Goal: Complete application form

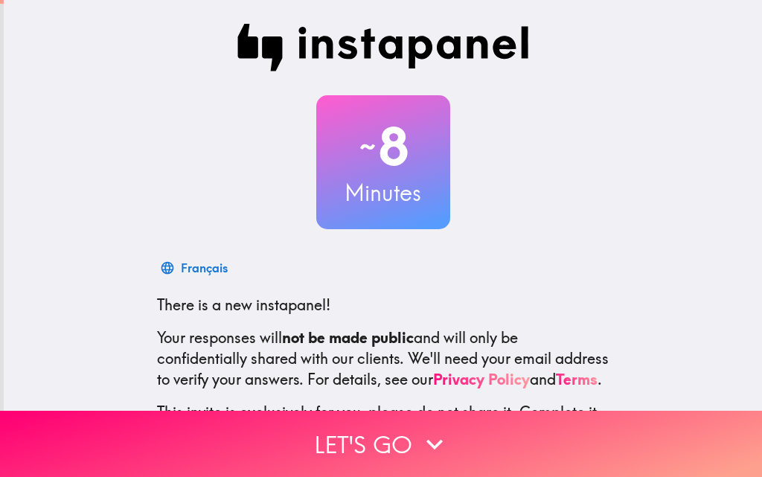
scroll to position [142, 0]
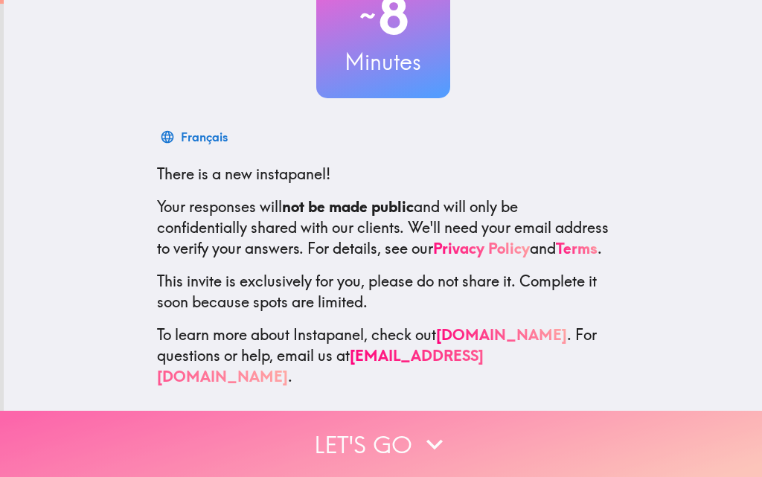
click at [362, 425] on button "Let's go" at bounding box center [381, 444] width 762 height 66
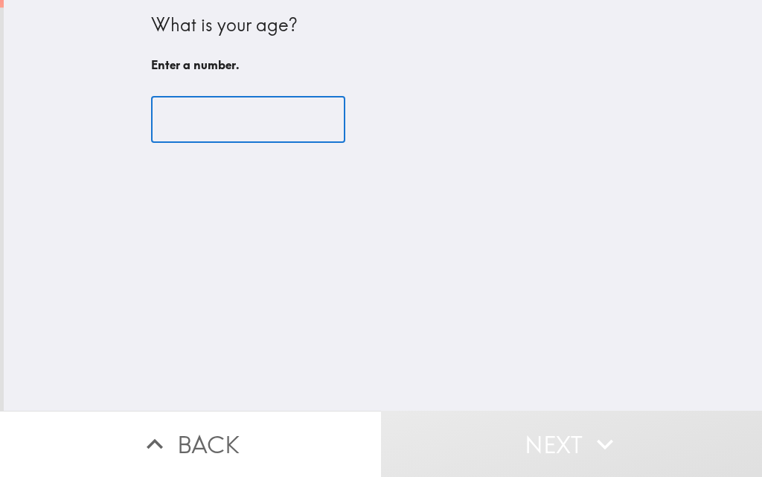
click at [224, 122] on input "number" at bounding box center [248, 120] width 194 height 46
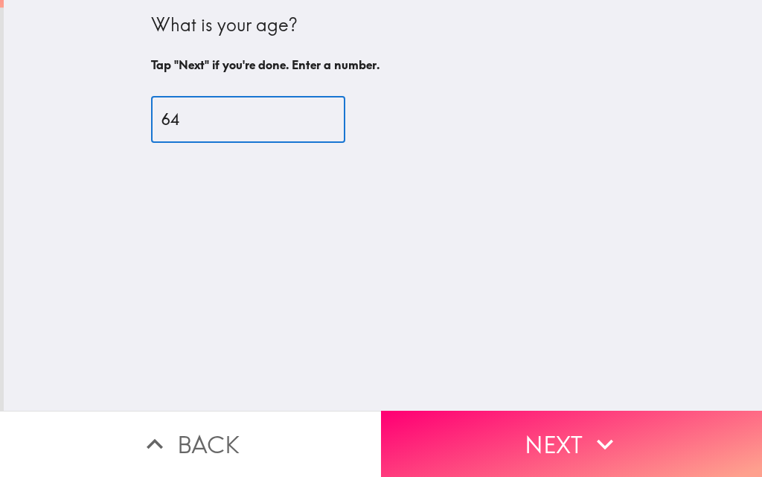
click at [304, 115] on input "64" at bounding box center [248, 120] width 194 height 46
click at [304, 115] on input "65" at bounding box center [248, 120] width 194 height 46
type input "66"
click at [304, 115] on input "66" at bounding box center [248, 120] width 194 height 46
click at [551, 230] on div "What is your age? Tap "Next" if you're done. Enter a number. 66 ​" at bounding box center [383, 205] width 758 height 411
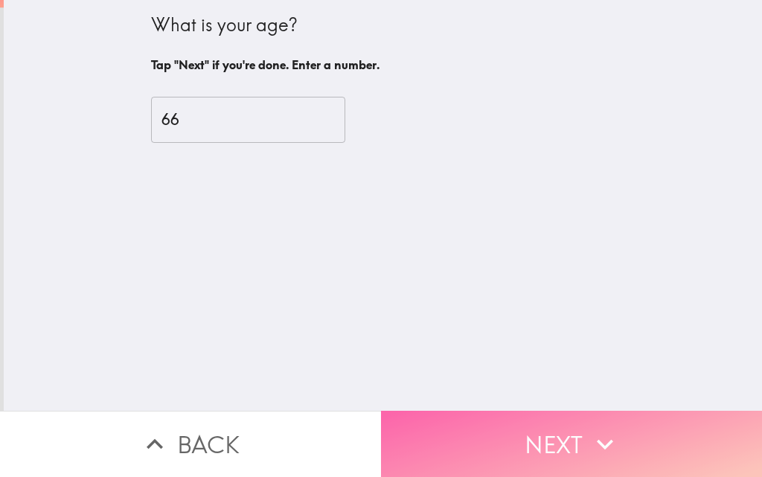
click at [537, 431] on button "Next" at bounding box center [571, 444] width 381 height 66
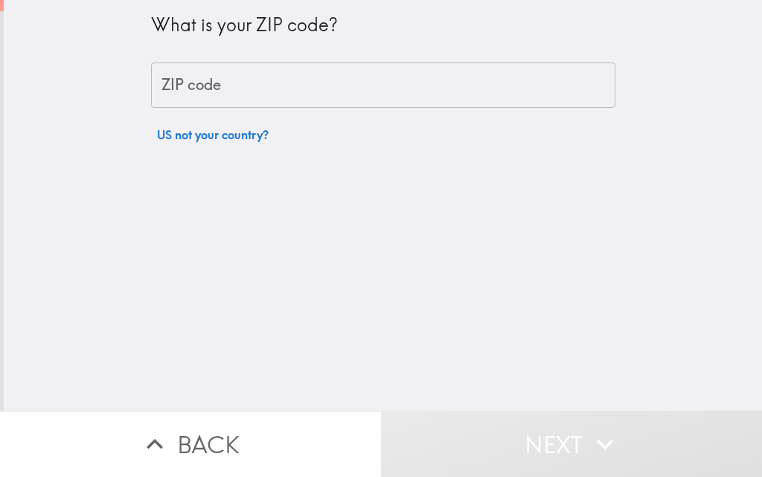
click at [165, 79] on input "ZIP code" at bounding box center [383, 85] width 464 height 46
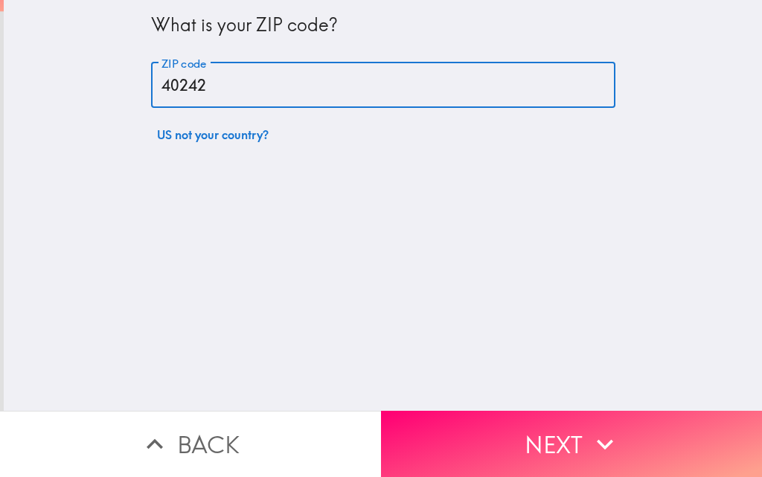
type input "40242"
click at [560, 211] on div "What is your ZIP code? ZIP code 40242 ZIP code US not your country?" at bounding box center [383, 205] width 758 height 411
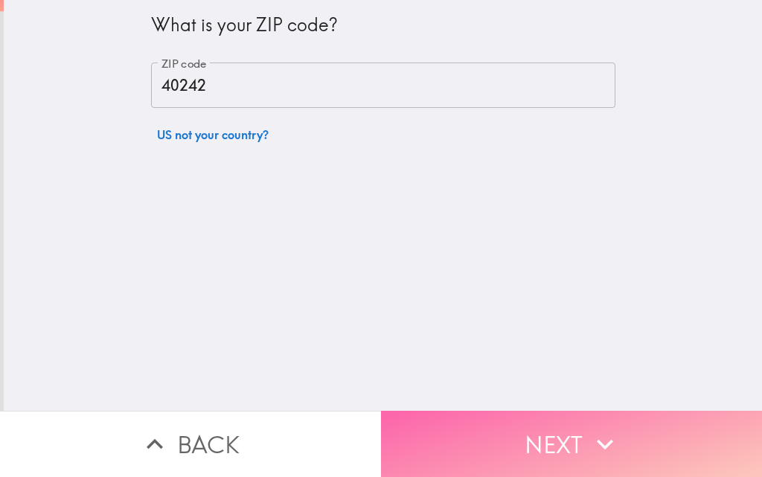
click at [535, 432] on button "Next" at bounding box center [571, 444] width 381 height 66
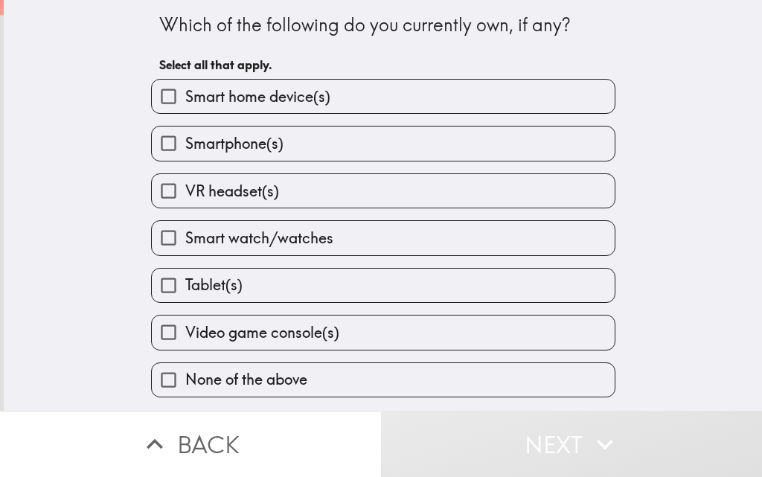
click at [199, 98] on span "Smart home device(s)" at bounding box center [257, 96] width 145 height 21
click at [185, 98] on input "Smart home device(s)" at bounding box center [168, 96] width 33 height 33
checkbox input "true"
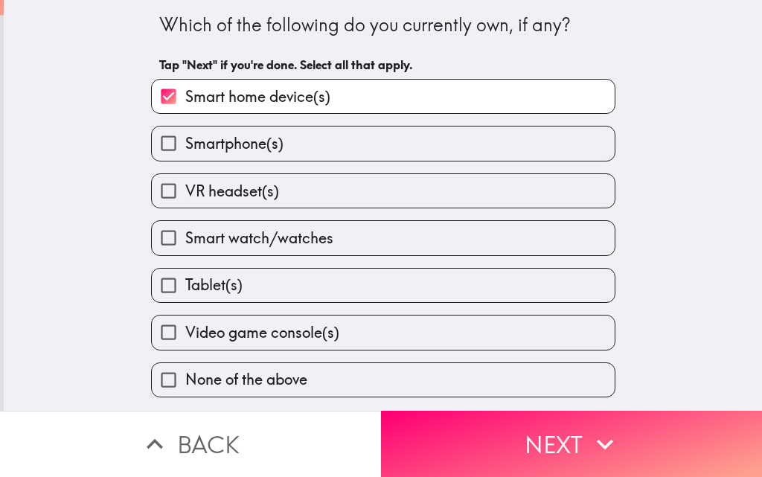
click at [207, 146] on span "Smartphone(s)" at bounding box center [234, 143] width 98 height 21
click at [185, 146] on input "Smartphone(s)" at bounding box center [168, 142] width 33 height 33
checkbox input "true"
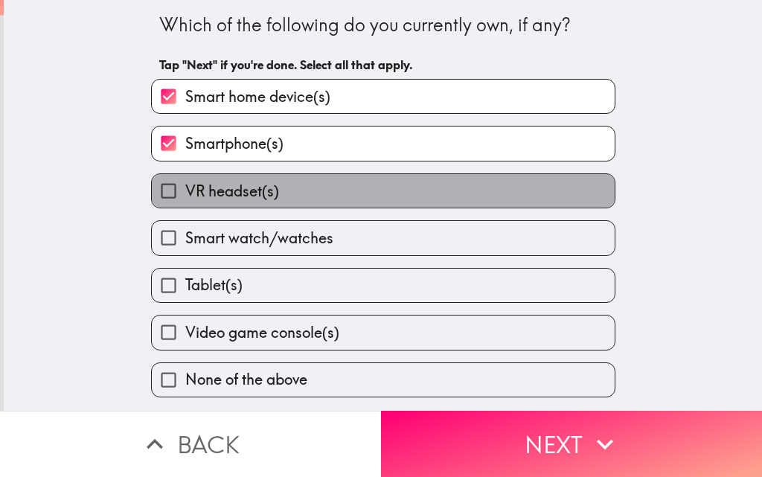
click at [213, 208] on label "VR headset(s)" at bounding box center [383, 190] width 463 height 33
click at [185, 208] on input "VR headset(s)" at bounding box center [168, 190] width 33 height 33
checkbox input "true"
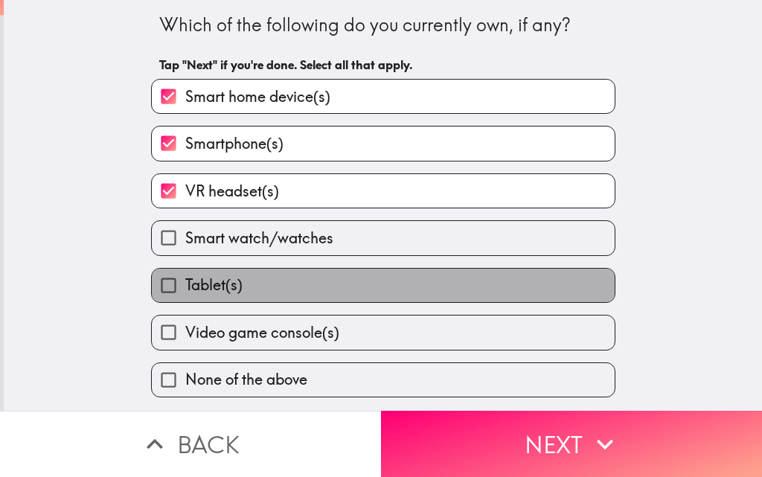
click at [217, 291] on span "Tablet(s)" at bounding box center [213, 285] width 57 height 21
click at [185, 291] on input "Tablet(s)" at bounding box center [168, 285] width 33 height 33
checkbox input "true"
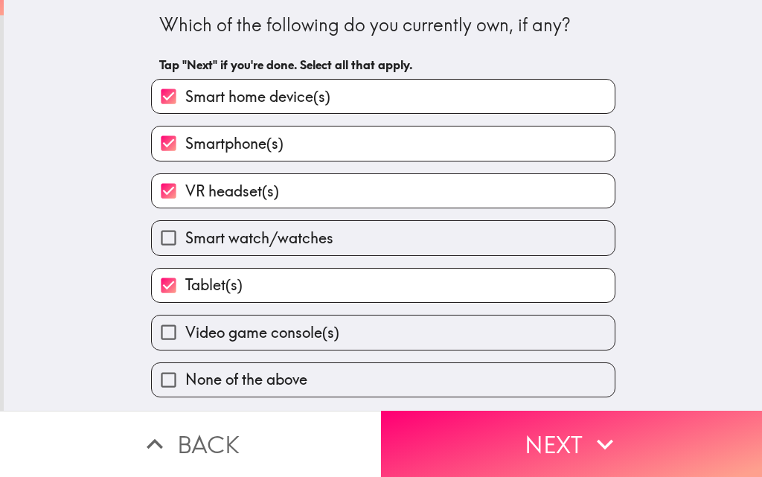
click at [208, 343] on label "Video game console(s)" at bounding box center [383, 331] width 463 height 33
click at [185, 343] on input "Video game console(s)" at bounding box center [168, 331] width 33 height 33
checkbox input "true"
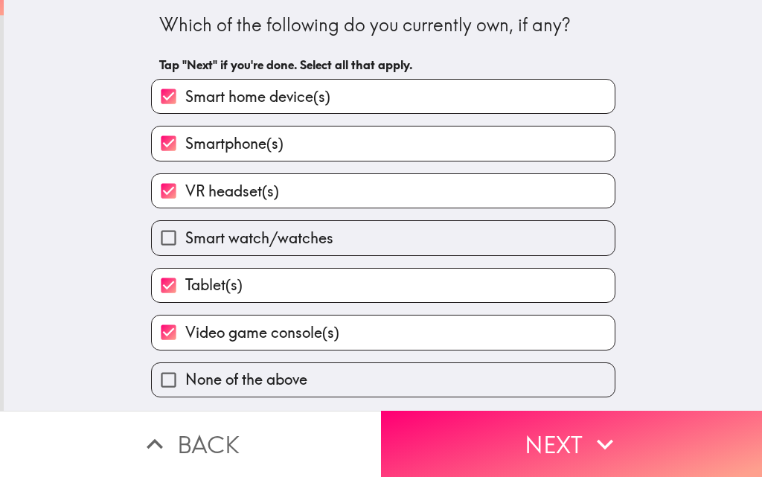
click at [280, 19] on div "Which of the following do you currently own, if any?" at bounding box center [383, 25] width 448 height 25
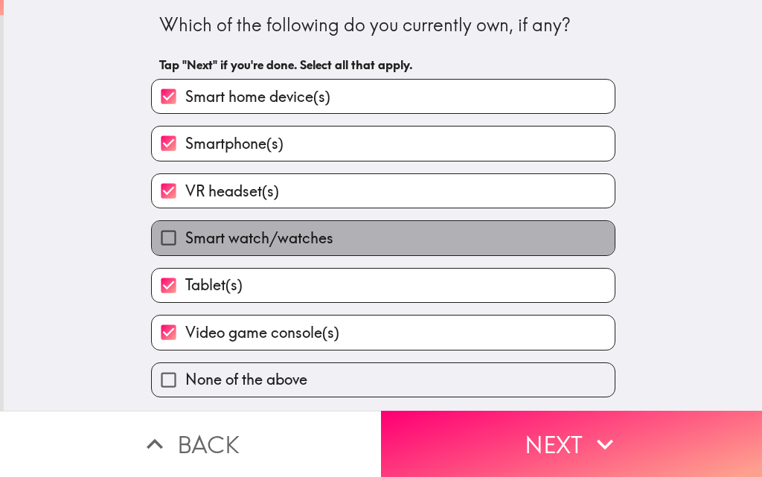
click at [241, 235] on span "Smart watch/watches" at bounding box center [259, 238] width 148 height 21
click at [185, 235] on input "Smart watch/watches" at bounding box center [168, 237] width 33 height 33
checkbox input "true"
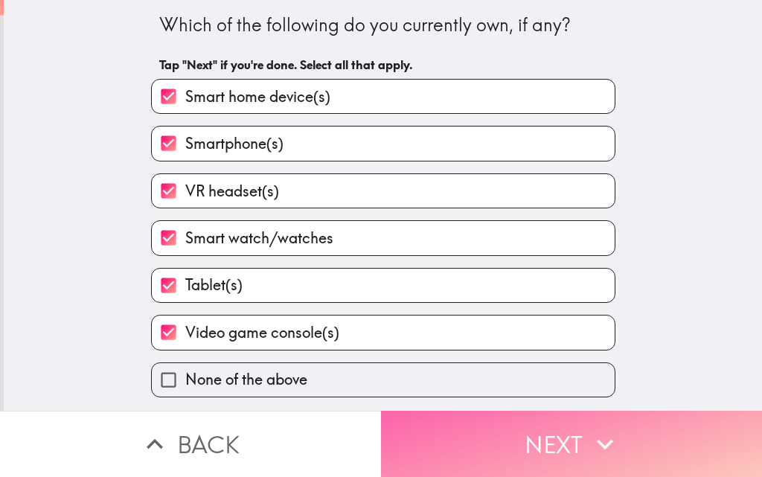
click at [542, 426] on button "Next" at bounding box center [571, 444] width 381 height 66
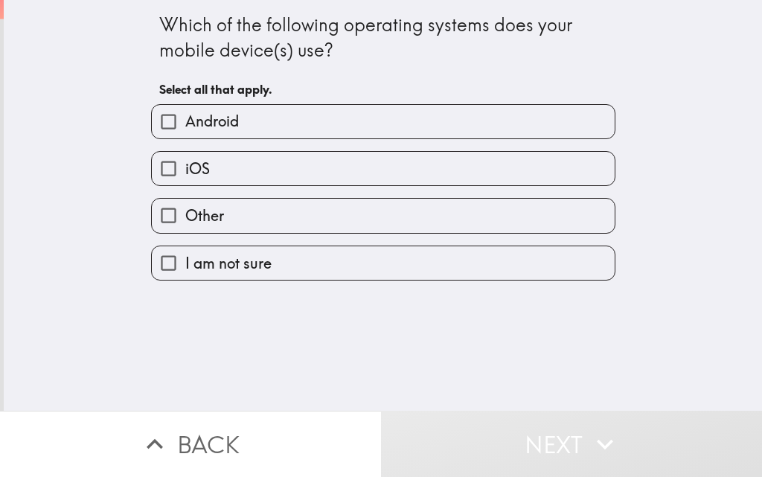
click at [216, 118] on span "Android" at bounding box center [212, 121] width 54 height 21
click at [185, 118] on input "Android" at bounding box center [168, 121] width 33 height 33
checkbox input "true"
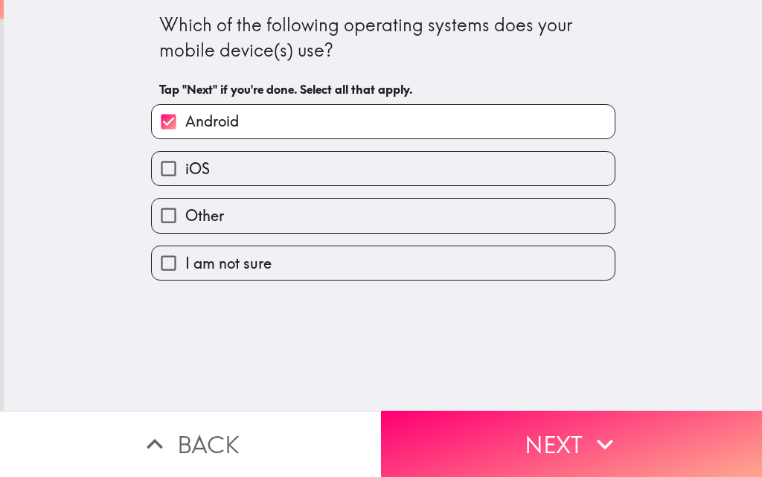
click at [220, 170] on label "iOS" at bounding box center [383, 168] width 463 height 33
click at [185, 170] on input "iOS" at bounding box center [168, 168] width 33 height 33
checkbox input "true"
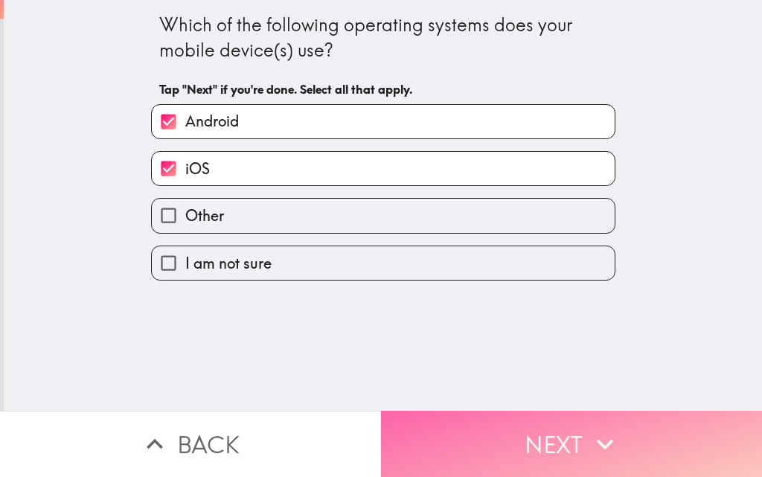
click at [546, 428] on button "Next" at bounding box center [571, 444] width 381 height 66
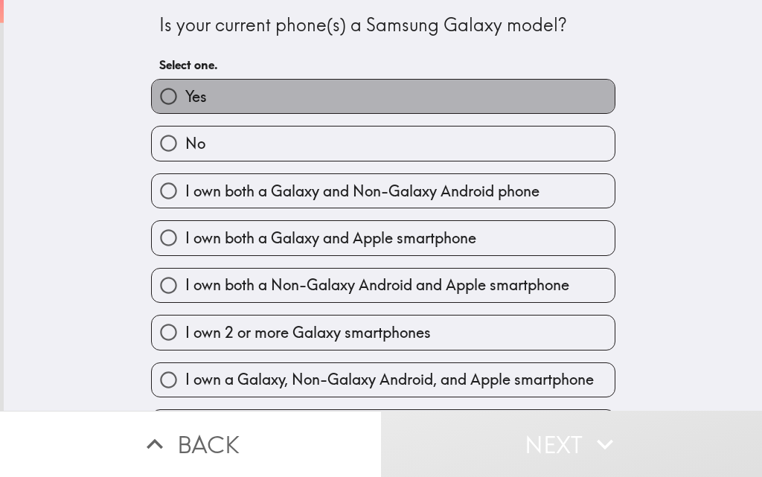
click at [224, 106] on label "Yes" at bounding box center [383, 96] width 463 height 33
click at [185, 106] on input "Yes" at bounding box center [168, 96] width 33 height 33
radio input "true"
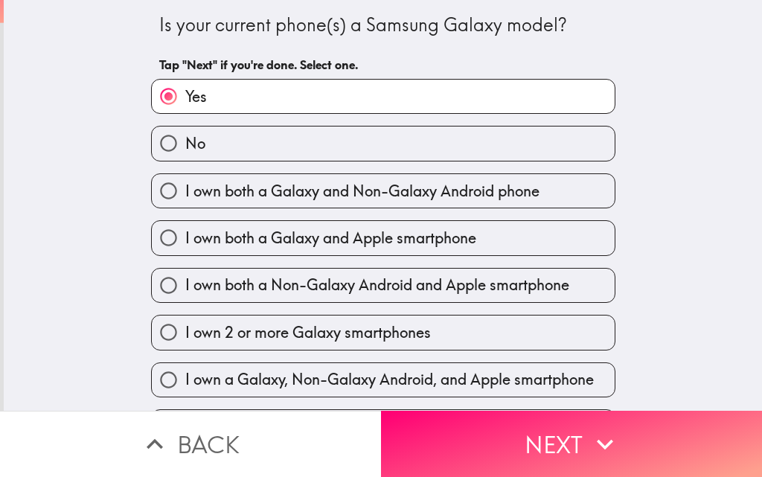
scroll to position [45, 0]
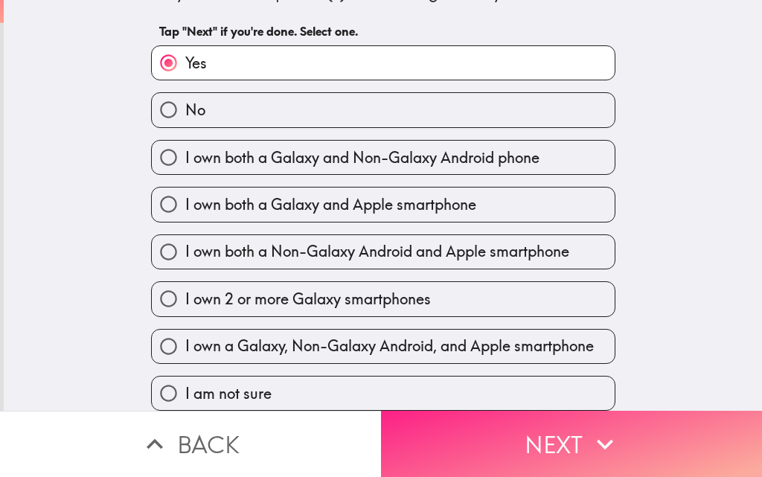
click at [533, 436] on button "Next" at bounding box center [571, 444] width 381 height 66
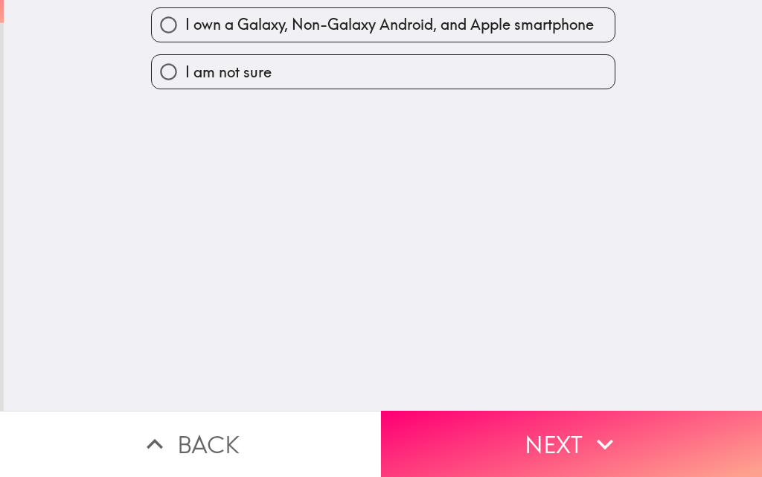
scroll to position [0, 0]
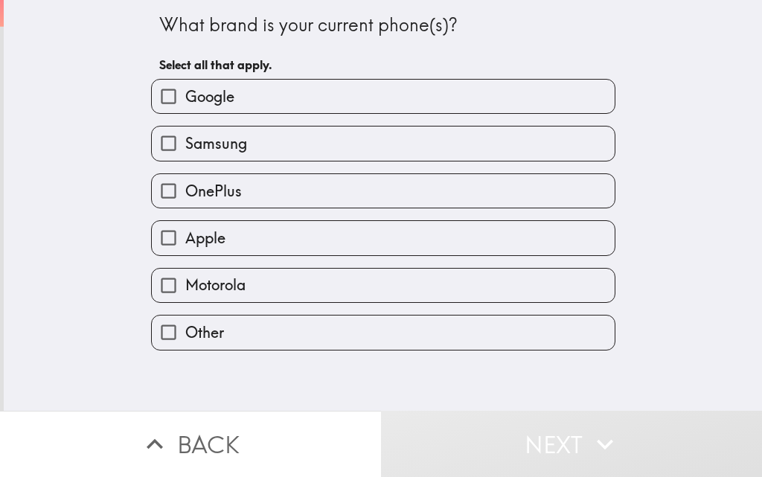
click at [205, 95] on span "Google" at bounding box center [209, 96] width 49 height 21
click at [185, 95] on input "Google" at bounding box center [168, 96] width 33 height 33
checkbox input "true"
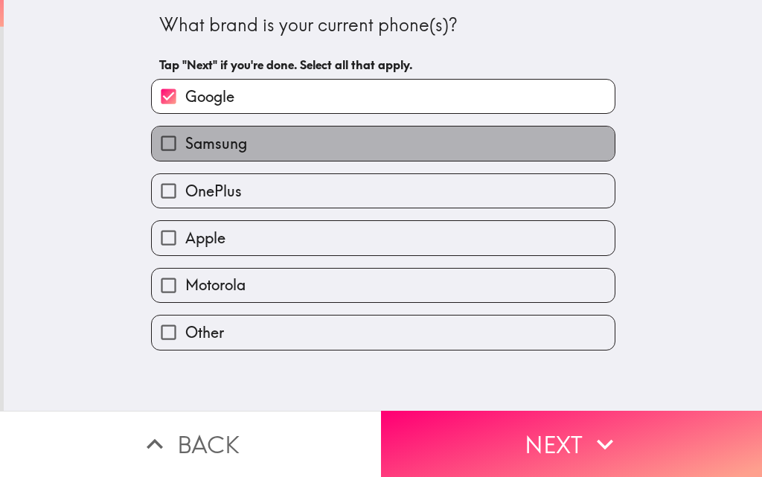
click at [212, 150] on span "Samsung" at bounding box center [216, 143] width 62 height 21
click at [185, 150] on input "Samsung" at bounding box center [168, 142] width 33 height 33
checkbox input "true"
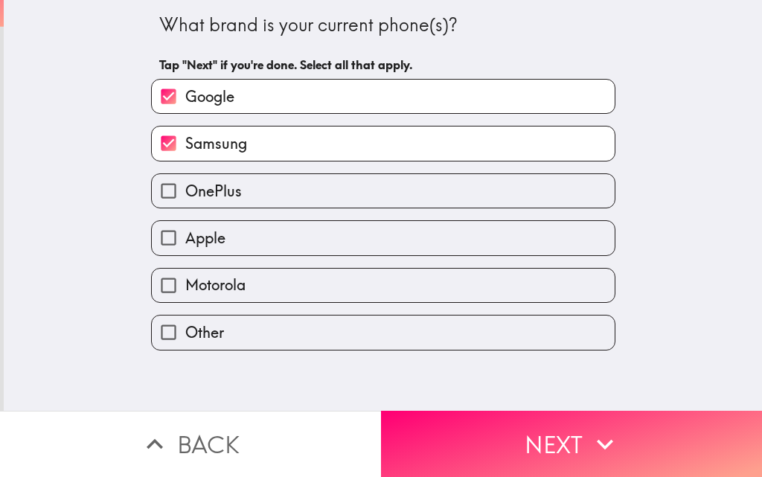
click at [205, 189] on span "OnePlus" at bounding box center [213, 191] width 57 height 21
click at [185, 189] on input "OnePlus" at bounding box center [168, 190] width 33 height 33
checkbox input "true"
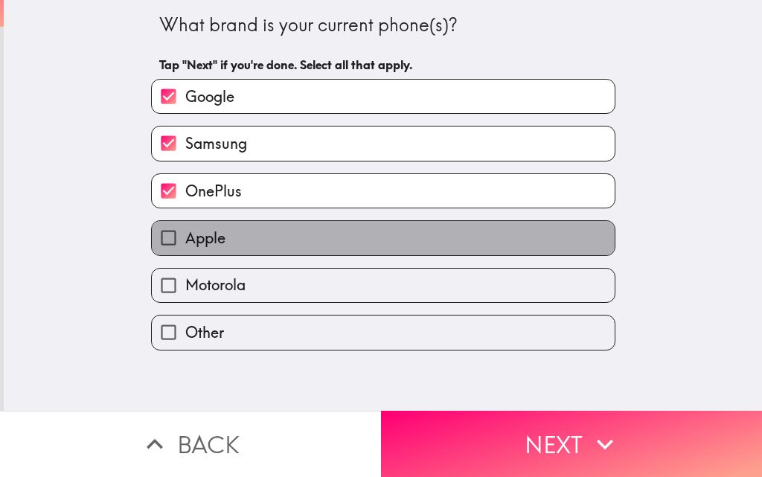
click at [207, 246] on span "Apple" at bounding box center [205, 238] width 40 height 21
click at [185, 246] on input "Apple" at bounding box center [168, 237] width 33 height 33
checkbox input "true"
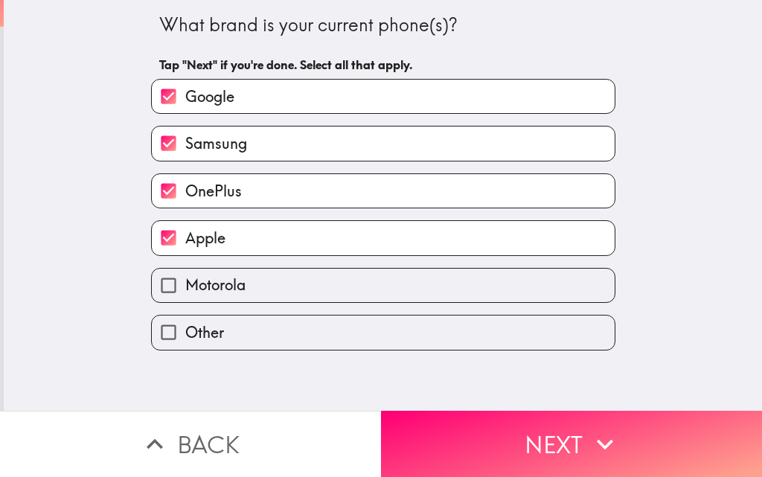
click at [213, 285] on span "Motorola" at bounding box center [215, 285] width 60 height 21
click at [185, 285] on input "Motorola" at bounding box center [168, 285] width 33 height 33
checkbox input "true"
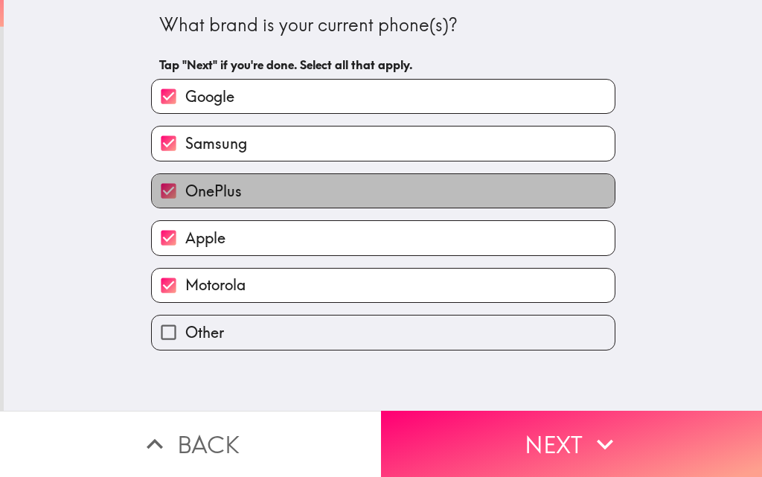
click at [218, 189] on span "OnePlus" at bounding box center [213, 191] width 57 height 21
click at [185, 189] on input "OnePlus" at bounding box center [168, 190] width 33 height 33
checkbox input "false"
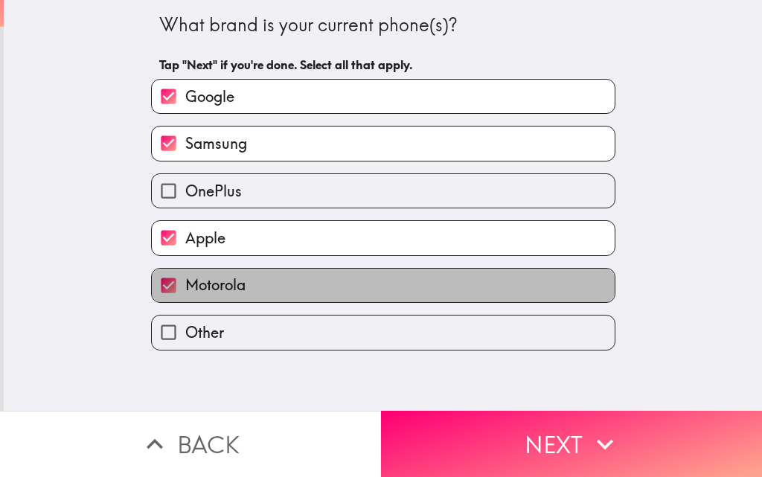
click at [211, 295] on label "Motorola" at bounding box center [383, 285] width 463 height 33
click at [185, 295] on input "Motorola" at bounding box center [168, 285] width 33 height 33
checkbox input "false"
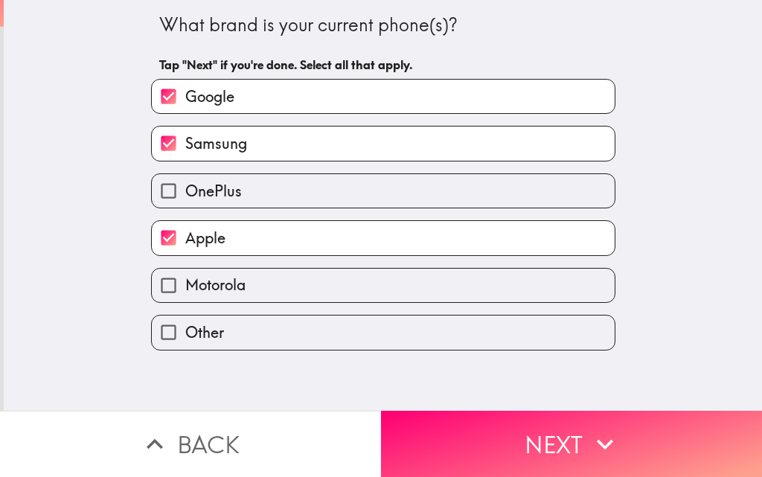
click at [245, 188] on label "OnePlus" at bounding box center [383, 190] width 463 height 33
click at [185, 188] on input "OnePlus" at bounding box center [168, 190] width 33 height 33
checkbox input "true"
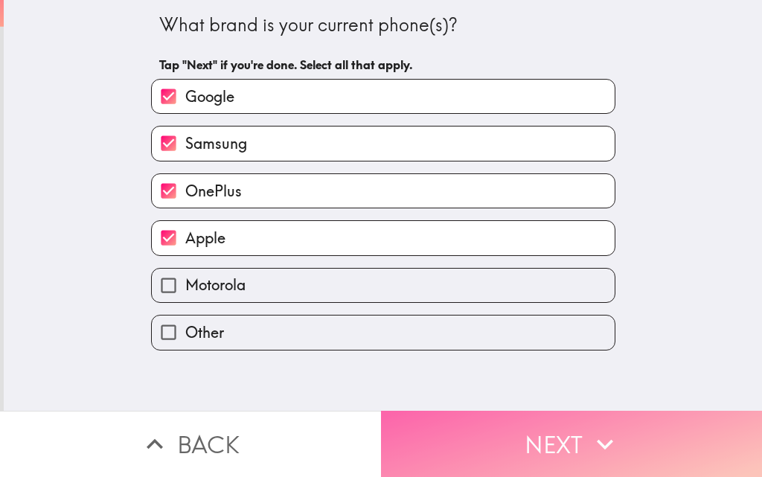
click at [542, 432] on button "Next" at bounding box center [571, 444] width 381 height 66
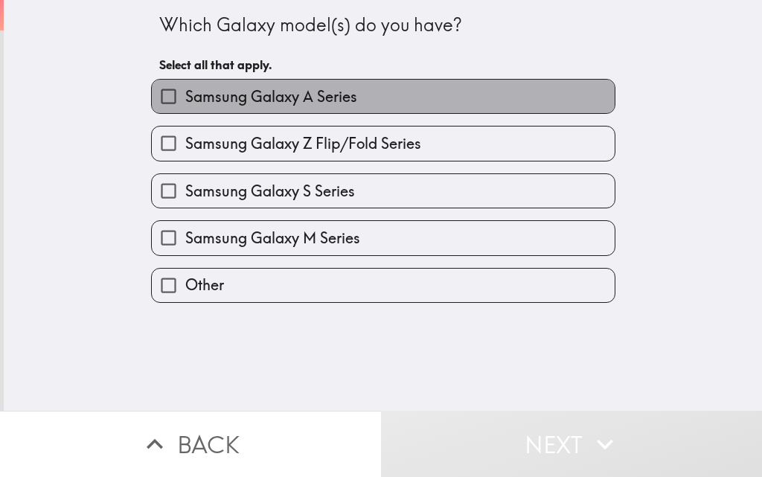
click at [237, 96] on span "Samsung Galaxy A Series" at bounding box center [271, 96] width 172 height 21
click at [185, 96] on input "Samsung Galaxy A Series" at bounding box center [168, 96] width 33 height 33
checkbox input "true"
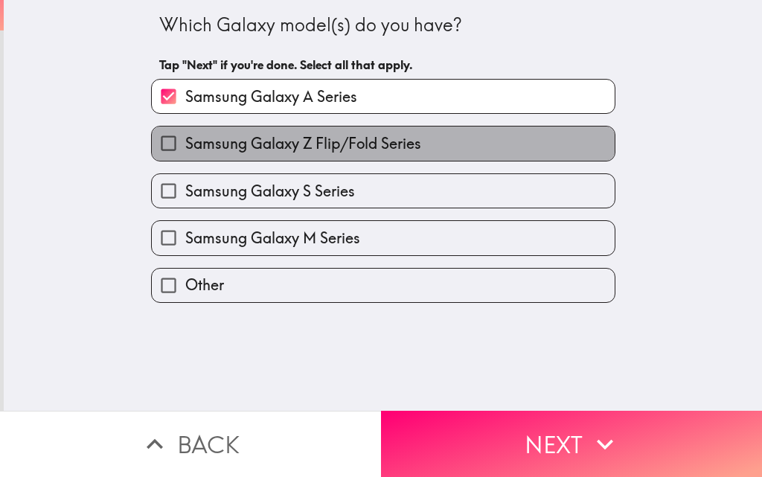
click at [240, 140] on span "Samsung Galaxy Z Flip/Fold Series" at bounding box center [303, 143] width 236 height 21
click at [185, 140] on input "Samsung Galaxy Z Flip/Fold Series" at bounding box center [168, 142] width 33 height 33
checkbox input "true"
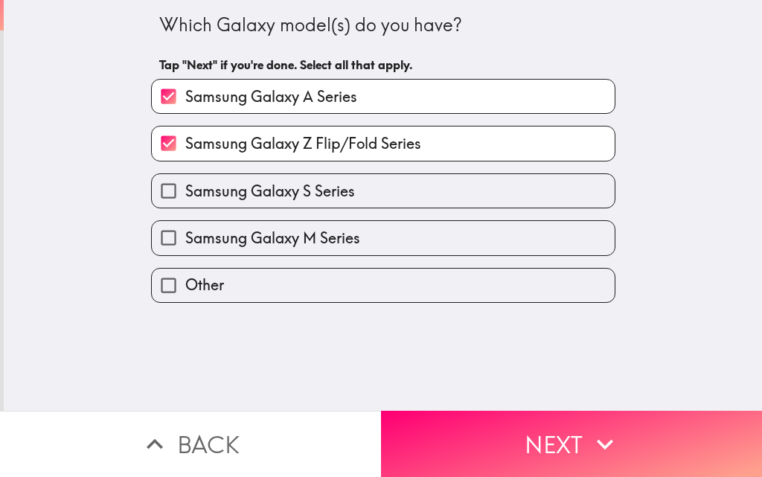
click at [246, 202] on label "Samsung Galaxy S Series" at bounding box center [383, 190] width 463 height 33
click at [185, 202] on input "Samsung Galaxy S Series" at bounding box center [168, 190] width 33 height 33
checkbox input "true"
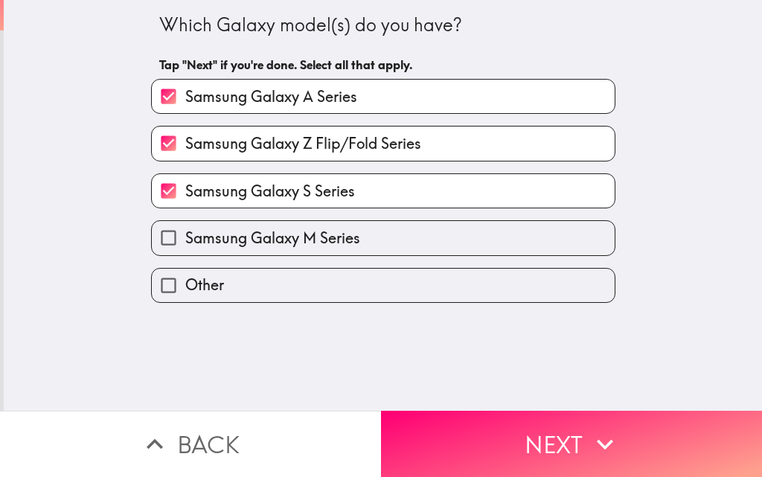
click at [254, 256] on div "Other" at bounding box center [377, 279] width 476 height 47
click at [254, 231] on span "Samsung Galaxy M Series" at bounding box center [272, 238] width 175 height 21
click at [185, 231] on input "Samsung Galaxy M Series" at bounding box center [168, 237] width 33 height 33
checkbox input "true"
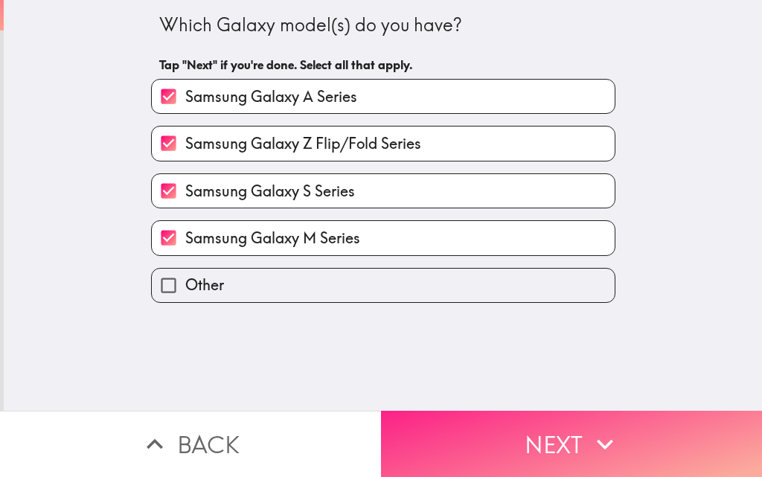
click at [538, 425] on button "Next" at bounding box center [571, 444] width 381 height 66
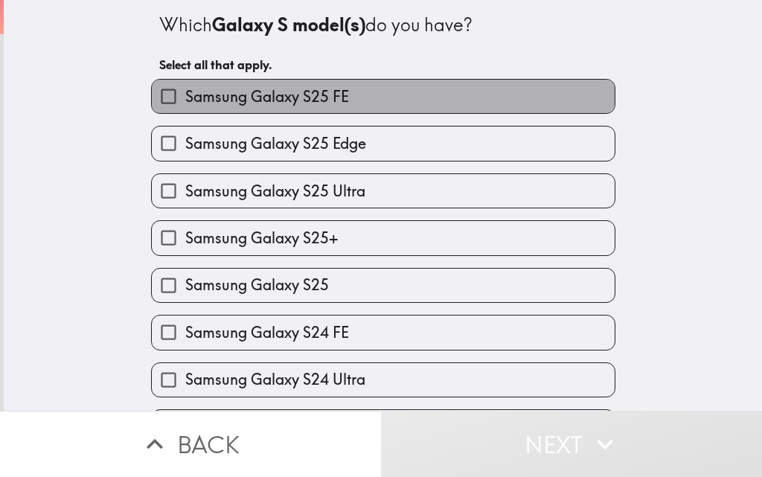
click at [240, 90] on span "Samsung Galaxy S25 FE" at bounding box center [267, 96] width 164 height 21
click at [185, 90] on input "Samsung Galaxy S25 FE" at bounding box center [168, 96] width 33 height 33
checkbox input "true"
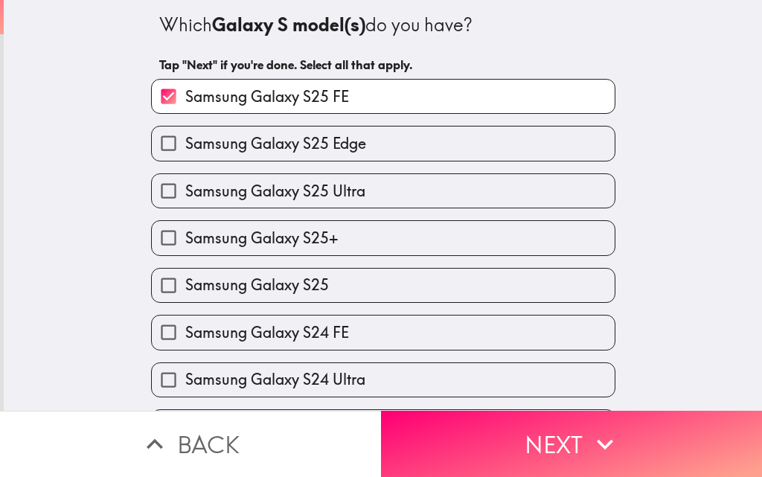
click at [254, 166] on div "Samsung Galaxy S25 Ultra" at bounding box center [377, 184] width 476 height 47
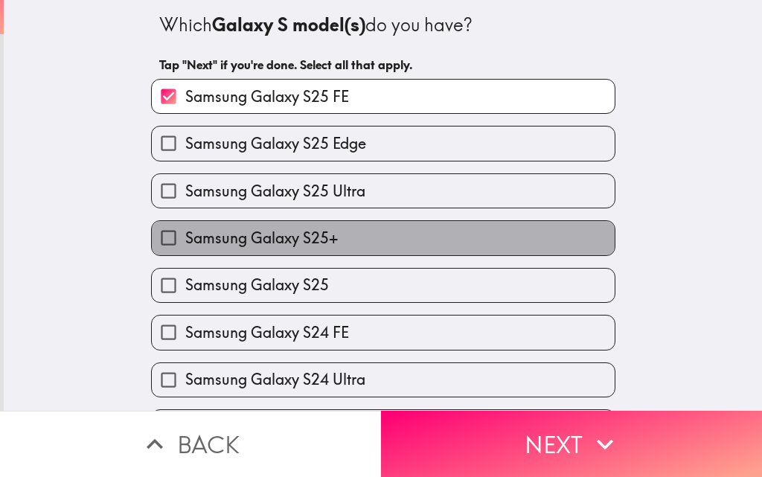
drag, startPoint x: 258, startPoint y: 230, endPoint x: 264, endPoint y: 311, distance: 81.3
click at [259, 231] on span "Samsung Galaxy S25+" at bounding box center [261, 238] width 153 height 21
click at [185, 231] on input "Samsung Galaxy S25+" at bounding box center [168, 237] width 33 height 33
checkbox input "true"
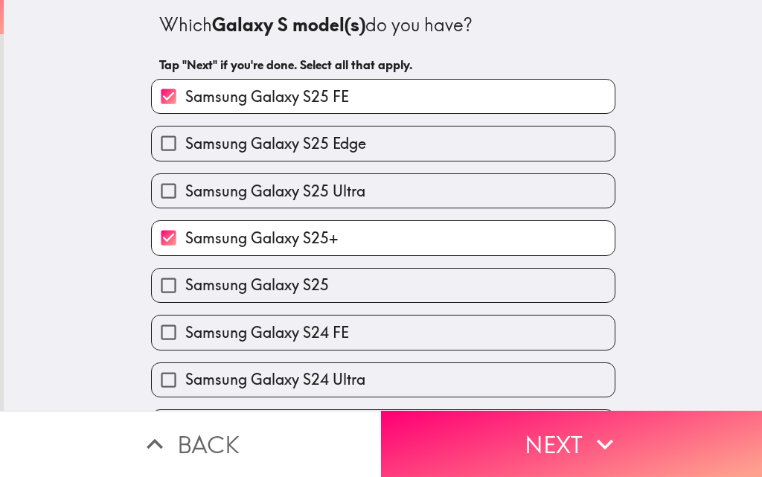
click at [264, 311] on div "Samsung Galaxy S24 FE" at bounding box center [377, 326] width 476 height 47
click at [246, 121] on div "Samsung Galaxy S25 Edge" at bounding box center [377, 137] width 476 height 47
click at [261, 179] on label "Samsung Galaxy S25 Ultra" at bounding box center [383, 190] width 463 height 33
click at [185, 179] on input "Samsung Galaxy S25 Ultra" at bounding box center [168, 190] width 33 height 33
checkbox input "true"
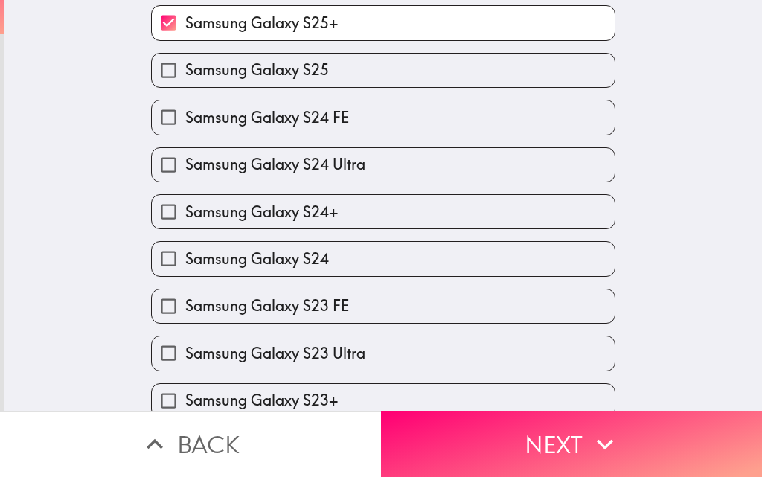
scroll to position [223, 0]
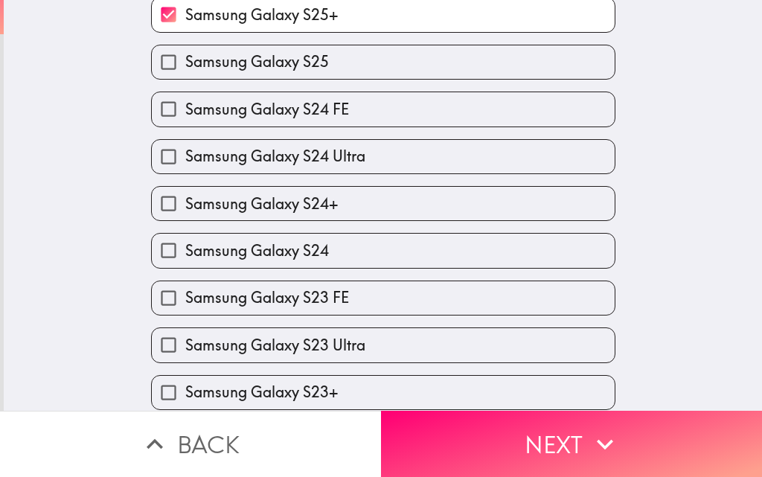
click at [269, 200] on span "Samsung Galaxy S24+" at bounding box center [261, 203] width 153 height 21
click at [185, 200] on input "Samsung Galaxy S24+" at bounding box center [168, 203] width 33 height 33
checkbox input "true"
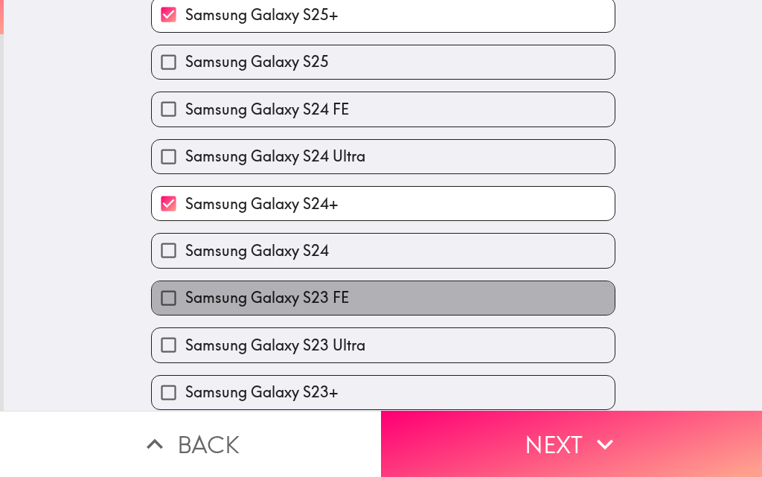
click at [268, 305] on span "Samsung Galaxy S23 FE" at bounding box center [267, 297] width 164 height 21
click at [185, 305] on input "Samsung Galaxy S23 FE" at bounding box center [168, 297] width 33 height 33
checkbox input "true"
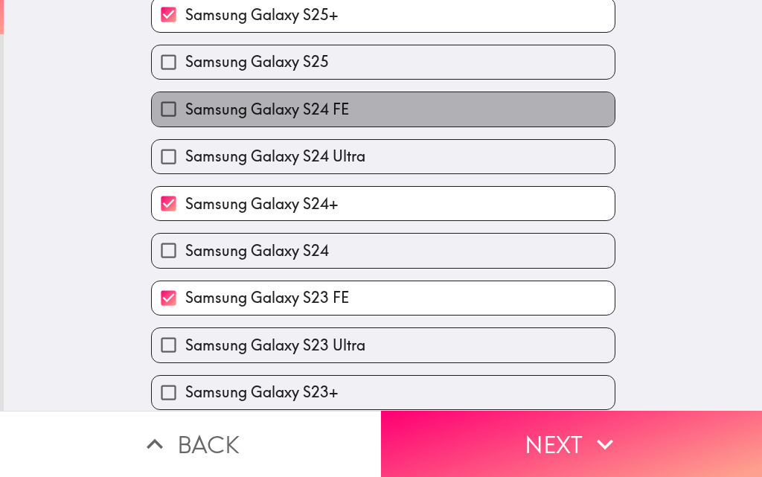
click at [245, 122] on label "Samsung Galaxy S24 FE" at bounding box center [383, 108] width 463 height 33
click at [185, 122] on input "Samsung Galaxy S24 FE" at bounding box center [168, 108] width 33 height 33
checkbox input "true"
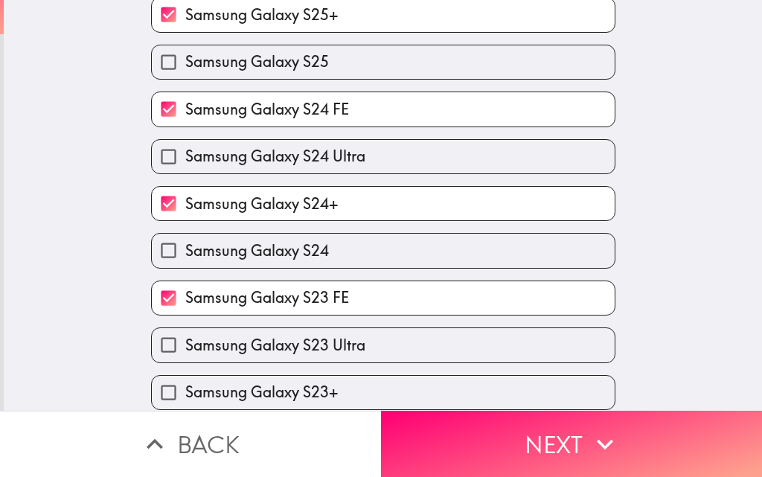
scroll to position [670, 0]
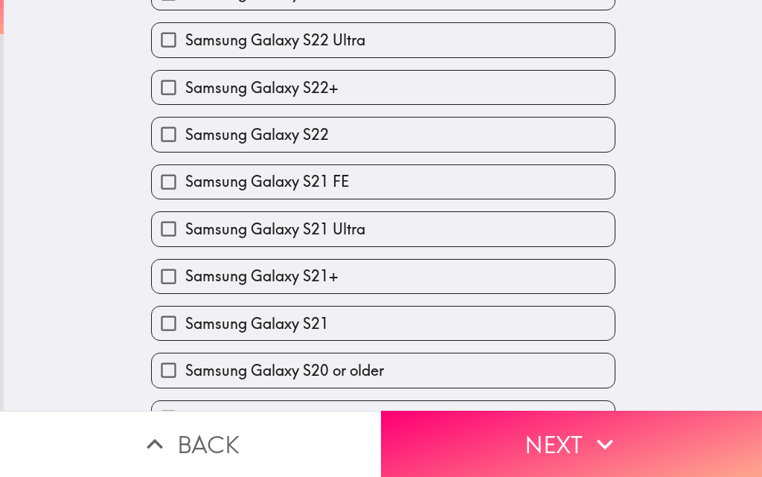
click at [252, 208] on div "Samsung Galaxy S21 Ultra" at bounding box center [377, 222] width 476 height 47
drag, startPoint x: 252, startPoint y: 286, endPoint x: 252, endPoint y: 302, distance: 16.4
click at [252, 288] on label "Samsung Galaxy S21+" at bounding box center [383, 276] width 463 height 33
click at [185, 288] on input "Samsung Galaxy S21+" at bounding box center [168, 276] width 33 height 33
checkbox input "true"
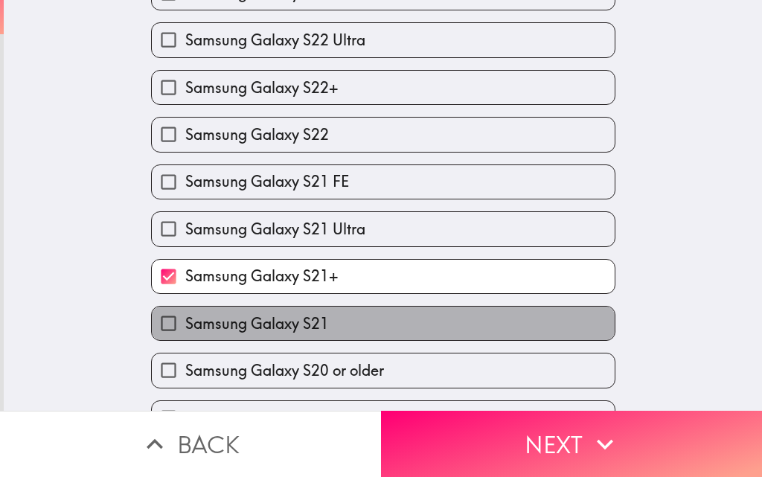
click at [253, 313] on span "Samsung Galaxy S21" at bounding box center [257, 323] width 144 height 21
click at [185, 313] on input "Samsung Galaxy S21" at bounding box center [168, 323] width 33 height 33
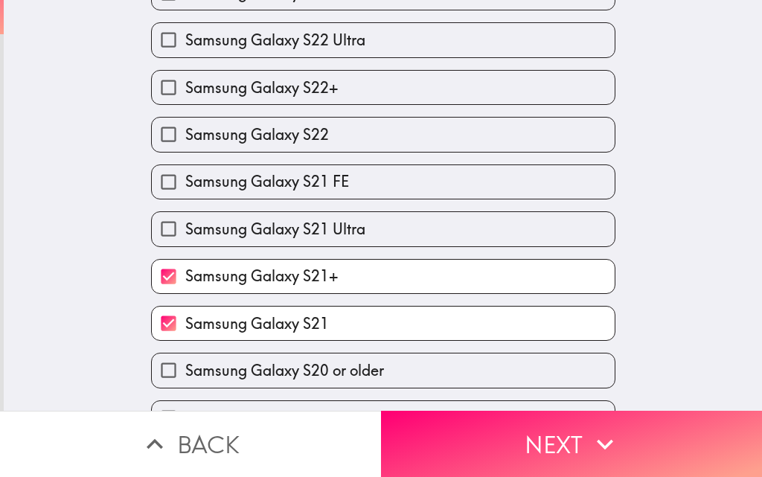
scroll to position [705, 0]
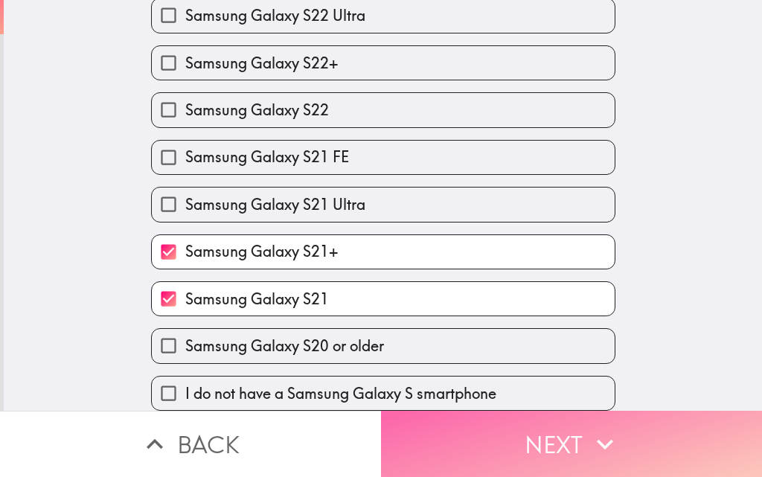
click at [506, 432] on button "Next" at bounding box center [571, 444] width 381 height 66
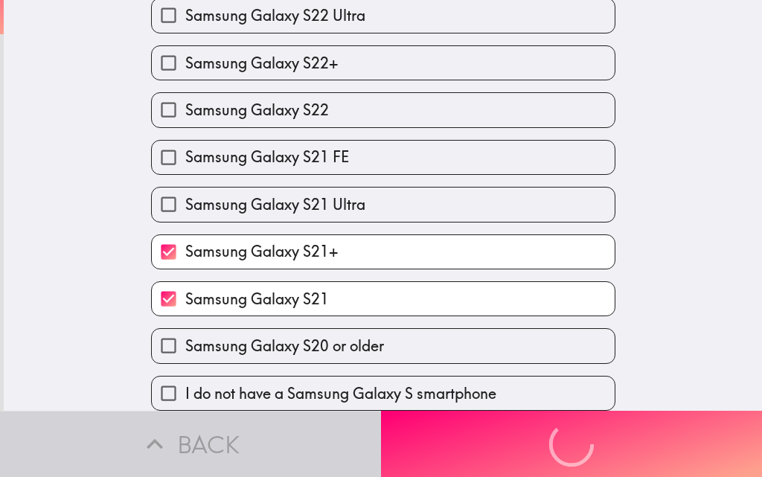
click at [228, 289] on span "Samsung Galaxy S21" at bounding box center [257, 299] width 144 height 21
click at [185, 282] on input "Samsung Galaxy S21" at bounding box center [168, 298] width 33 height 33
checkbox input "false"
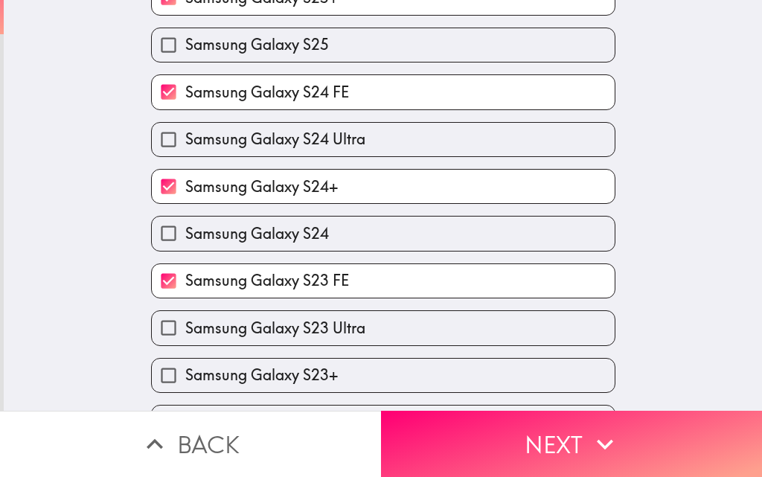
scroll to position [446, 0]
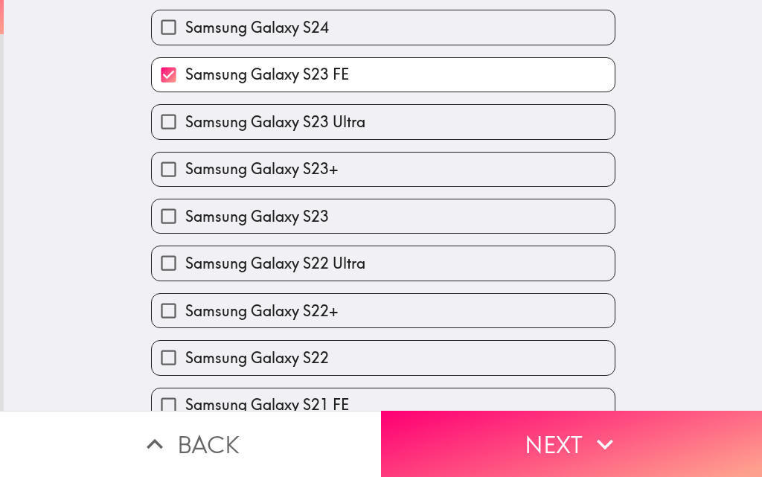
click at [250, 72] on span "Samsung Galaxy S23 FE" at bounding box center [267, 74] width 164 height 21
click at [185, 72] on input "Samsung Galaxy S23 FE" at bounding box center [168, 74] width 33 height 33
checkbox input "false"
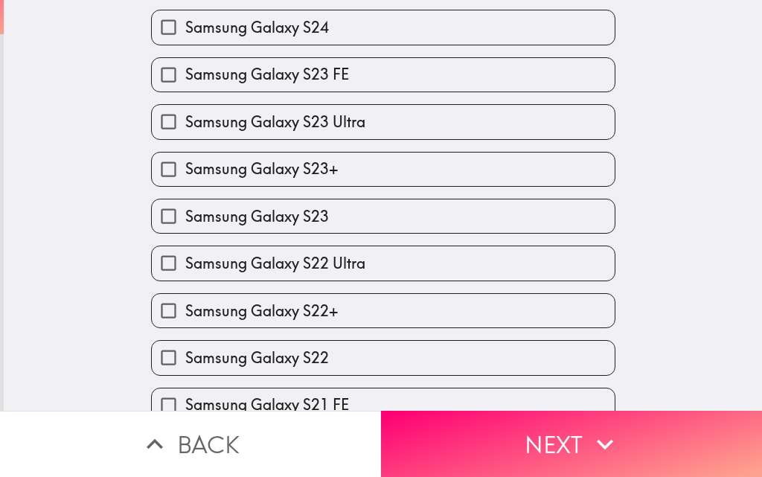
scroll to position [705, 0]
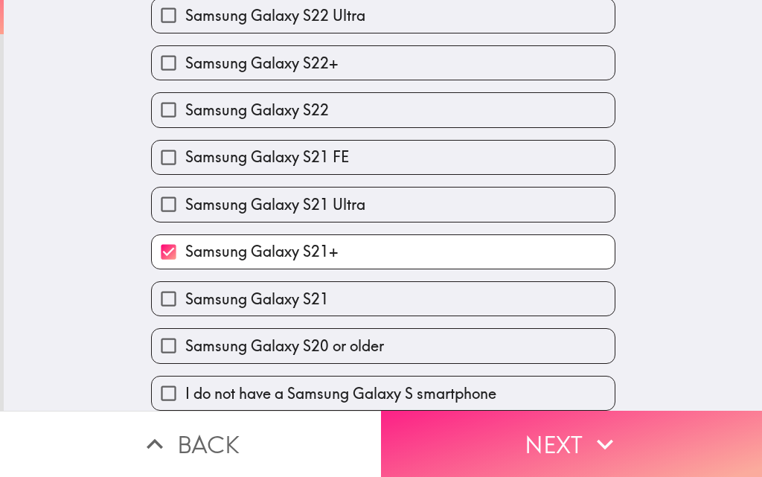
click at [533, 432] on button "Next" at bounding box center [571, 444] width 381 height 66
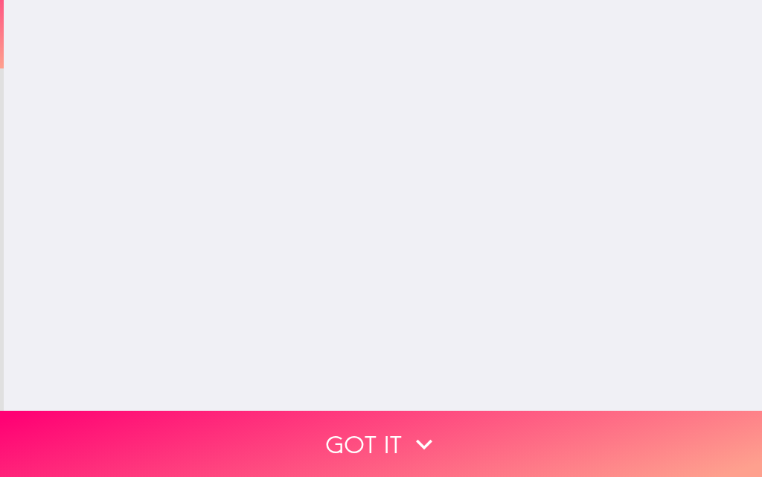
scroll to position [0, 0]
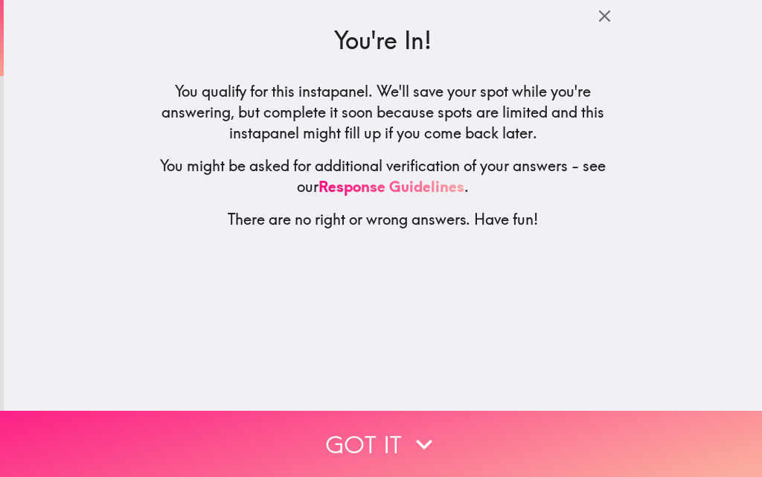
click at [371, 430] on button "Got it" at bounding box center [381, 444] width 762 height 66
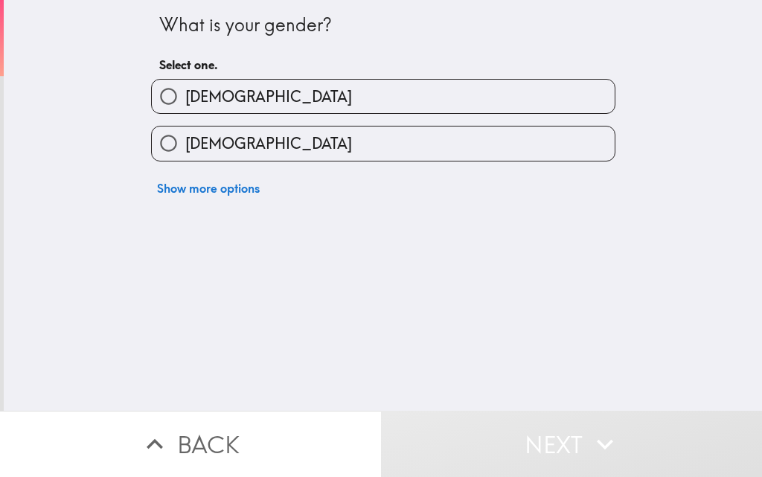
click at [292, 98] on label "[DEMOGRAPHIC_DATA]" at bounding box center [383, 96] width 463 height 33
click at [185, 98] on input "[DEMOGRAPHIC_DATA]" at bounding box center [168, 96] width 33 height 33
radio input "true"
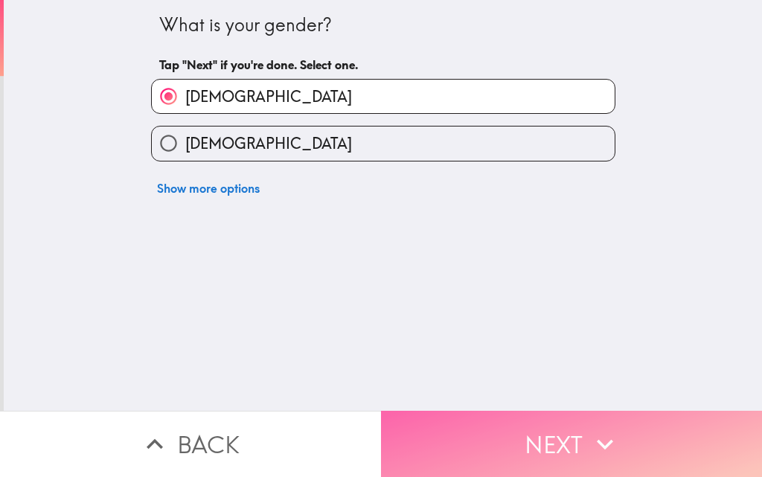
click at [549, 421] on button "Next" at bounding box center [571, 444] width 381 height 66
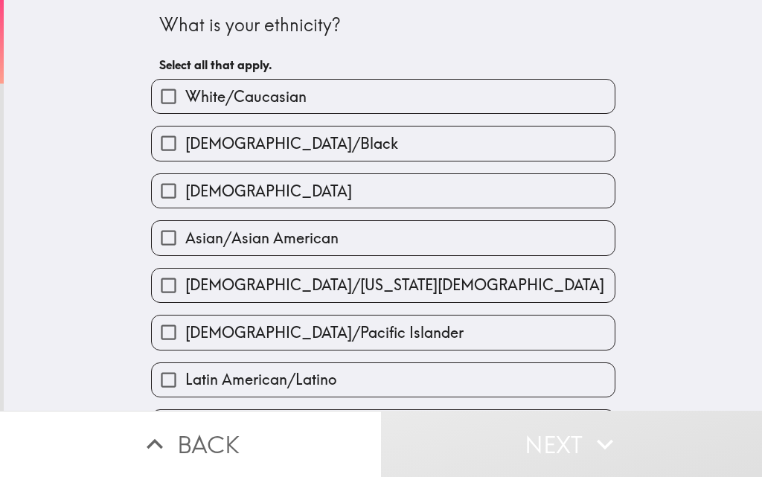
click at [229, 97] on span "White/Caucasian" at bounding box center [245, 96] width 121 height 21
click at [185, 97] on input "White/Caucasian" at bounding box center [168, 96] width 33 height 33
checkbox input "true"
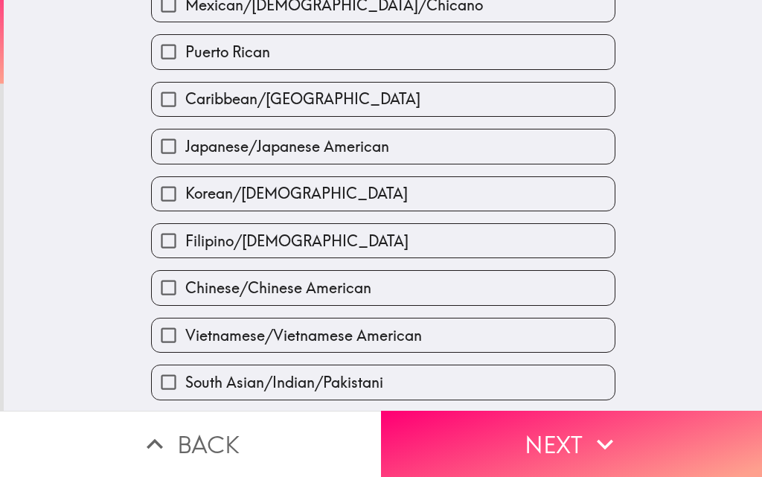
scroll to position [446, 0]
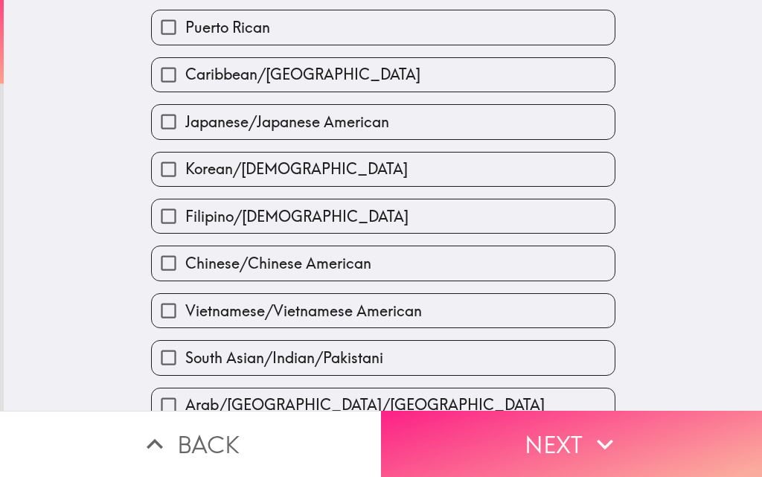
click at [527, 429] on button "Next" at bounding box center [571, 444] width 381 height 66
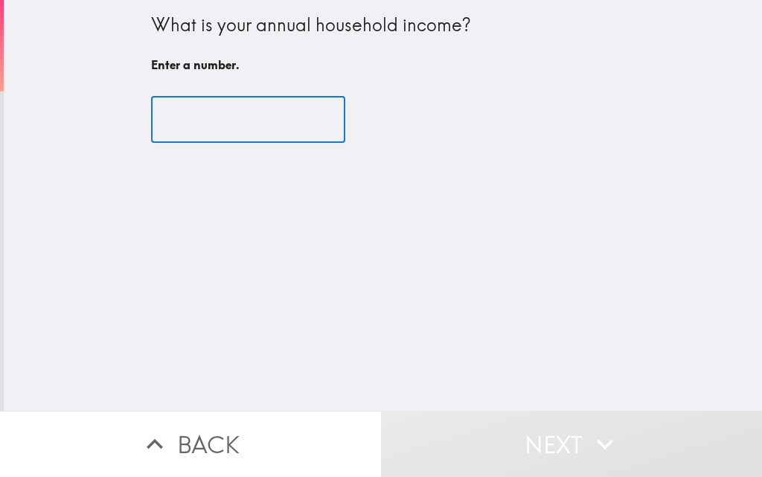
click at [233, 126] on input "number" at bounding box center [248, 120] width 194 height 46
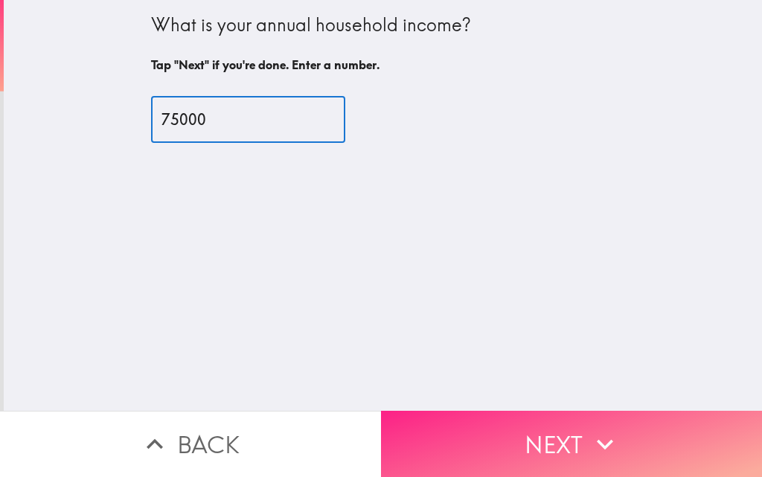
type input "75000"
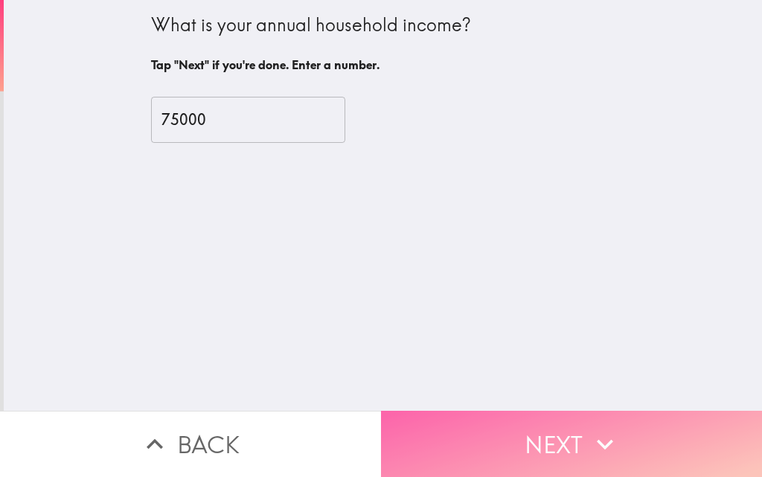
click at [526, 428] on button "Next" at bounding box center [571, 444] width 381 height 66
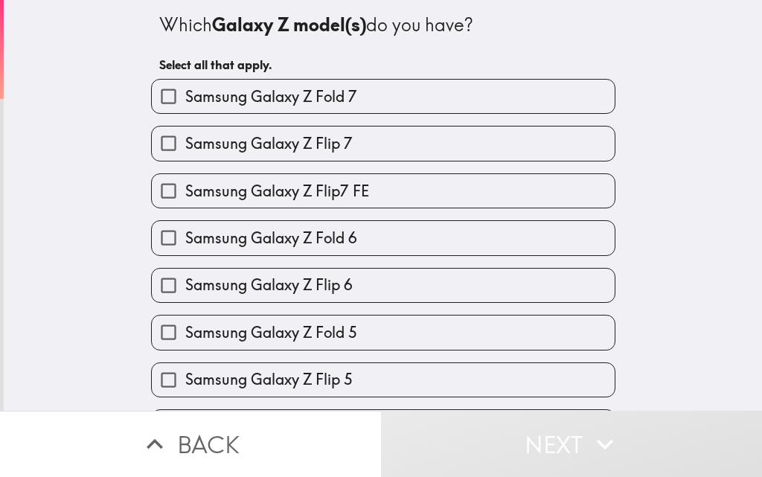
click at [285, 147] on span "Samsung Galaxy Z Flip 7" at bounding box center [268, 143] width 167 height 21
click at [185, 147] on input "Samsung Galaxy Z Flip 7" at bounding box center [168, 142] width 33 height 33
checkbox input "true"
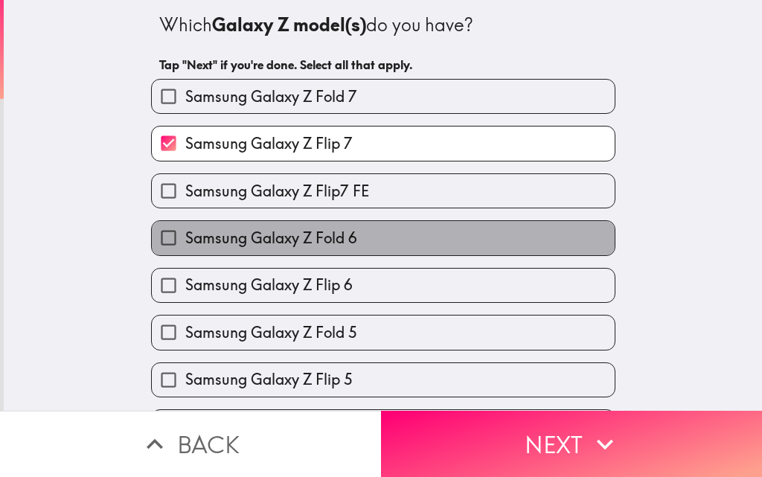
click at [292, 251] on label "Samsung Galaxy Z Fold 6" at bounding box center [383, 237] width 463 height 33
click at [185, 251] on input "Samsung Galaxy Z Fold 6" at bounding box center [168, 237] width 33 height 33
checkbox input "true"
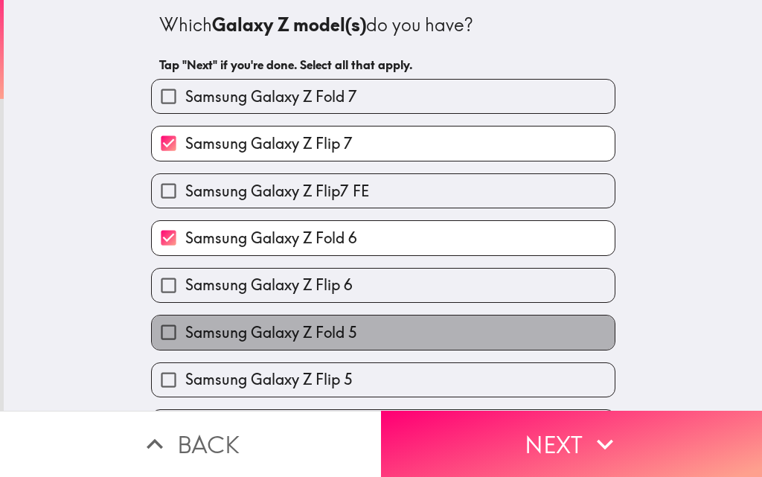
click at [296, 324] on span "Samsung Galaxy Z Fold 5" at bounding box center [271, 332] width 172 height 21
click at [185, 324] on input "Samsung Galaxy Z Fold 5" at bounding box center [168, 331] width 33 height 33
checkbox input "true"
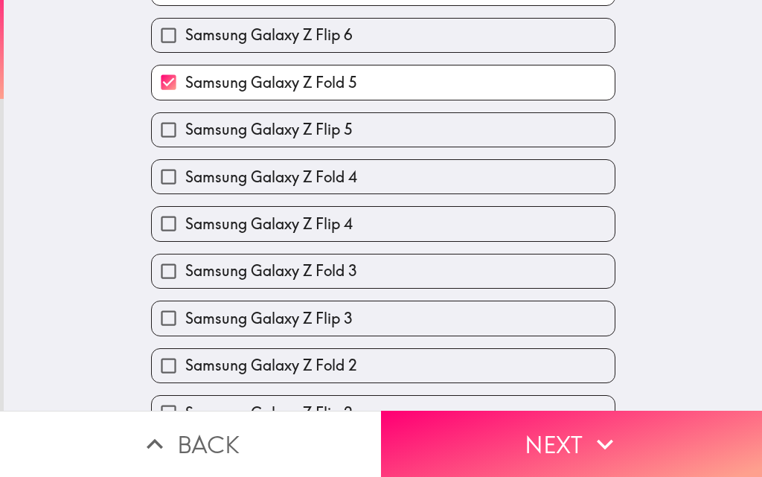
scroll to position [372, 0]
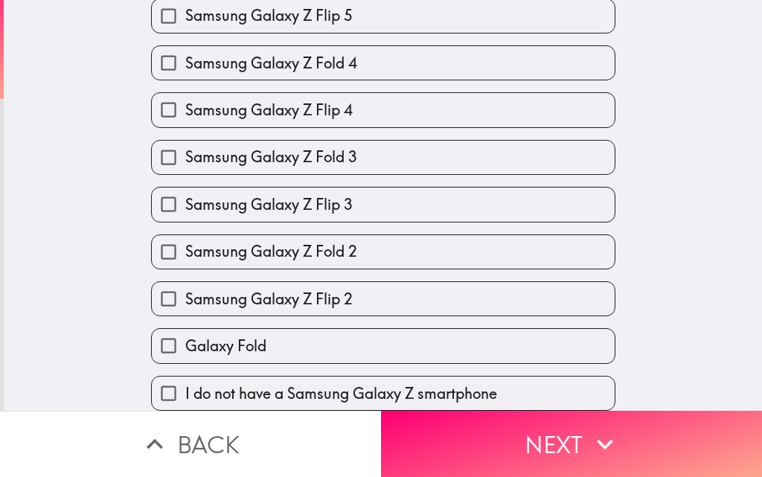
click at [265, 176] on div "Samsung Galaxy Z Flip 3" at bounding box center [377, 198] width 476 height 47
click at [265, 289] on span "Samsung Galaxy Z Flip 2" at bounding box center [268, 299] width 167 height 21
click at [185, 286] on input "Samsung Galaxy Z Flip 2" at bounding box center [168, 298] width 33 height 33
checkbox input "true"
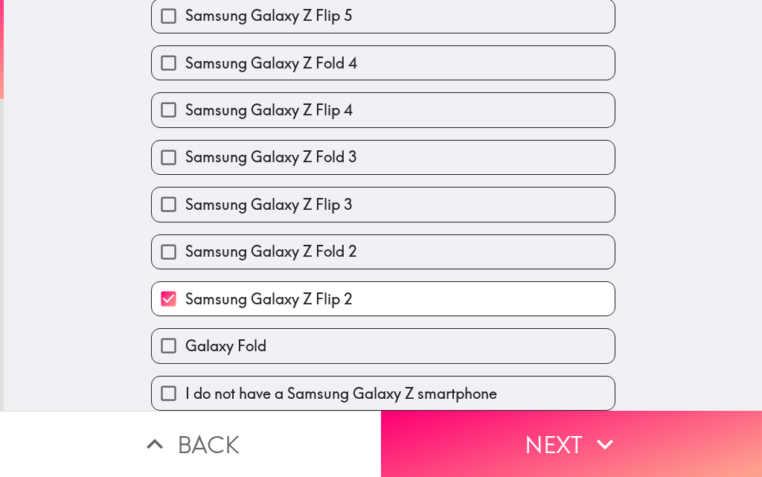
scroll to position [375, 0]
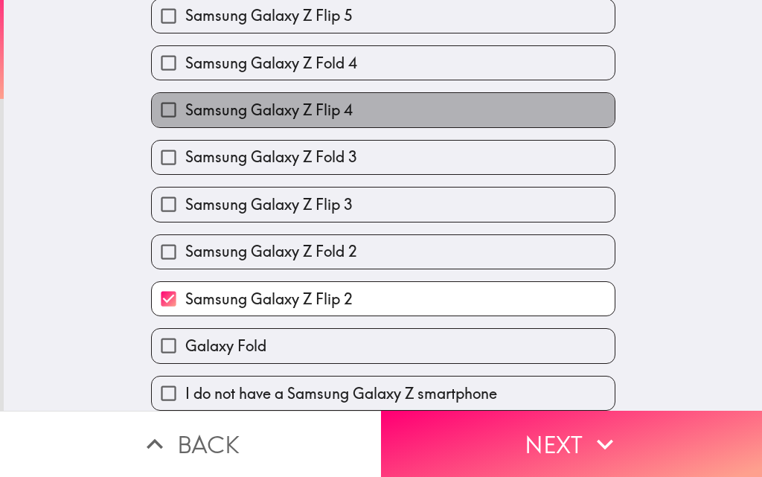
click at [252, 113] on label "Samsung Galaxy Z Flip 4" at bounding box center [383, 109] width 463 height 33
click at [185, 113] on input "Samsung Galaxy Z Flip 4" at bounding box center [168, 109] width 33 height 33
checkbox input "true"
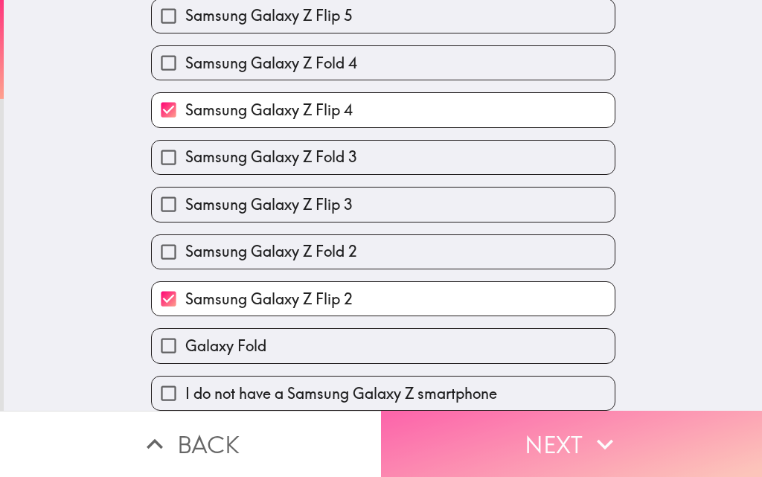
click at [545, 435] on button "Next" at bounding box center [571, 444] width 381 height 66
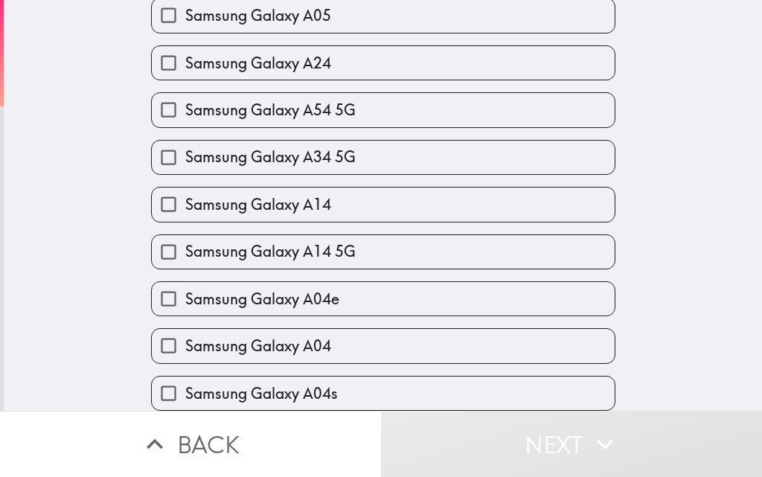
scroll to position [722, 0]
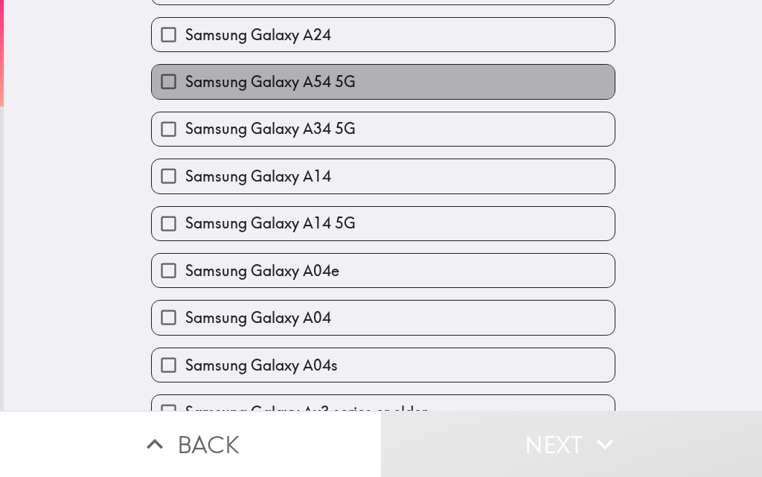
click at [294, 77] on span "Samsung Galaxy A54 5G" at bounding box center [270, 81] width 170 height 21
click at [185, 77] on input "Samsung Galaxy A54 5G" at bounding box center [168, 81] width 33 height 33
checkbox input "true"
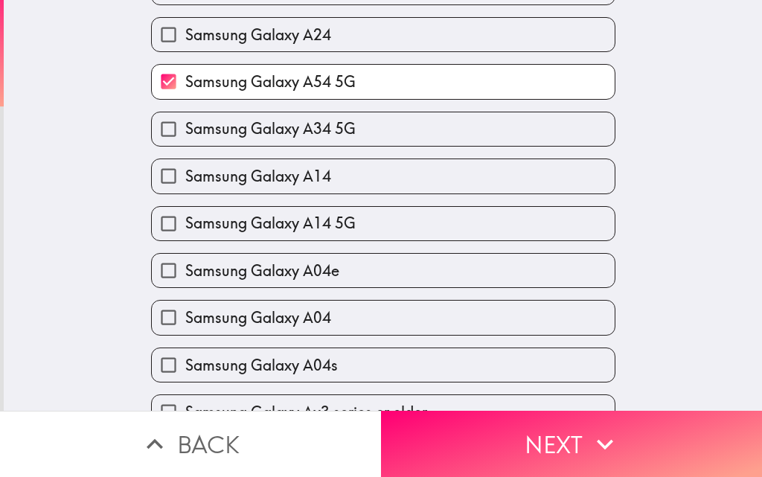
drag, startPoint x: 292, startPoint y: 226, endPoint x: 296, endPoint y: 312, distance: 86.4
click at [292, 227] on span "Samsung Galaxy A14 5G" at bounding box center [270, 223] width 170 height 21
click at [185, 227] on input "Samsung Galaxy A14 5G" at bounding box center [168, 223] width 33 height 33
checkbox input "true"
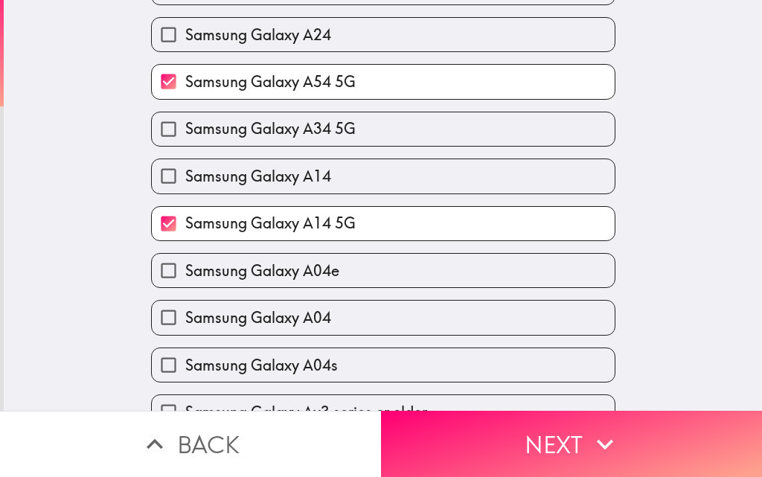
click at [295, 321] on span "Samsung Galaxy A04" at bounding box center [258, 317] width 146 height 21
click at [185, 321] on input "Samsung Galaxy A04" at bounding box center [168, 317] width 33 height 33
checkbox input "true"
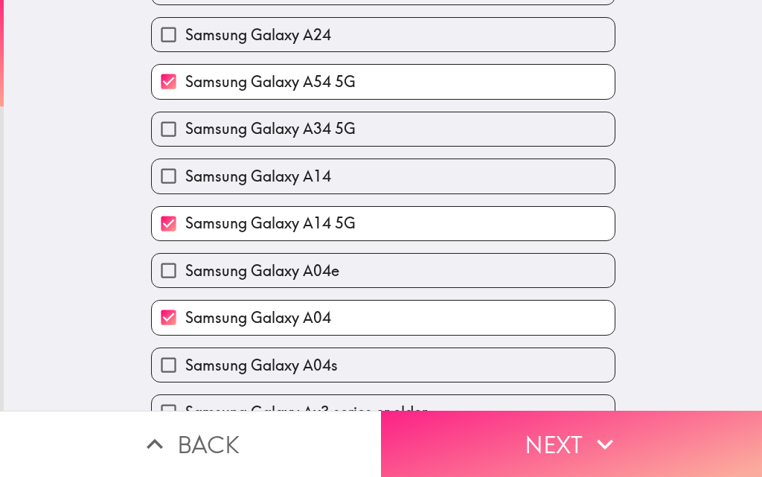
click at [511, 430] on button "Next" at bounding box center [571, 444] width 381 height 66
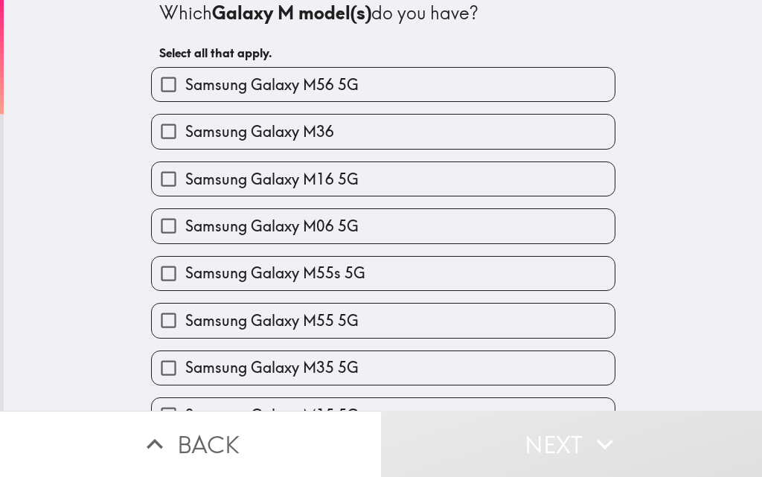
scroll to position [3, 0]
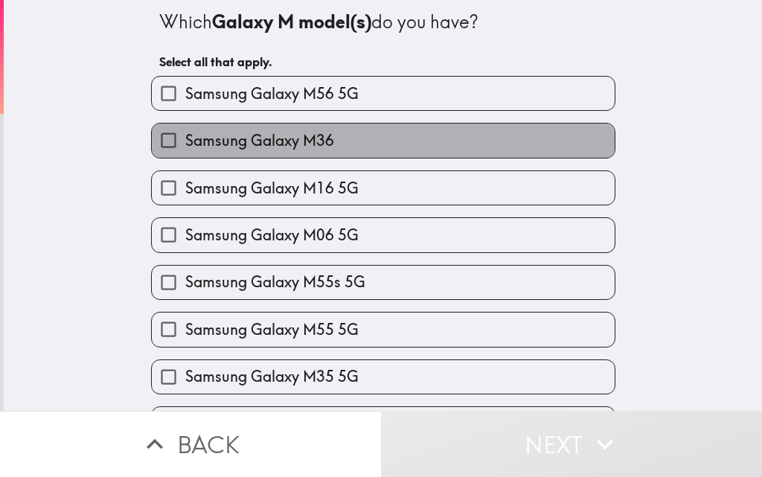
click at [273, 129] on label "Samsung Galaxy M36" at bounding box center [383, 140] width 463 height 33
click at [185, 129] on input "Samsung Galaxy M36" at bounding box center [168, 140] width 33 height 33
checkbox input "true"
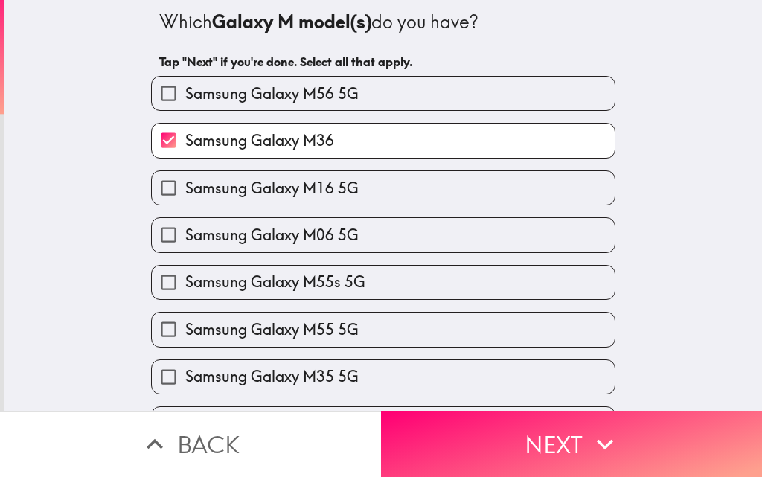
click at [283, 253] on div "Samsung Galaxy M55s 5G" at bounding box center [377, 276] width 476 height 47
click at [292, 315] on label "Samsung Galaxy M55 5G" at bounding box center [383, 328] width 463 height 33
click at [185, 315] on input "Samsung Galaxy M55 5G" at bounding box center [168, 328] width 33 height 33
checkbox input "true"
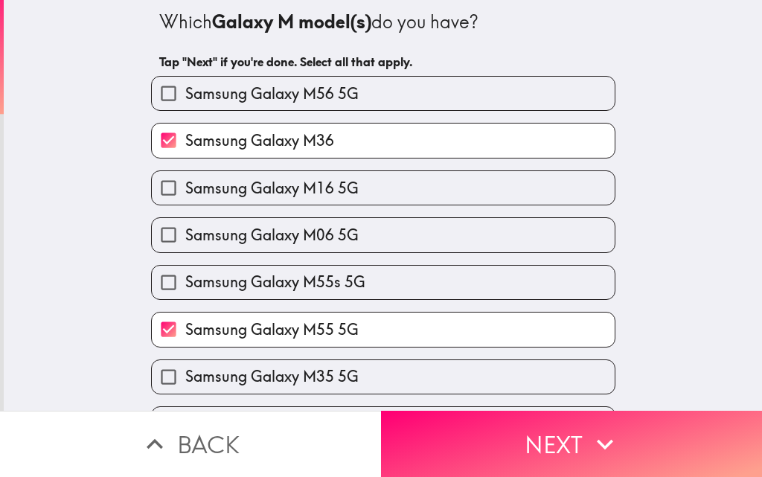
click at [239, 228] on span "Samsung Galaxy M06 5G" at bounding box center [271, 235] width 173 height 21
click at [185, 228] on input "Samsung Galaxy M06 5G" at bounding box center [168, 234] width 33 height 33
checkbox input "true"
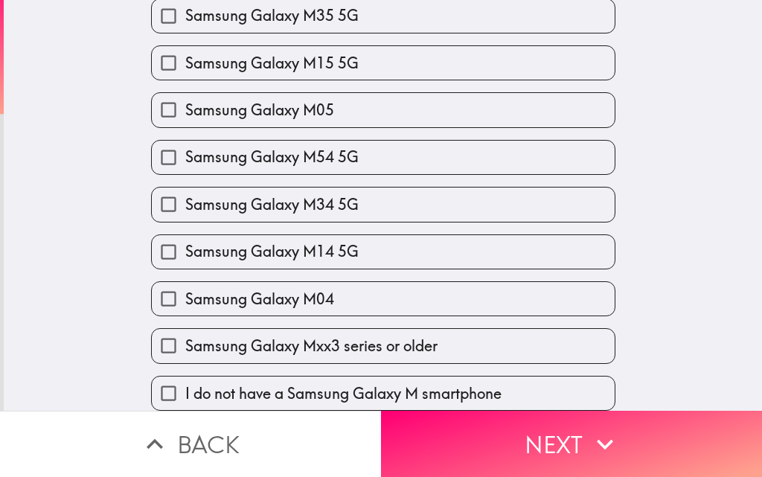
scroll to position [375, 0]
click at [245, 269] on div "Samsung Galaxy M04" at bounding box center [377, 292] width 476 height 47
click at [229, 128] on div "Samsung Galaxy M54 5G" at bounding box center [377, 151] width 476 height 47
click at [240, 194] on span "Samsung Galaxy M34 5G" at bounding box center [271, 204] width 173 height 21
click at [185, 192] on input "Samsung Galaxy M34 5G" at bounding box center [168, 203] width 33 height 33
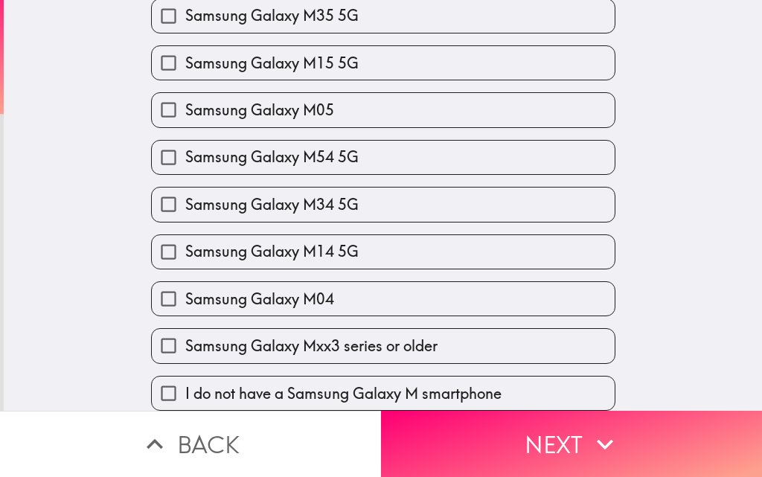
checkbox input "true"
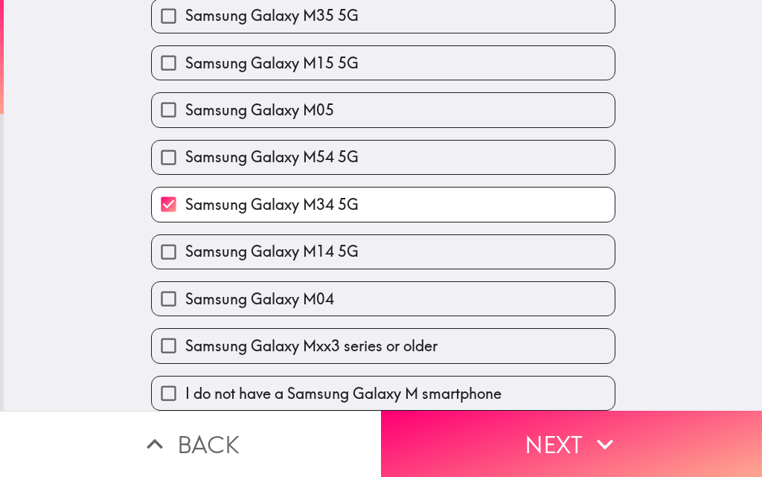
click at [244, 282] on label "Samsung Galaxy M04" at bounding box center [383, 298] width 463 height 33
click at [185, 282] on input "Samsung Galaxy M04" at bounding box center [168, 298] width 33 height 33
checkbox input "true"
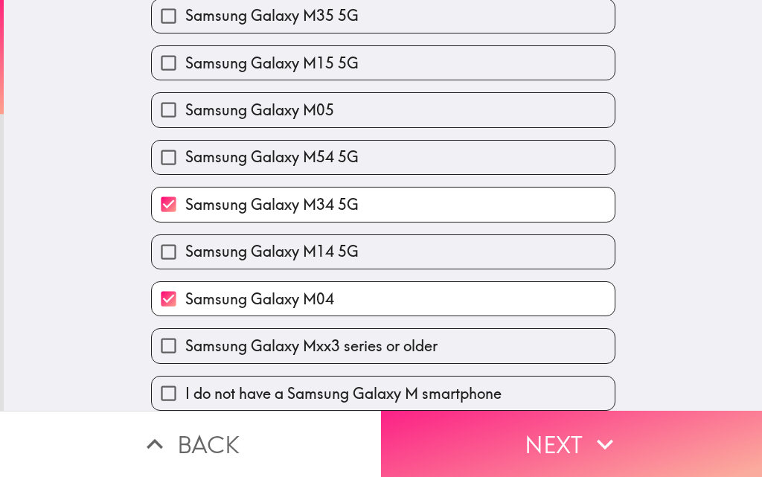
click at [511, 427] on button "Next" at bounding box center [571, 444] width 381 height 66
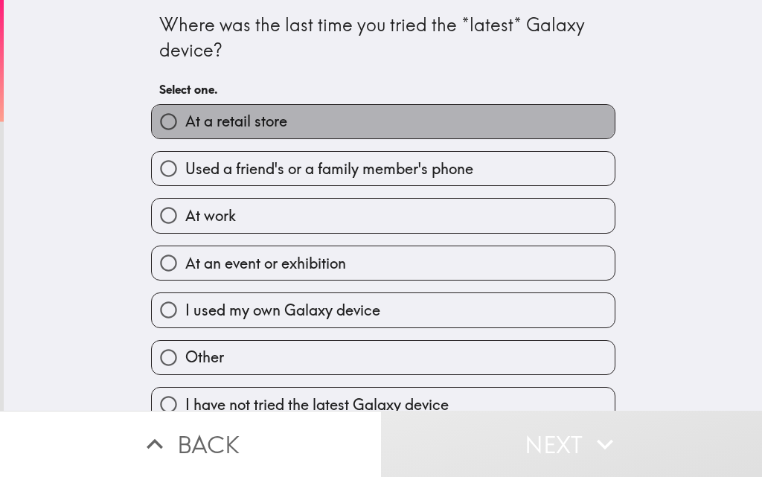
click at [241, 121] on span "At a retail store" at bounding box center [236, 121] width 102 height 21
click at [185, 121] on input "At a retail store" at bounding box center [168, 121] width 33 height 33
radio input "true"
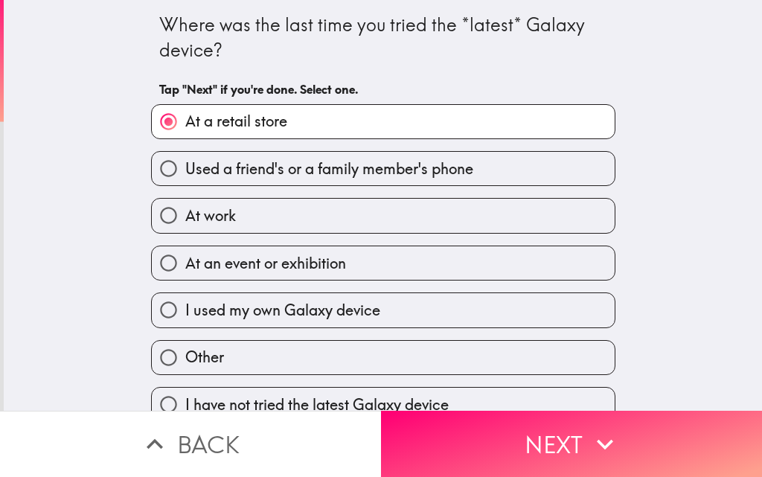
scroll to position [23, 0]
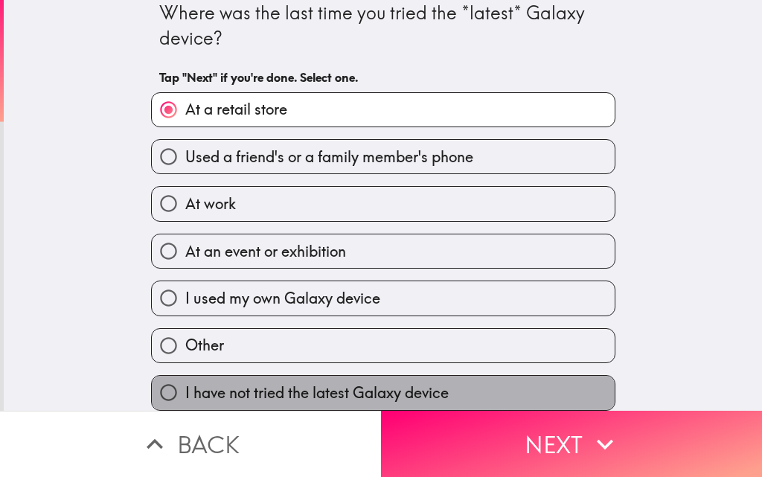
click at [235, 382] on span "I have not tried the latest Galaxy device" at bounding box center [316, 392] width 263 height 21
click at [185, 382] on input "I have not tried the latest Galaxy device" at bounding box center [168, 392] width 33 height 33
radio input "true"
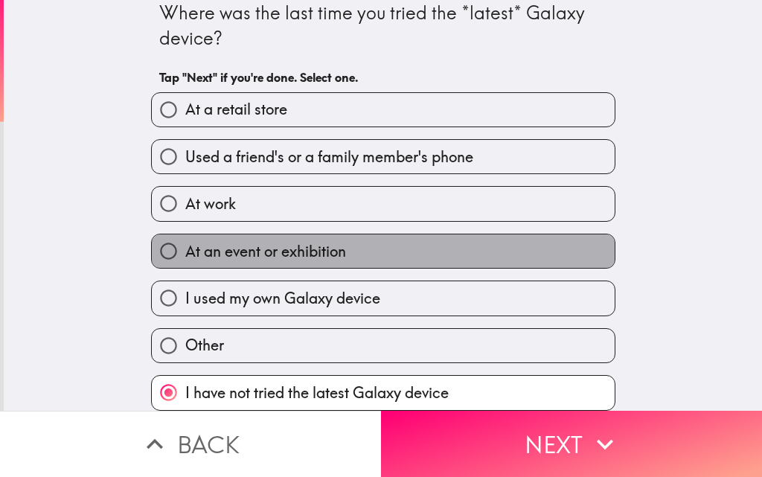
click at [203, 241] on span "At an event or exhibition" at bounding box center [265, 251] width 161 height 21
click at [185, 237] on input "At an event or exhibition" at bounding box center [168, 250] width 33 height 33
radio input "true"
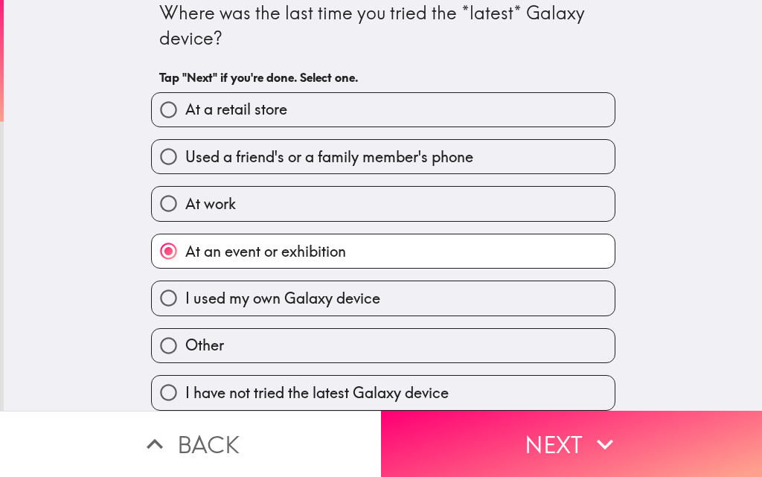
click at [204, 193] on span "At work" at bounding box center [210, 203] width 51 height 21
click at [185, 190] on input "At work" at bounding box center [168, 203] width 33 height 33
radio input "true"
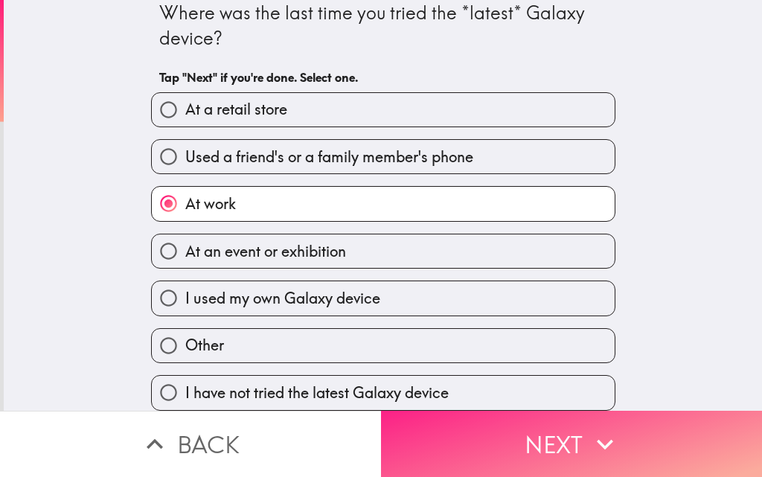
click at [542, 432] on button "Next" at bounding box center [571, 444] width 381 height 66
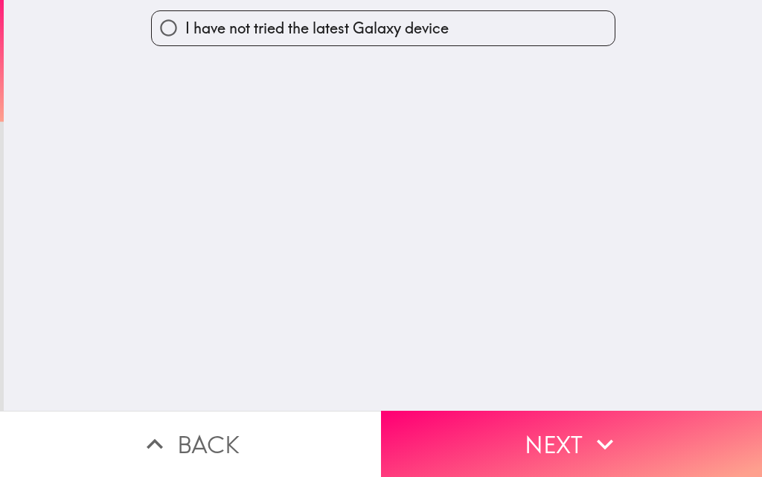
scroll to position [0, 0]
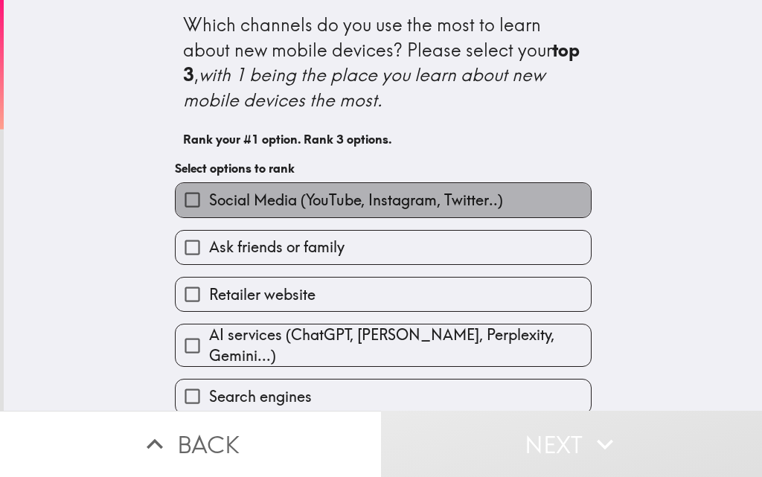
click at [211, 205] on span "Social Media (YouTube, Instagram, Twitter..)" at bounding box center [356, 200] width 294 height 21
click at [209, 205] on input "Social Media (YouTube, Instagram, Twitter..)" at bounding box center [192, 199] width 33 height 33
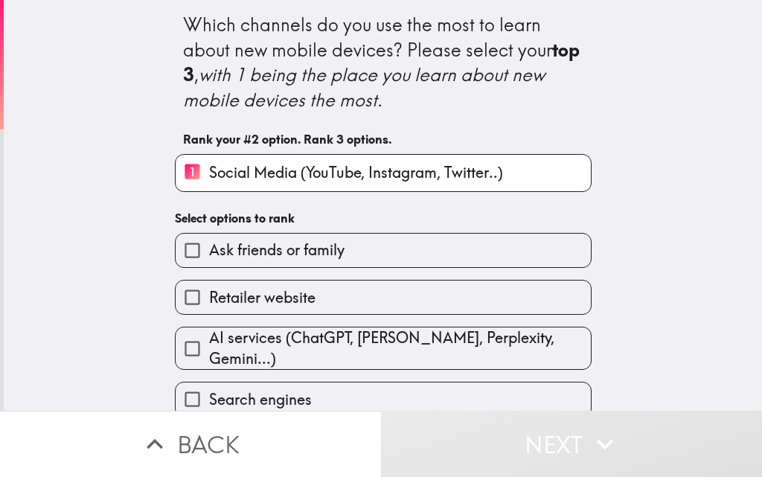
click at [219, 261] on label "Ask friends or family" at bounding box center [383, 250] width 415 height 33
click at [209, 261] on input "Ask friends or family" at bounding box center [192, 250] width 33 height 33
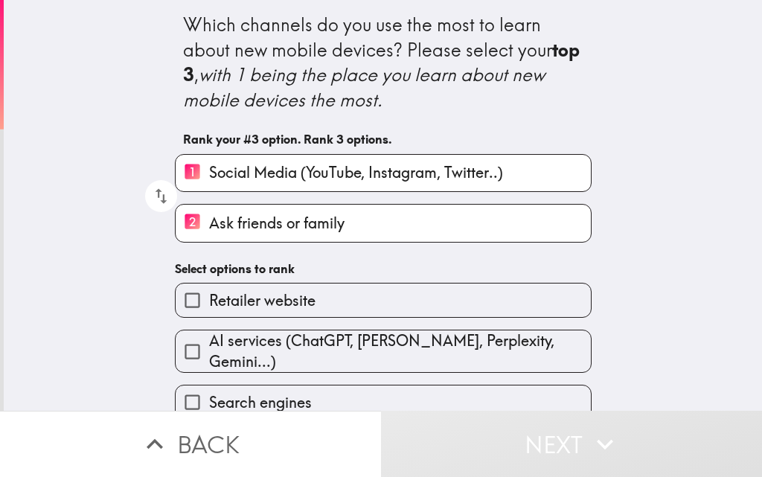
click at [225, 327] on div "AI services (ChatGPT, [PERSON_NAME], Perplexity, Gemini...)" at bounding box center [377, 345] width 429 height 55
click at [235, 373] on div "Search engines" at bounding box center [377, 396] width 429 height 47
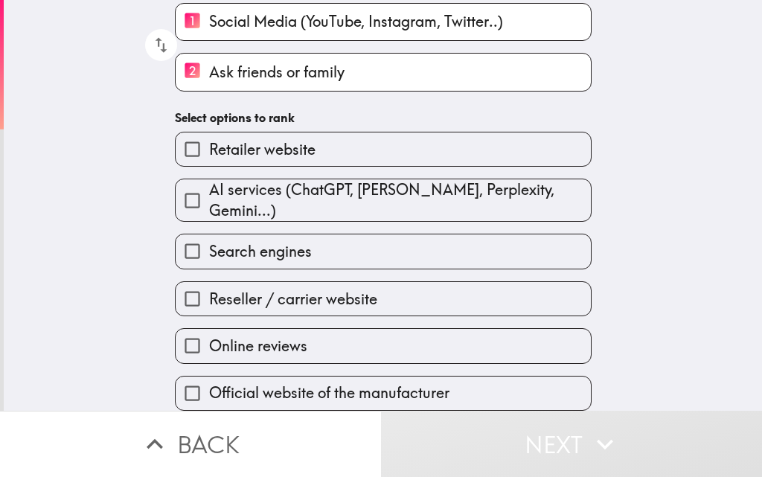
scroll to position [155, 0]
click at [232, 185] on span "AI services (ChatGPT, [PERSON_NAME], Perplexity, Gemini...)" at bounding box center [400, 200] width 382 height 42
click at [209, 185] on input "AI services (ChatGPT, [PERSON_NAME], Perplexity, Gemini...)" at bounding box center [192, 200] width 33 height 33
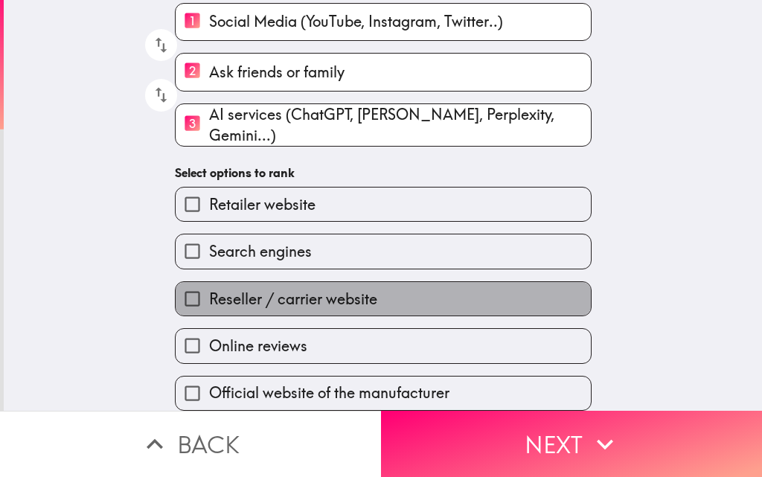
click at [233, 289] on span "Reseller / carrier website" at bounding box center [293, 299] width 168 height 21
click at [209, 282] on input "Reseller / carrier website" at bounding box center [192, 298] width 33 height 33
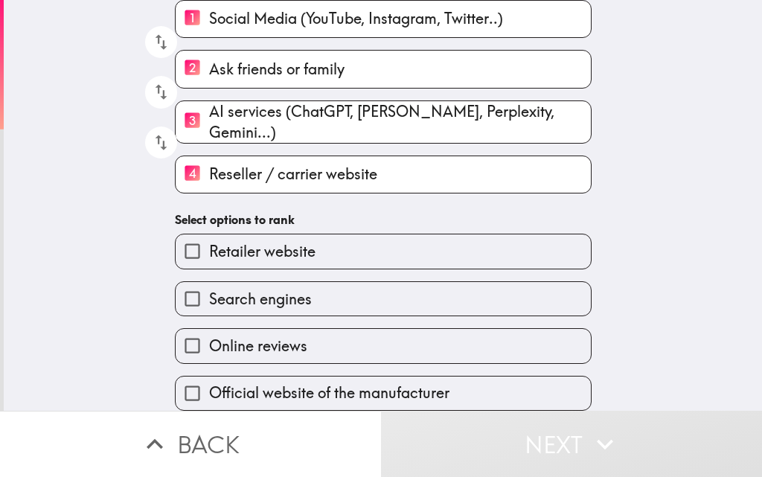
scroll to position [161, 0]
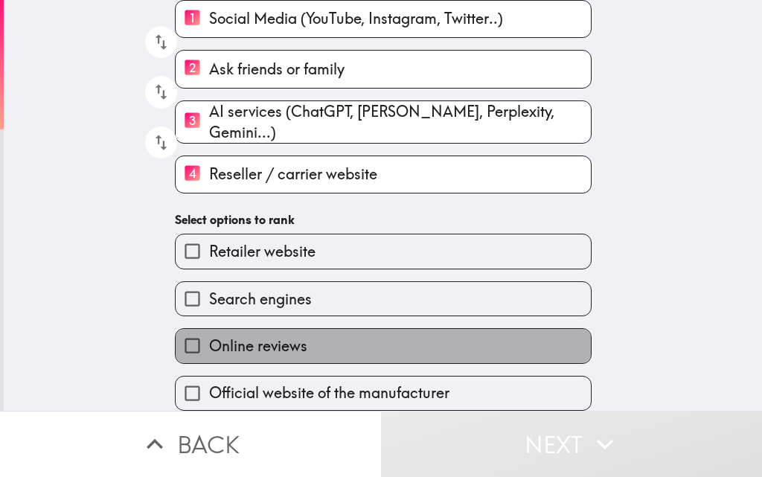
click at [278, 346] on label "Online reviews" at bounding box center [383, 345] width 415 height 33
click at [209, 346] on input "Online reviews" at bounding box center [192, 345] width 33 height 33
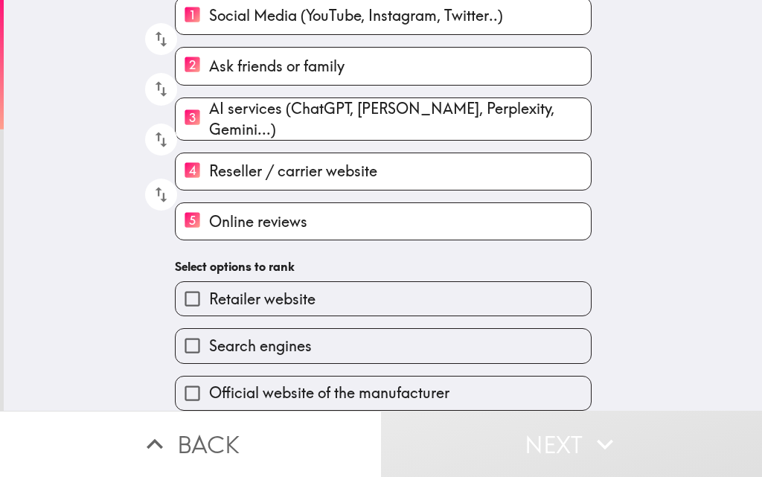
scroll to position [164, 0]
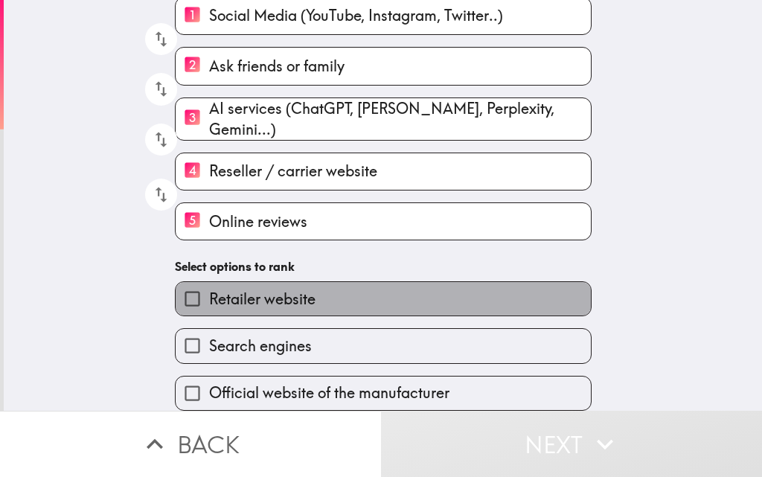
click at [244, 289] on span "Retailer website" at bounding box center [262, 299] width 106 height 21
click at [209, 283] on input "Retailer website" at bounding box center [192, 298] width 33 height 33
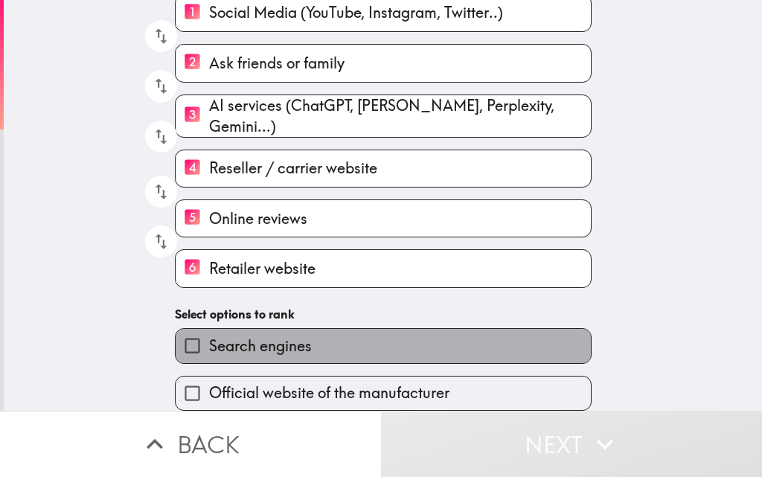
click at [251, 336] on span "Search engines" at bounding box center [260, 346] width 103 height 21
click at [209, 336] on input "Search engines" at bounding box center [192, 345] width 33 height 33
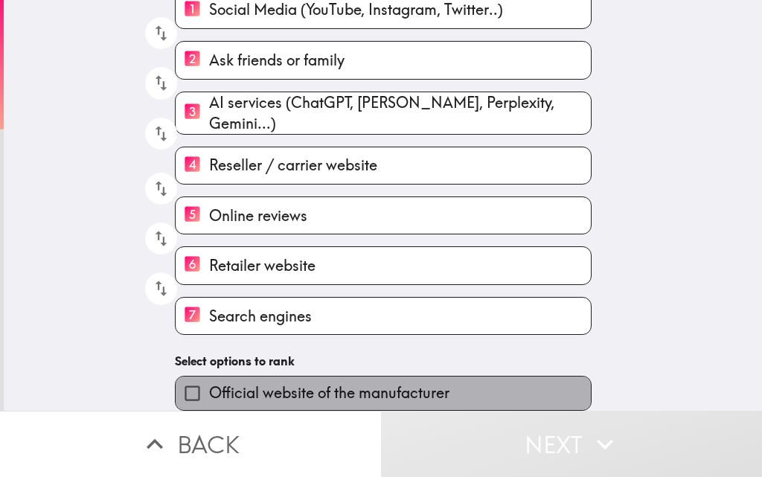
click at [264, 382] on span "Official website of the manufacturer" at bounding box center [329, 392] width 240 height 21
click at [209, 382] on input "Official website of the manufacturer" at bounding box center [192, 392] width 33 height 33
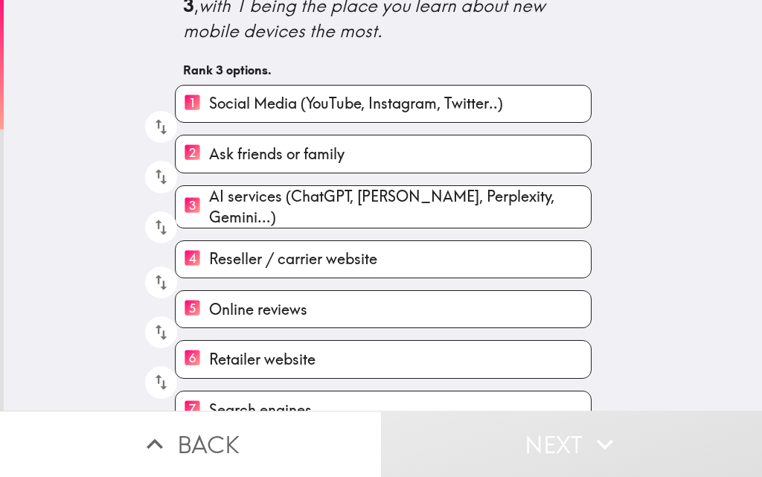
scroll to position [0, 0]
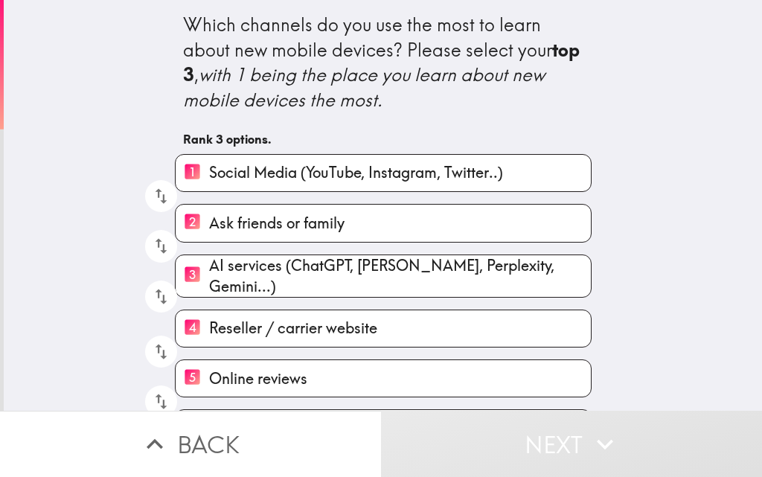
click at [225, 170] on span "Social Media (YouTube, Instagram, Twitter..)" at bounding box center [356, 172] width 294 height 21
click at [209, 170] on input "1 Social Media (YouTube, Instagram, Twitter..)" at bounding box center [192, 173] width 33 height 36
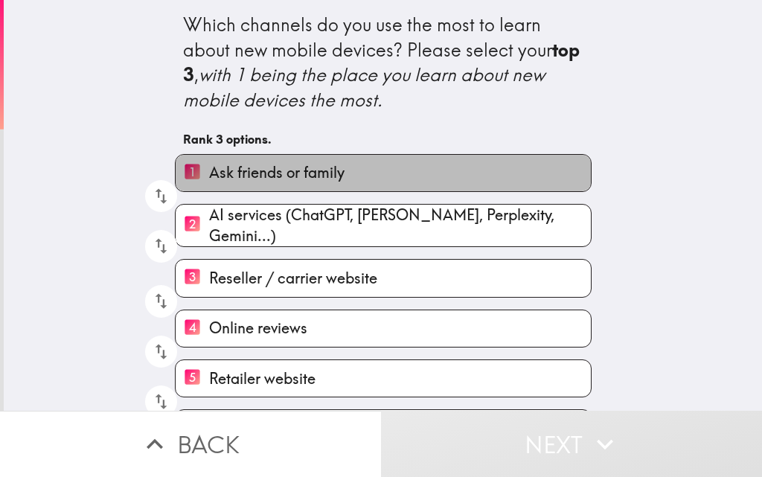
click at [224, 171] on span "Ask friends or family" at bounding box center [276, 172] width 135 height 21
click at [209, 171] on input "1 Ask friends or family" at bounding box center [192, 173] width 33 height 36
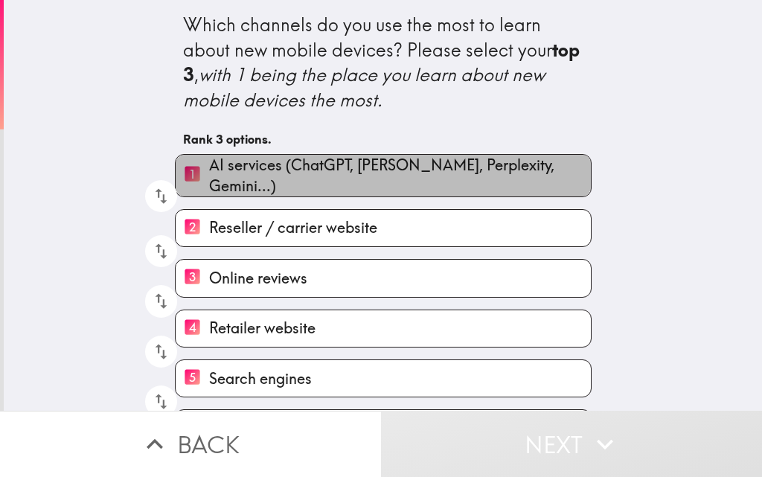
click at [224, 172] on span "AI services (ChatGPT, [PERSON_NAME], Perplexity, Gemini...)" at bounding box center [400, 176] width 382 height 42
click at [209, 172] on input "1 AI services (ChatGPT, [PERSON_NAME], Perplexity, Gemini...)" at bounding box center [192, 175] width 33 height 36
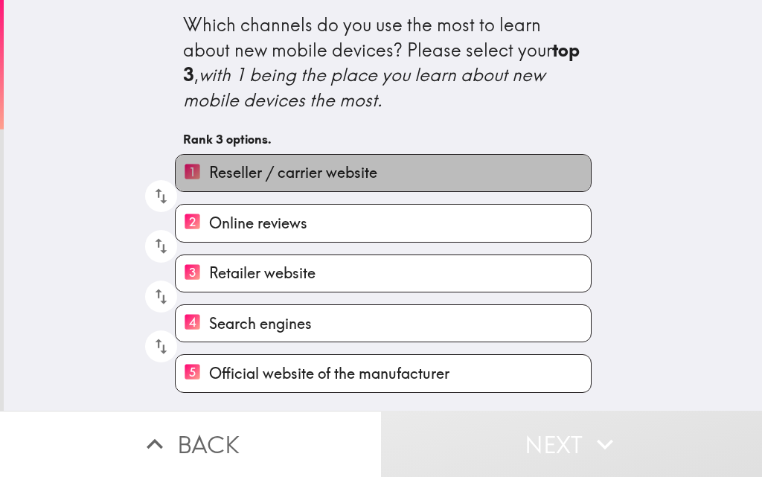
click at [224, 172] on span "Reseller / carrier website" at bounding box center [293, 172] width 168 height 21
click at [209, 172] on input "1 Reseller / carrier website" at bounding box center [192, 173] width 33 height 36
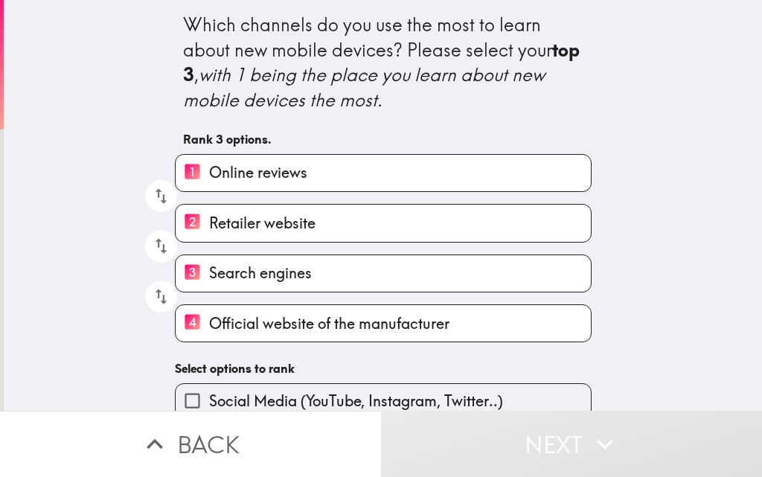
click at [224, 172] on span "Online reviews" at bounding box center [258, 172] width 98 height 21
click at [209, 172] on input "1 Online reviews" at bounding box center [192, 173] width 33 height 36
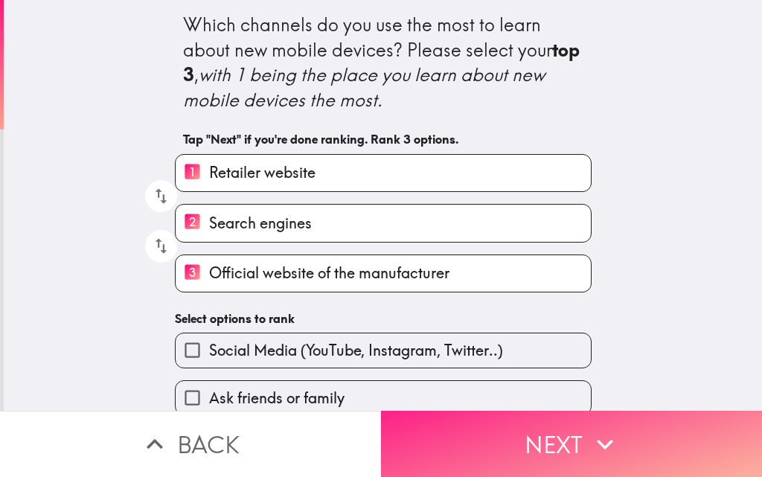
click at [528, 436] on button "Next" at bounding box center [571, 444] width 381 height 66
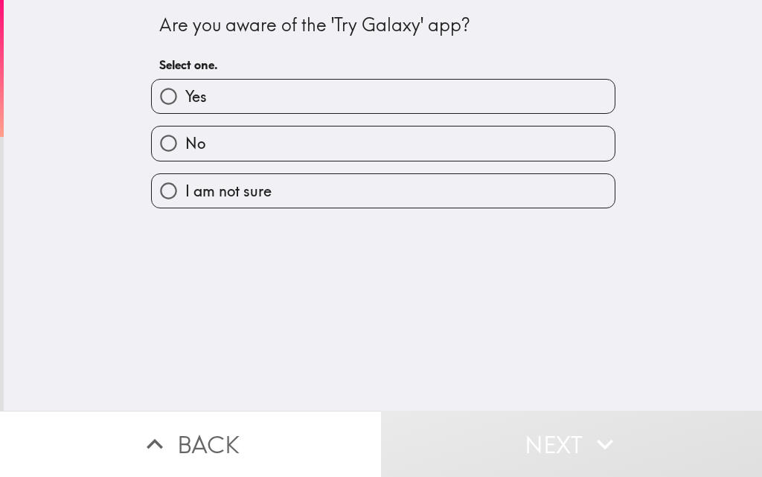
click at [272, 100] on label "Yes" at bounding box center [383, 96] width 463 height 33
click at [185, 100] on input "Yes" at bounding box center [168, 96] width 33 height 33
radio input "true"
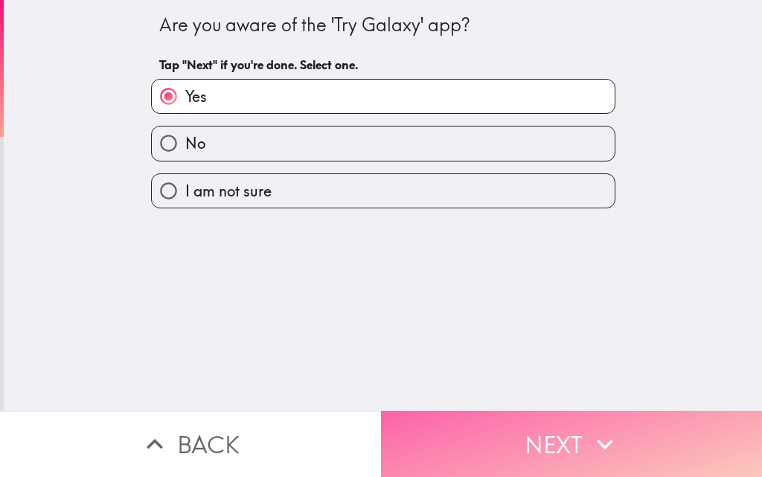
click at [543, 438] on button "Next" at bounding box center [571, 444] width 381 height 66
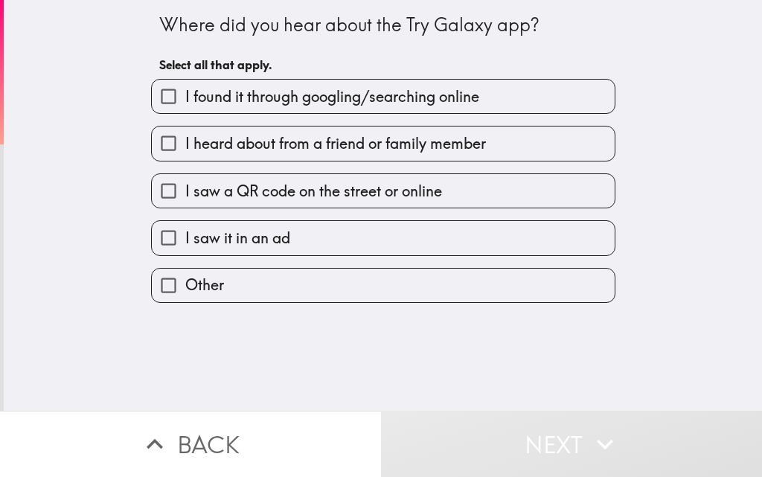
click at [243, 116] on div "I heard about from a friend or family member" at bounding box center [377, 137] width 476 height 47
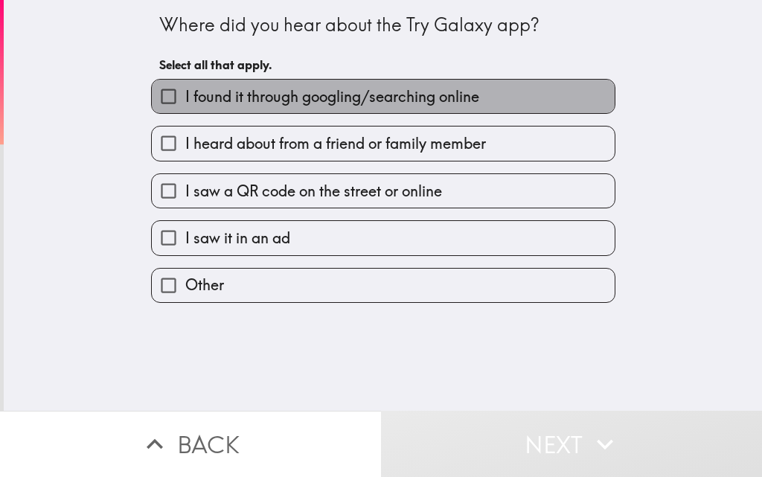
click at [237, 103] on span "I found it through googling/searching online" at bounding box center [332, 96] width 294 height 21
click at [185, 103] on input "I found it through googling/searching online" at bounding box center [168, 96] width 33 height 33
checkbox input "true"
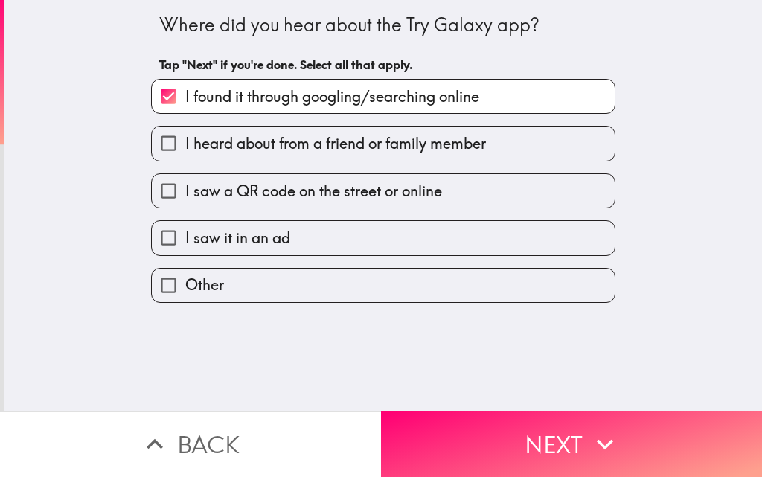
click at [244, 156] on label "I heard about from a friend or family member" at bounding box center [383, 142] width 463 height 33
click at [185, 156] on input "I heard about from a friend or family member" at bounding box center [168, 142] width 33 height 33
checkbox input "true"
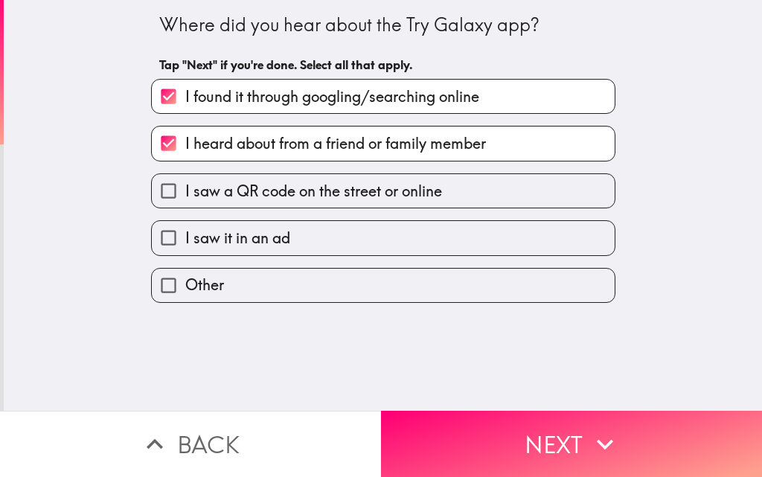
click at [244, 220] on div "I saw it in an ad" at bounding box center [383, 237] width 464 height 35
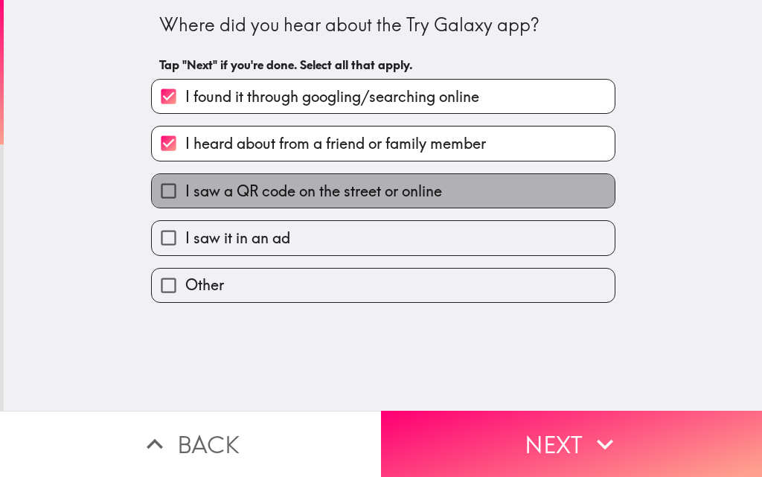
click at [261, 185] on span "I saw a QR code on the street or online" at bounding box center [313, 191] width 257 height 21
click at [185, 185] on input "I saw a QR code on the street or online" at bounding box center [168, 190] width 33 height 33
checkbox input "true"
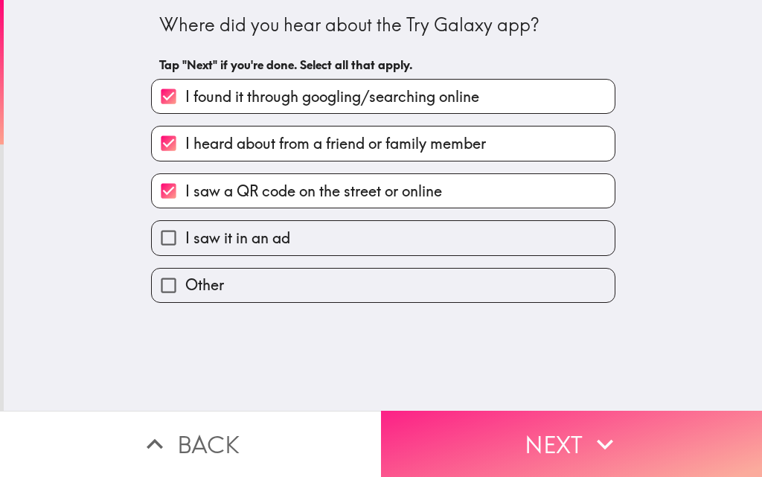
click at [535, 428] on button "Next" at bounding box center [571, 444] width 381 height 66
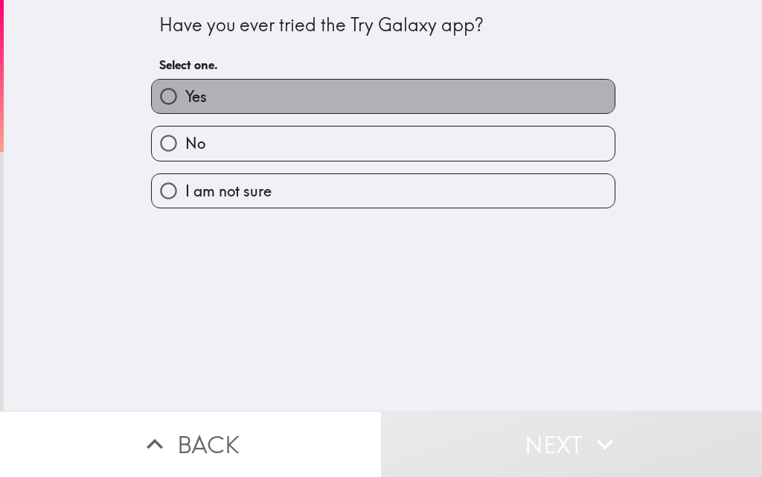
click at [240, 100] on label "Yes" at bounding box center [383, 96] width 463 height 33
click at [185, 100] on input "Yes" at bounding box center [168, 96] width 33 height 33
radio input "true"
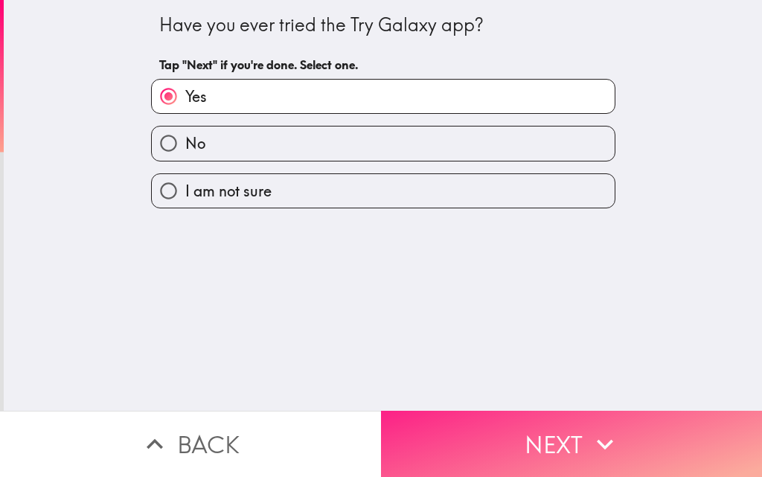
click at [529, 424] on button "Next" at bounding box center [571, 444] width 381 height 66
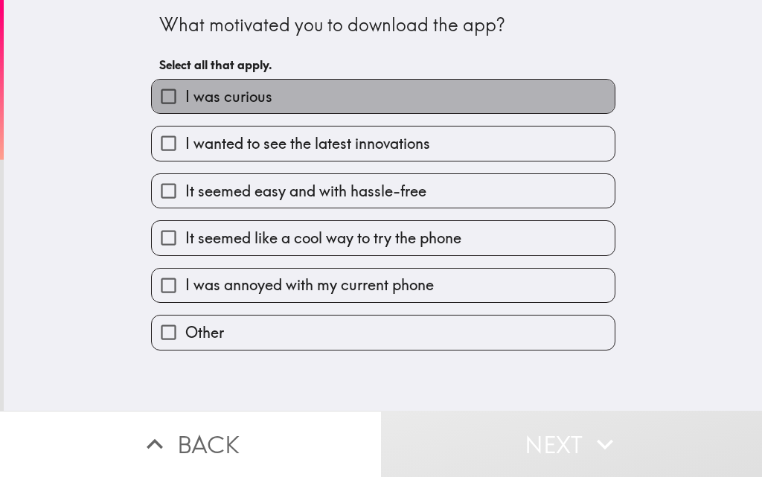
click at [263, 97] on label "I was curious" at bounding box center [383, 96] width 463 height 33
click at [185, 97] on input "I was curious" at bounding box center [168, 96] width 33 height 33
checkbox input "true"
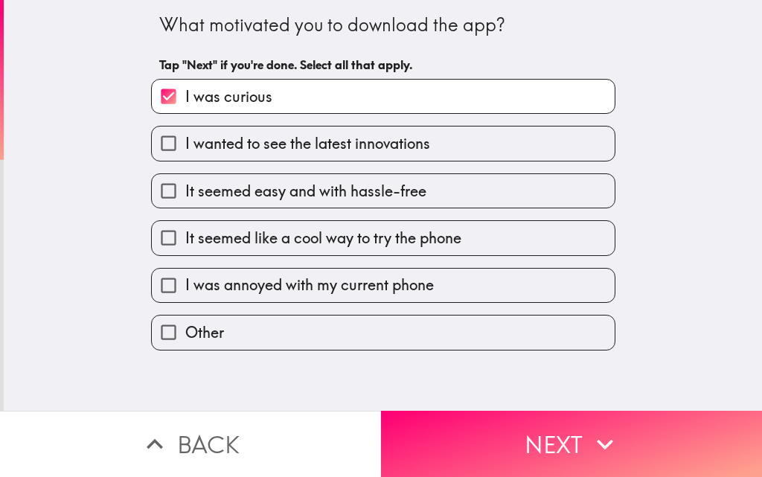
click at [265, 179] on label "It seemed easy and with hassle-free" at bounding box center [383, 190] width 463 height 33
click at [185, 179] on input "It seemed easy and with hassle-free" at bounding box center [168, 190] width 33 height 33
checkbox input "true"
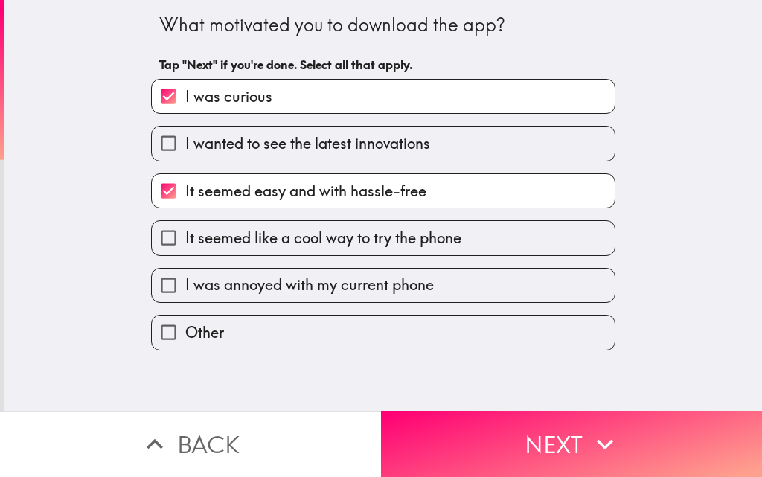
click at [275, 254] on label "It seemed like a cool way to try the phone" at bounding box center [383, 237] width 463 height 33
click at [185, 254] on input "It seemed like a cool way to try the phone" at bounding box center [168, 237] width 33 height 33
checkbox input "true"
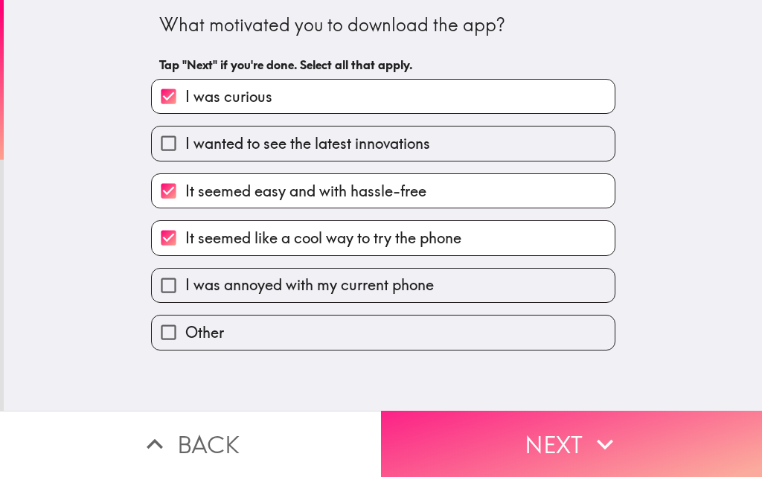
click at [535, 424] on button "Next" at bounding box center [571, 444] width 381 height 66
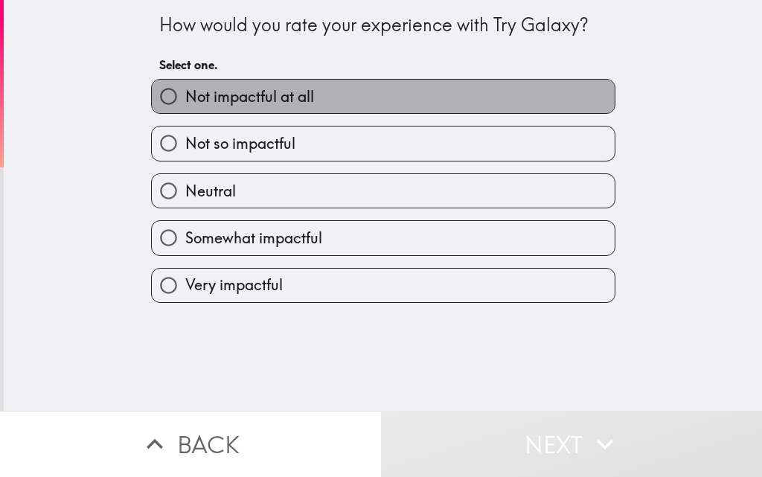
click at [257, 108] on label "Not impactful at all" at bounding box center [383, 96] width 463 height 33
click at [185, 108] on input "Not impactful at all" at bounding box center [168, 96] width 33 height 33
radio input "true"
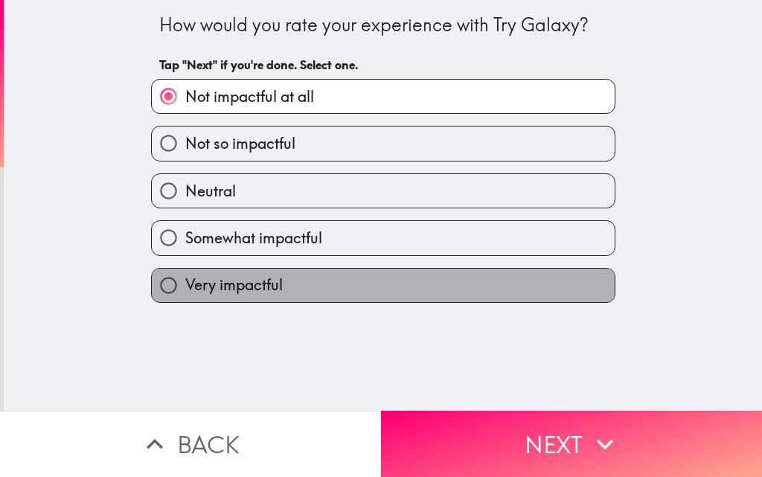
click at [257, 285] on span "Very impactful" at bounding box center [233, 285] width 97 height 21
click at [185, 285] on input "Very impactful" at bounding box center [168, 285] width 33 height 33
radio input "true"
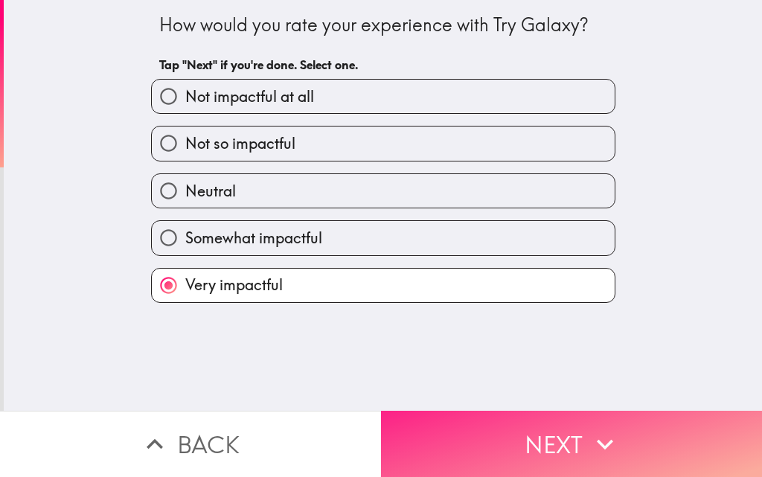
click at [533, 429] on button "Next" at bounding box center [571, 444] width 381 height 66
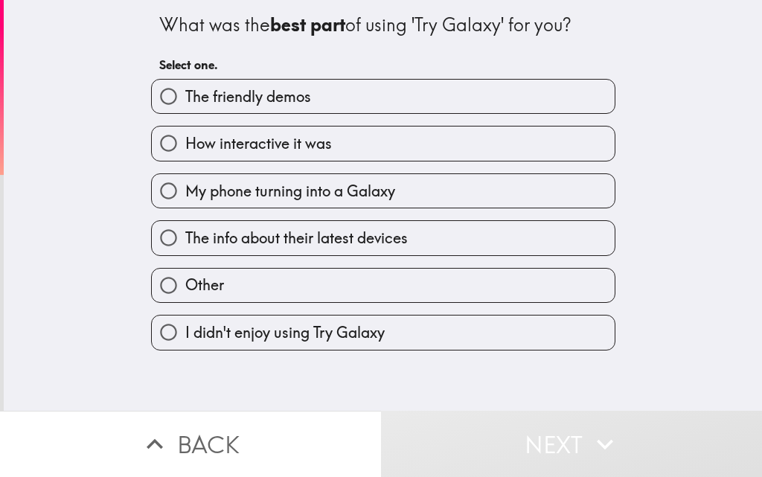
click at [285, 94] on span "The friendly demos" at bounding box center [248, 96] width 126 height 21
click at [185, 94] on input "The friendly demos" at bounding box center [168, 96] width 33 height 33
radio input "true"
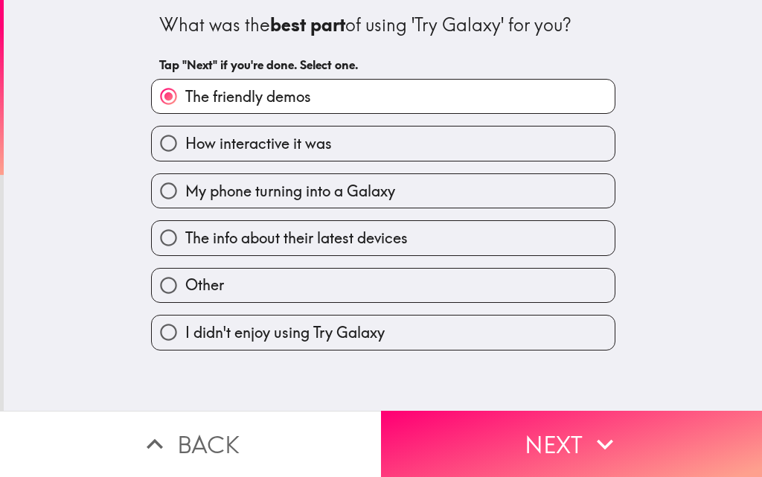
click at [284, 138] on span "How interactive it was" at bounding box center [258, 143] width 147 height 21
click at [185, 138] on input "How interactive it was" at bounding box center [168, 142] width 33 height 33
radio input "true"
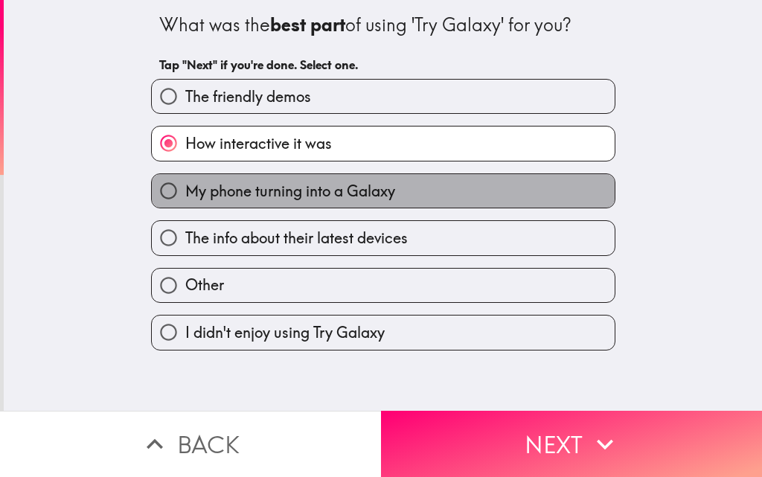
click at [293, 202] on label "My phone turning into a Galaxy" at bounding box center [383, 190] width 463 height 33
click at [185, 202] on input "My phone turning into a Galaxy" at bounding box center [168, 190] width 33 height 33
radio input "true"
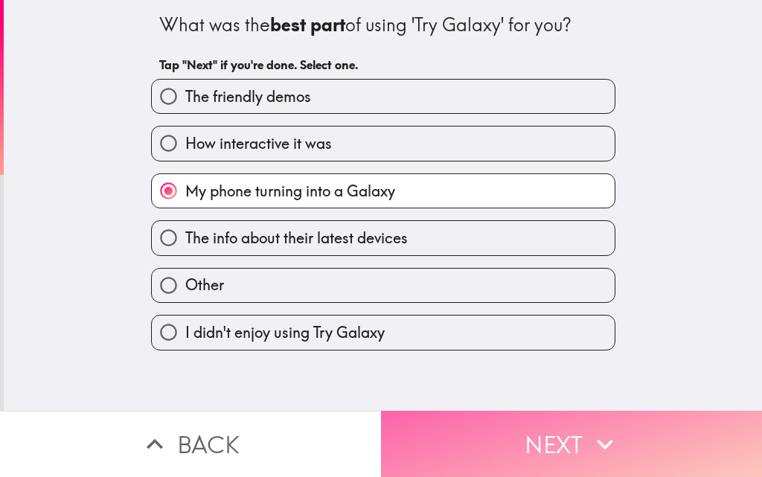
click at [503, 426] on button "Next" at bounding box center [571, 444] width 381 height 66
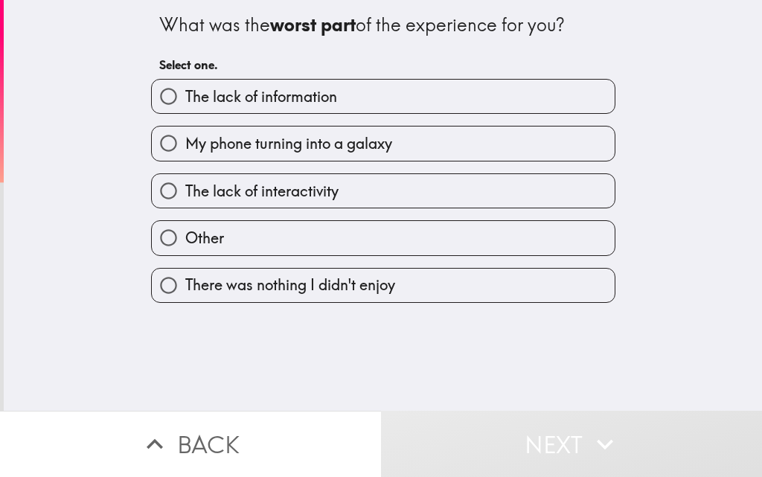
click at [278, 102] on span "The lack of information" at bounding box center [261, 96] width 152 height 21
click at [185, 102] on input "The lack of information" at bounding box center [168, 96] width 33 height 33
radio input "true"
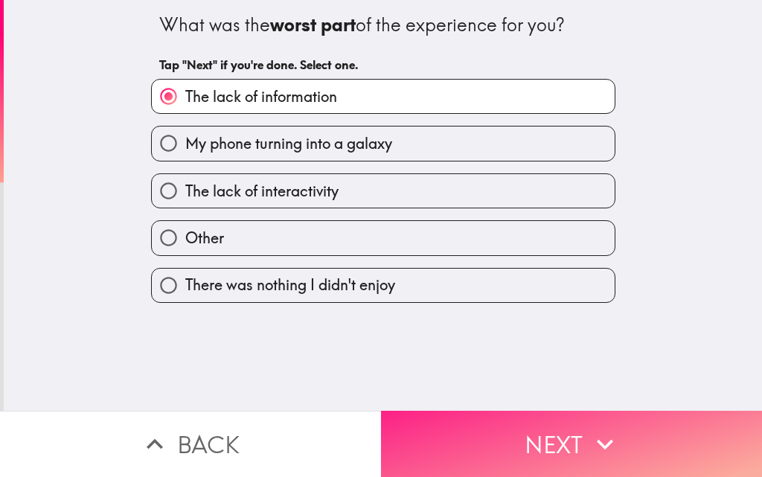
click at [496, 424] on button "Next" at bounding box center [571, 444] width 381 height 66
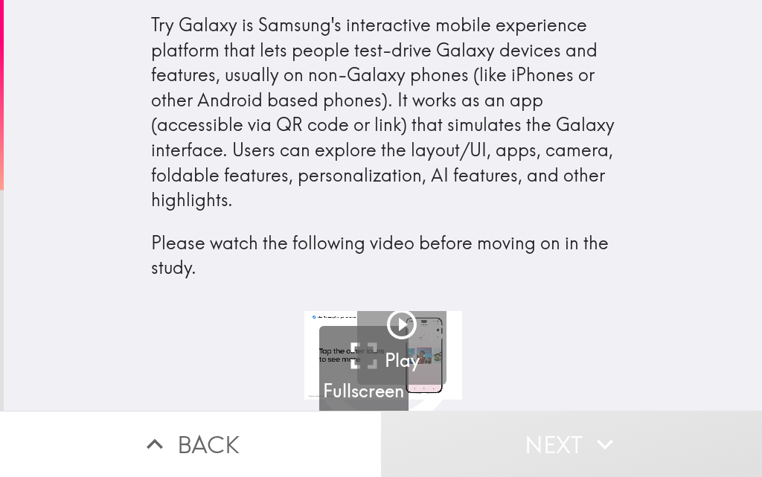
click at [386, 326] on icon "button" at bounding box center [402, 325] width 36 height 36
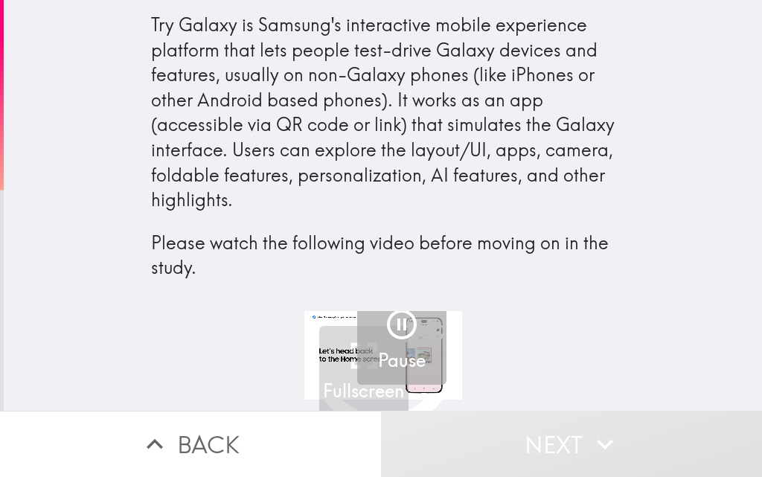
click at [357, 356] on button "Pause" at bounding box center [401, 339] width 89 height 89
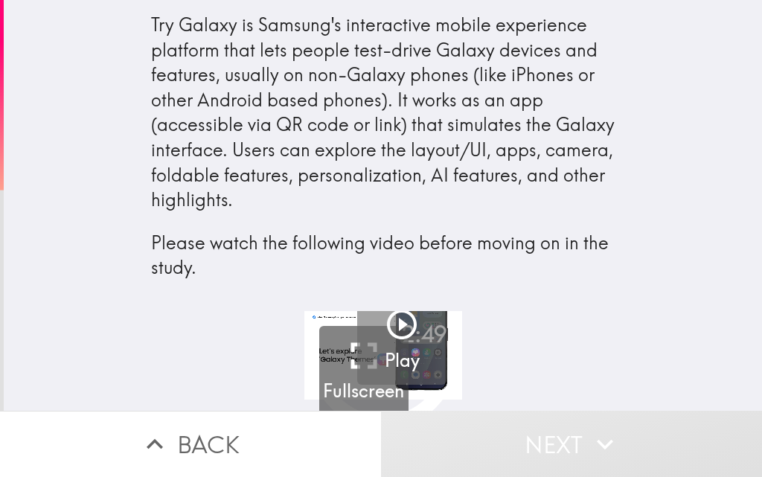
click at [357, 346] on button "Play" at bounding box center [401, 339] width 89 height 89
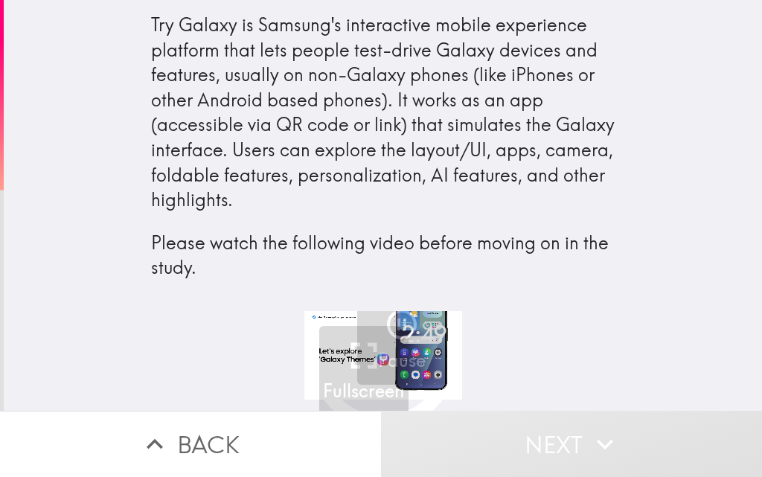
click at [391, 324] on icon "button" at bounding box center [402, 325] width 36 height 36
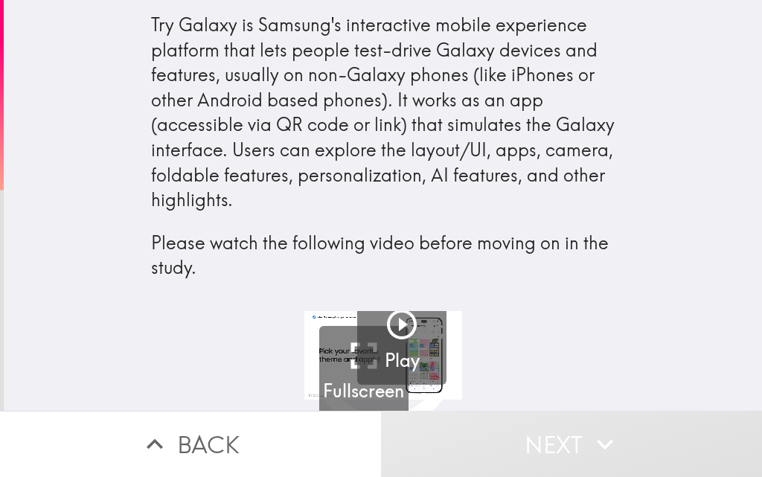
click at [391, 324] on icon "button" at bounding box center [402, 325] width 30 height 30
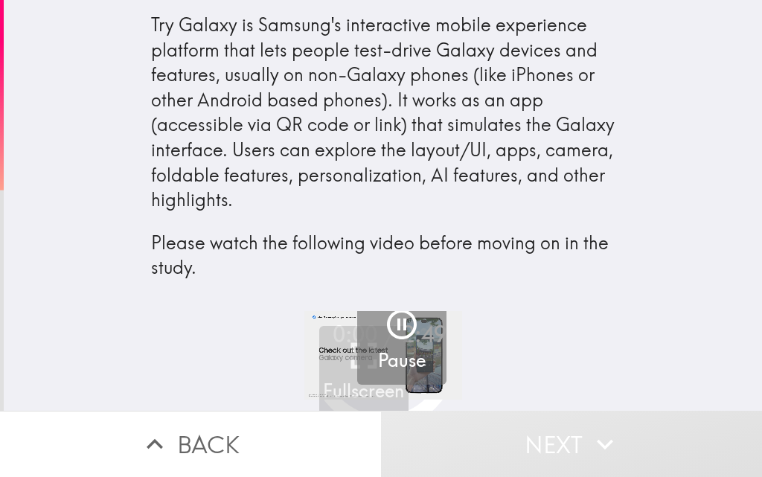
click at [364, 380] on button "Pause" at bounding box center [401, 339] width 89 height 89
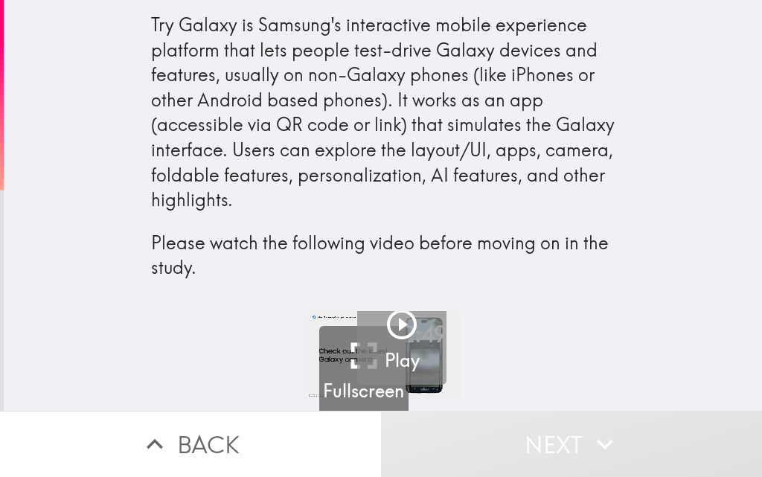
click at [390, 326] on icon "button" at bounding box center [402, 325] width 30 height 30
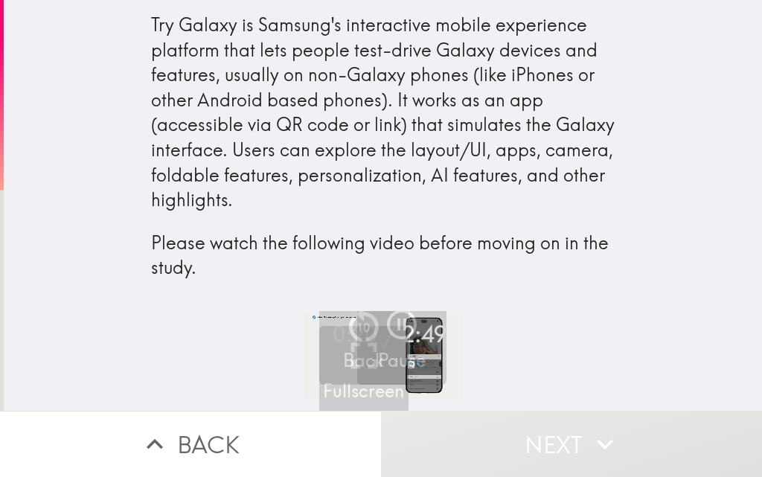
click at [553, 308] on div "Try Galaxy is Samsung's interactive mobile experience platform that lets people…" at bounding box center [383, 161] width 476 height 299
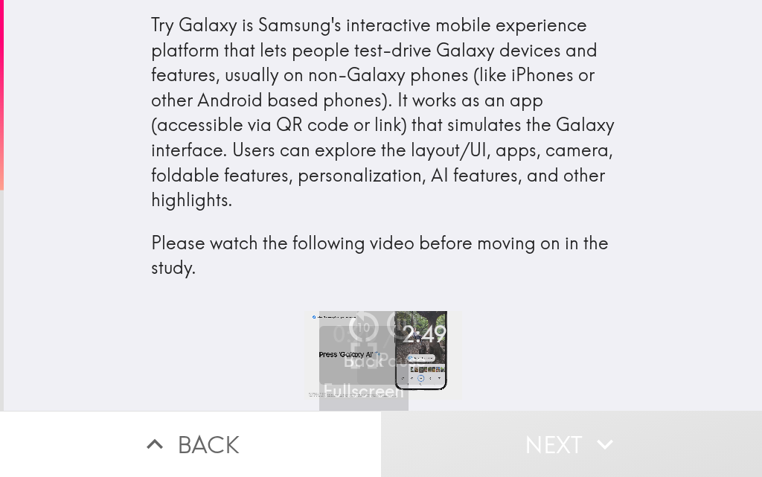
click at [391, 324] on icon "button" at bounding box center [402, 325] width 36 height 36
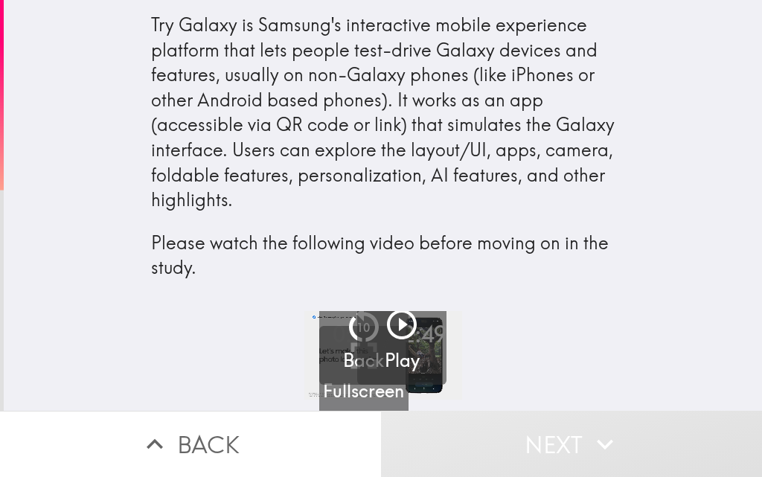
click at [391, 324] on icon "button" at bounding box center [402, 325] width 30 height 30
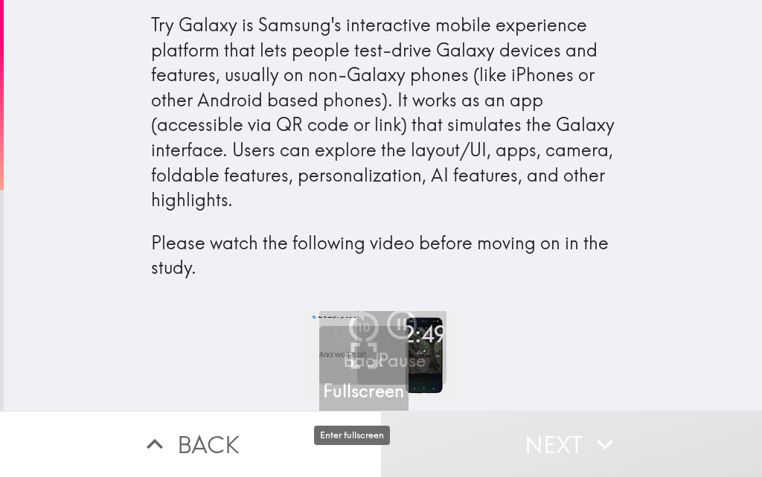
click at [342, 388] on h5 "Fullscreen" at bounding box center [363, 391] width 81 height 25
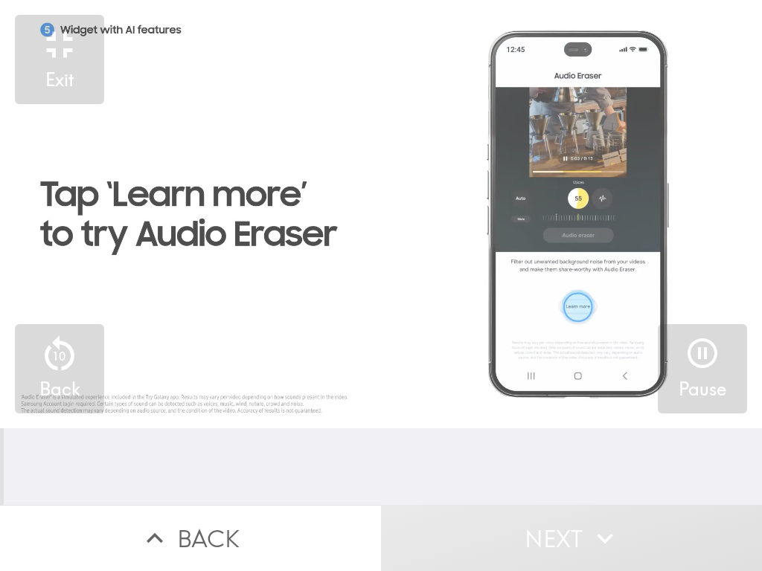
click at [642, 310] on video "button" at bounding box center [381, 214] width 762 height 429
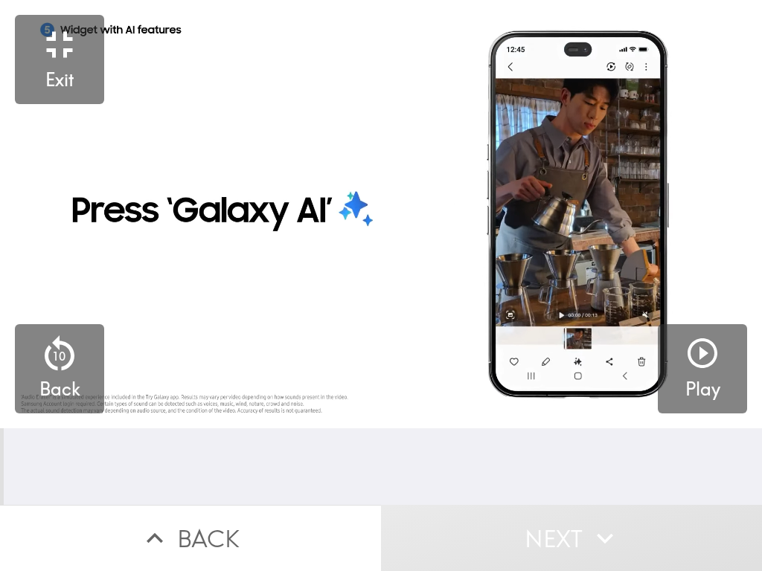
click at [642, 310] on video "button" at bounding box center [381, 214] width 762 height 429
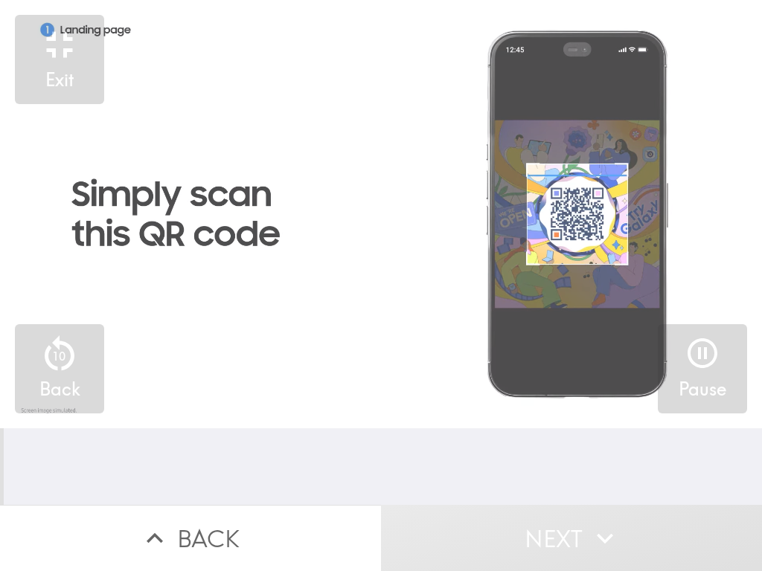
click at [590, 310] on video "button" at bounding box center [381, 214] width 762 height 429
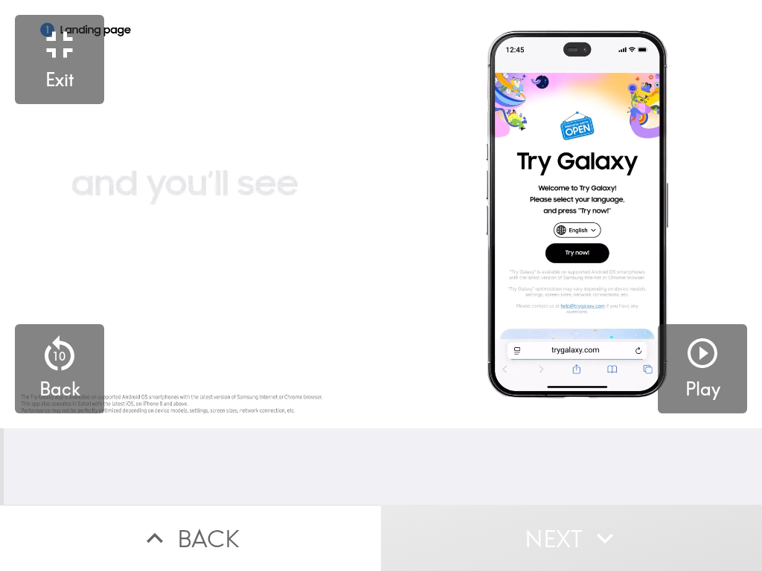
click at [589, 310] on video "button" at bounding box center [381, 214] width 762 height 429
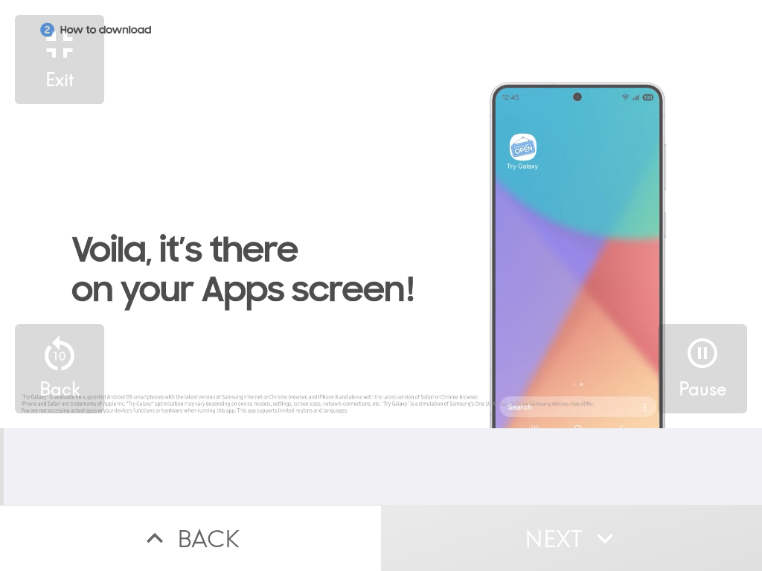
click at [487, 196] on video "button" at bounding box center [381, 214] width 762 height 429
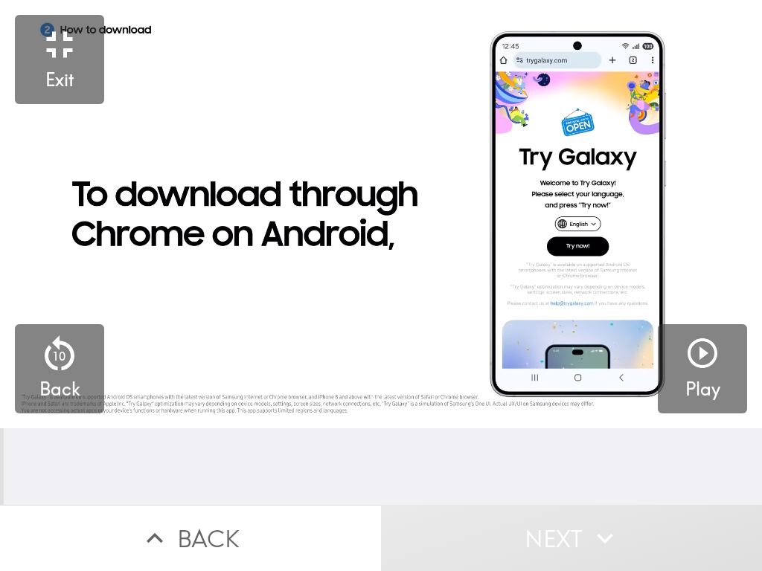
click at [702, 353] on icon "button" at bounding box center [702, 354] width 30 height 30
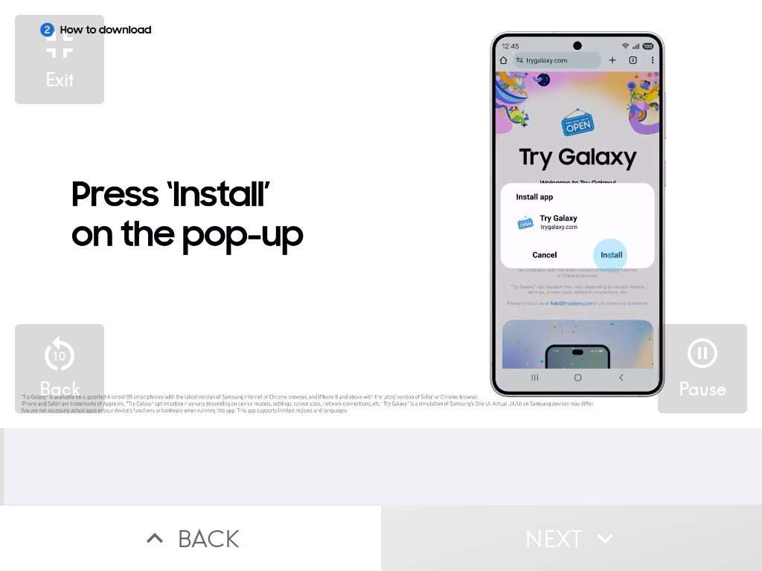
click at [679, 22] on div "0:32 / 2:49" at bounding box center [690, 22] width 114 height 31
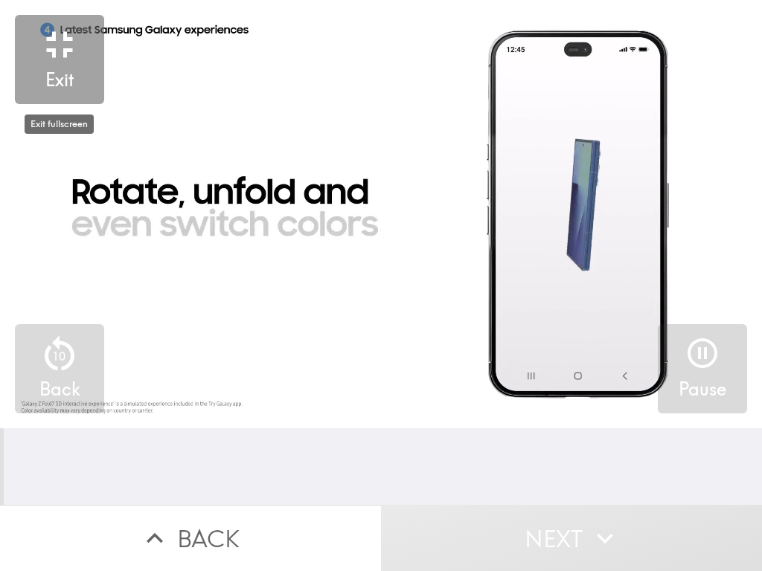
click at [62, 38] on icon "button" at bounding box center [59, 44] width 45 height 45
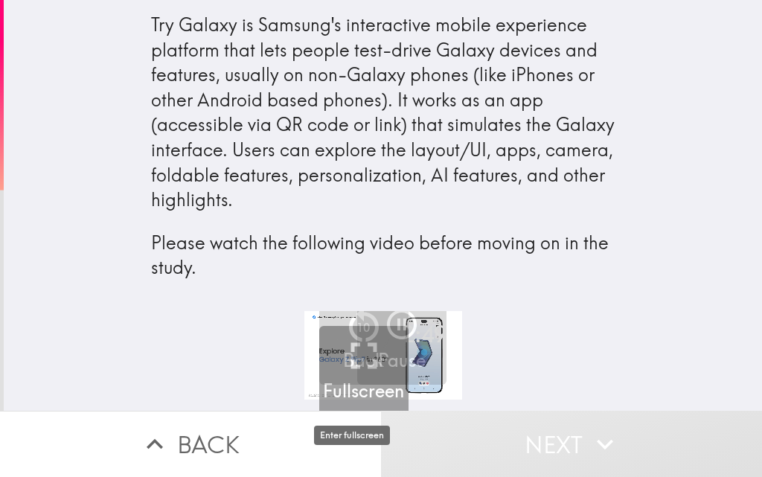
click at [360, 391] on h5 "Fullscreen" at bounding box center [363, 391] width 81 height 25
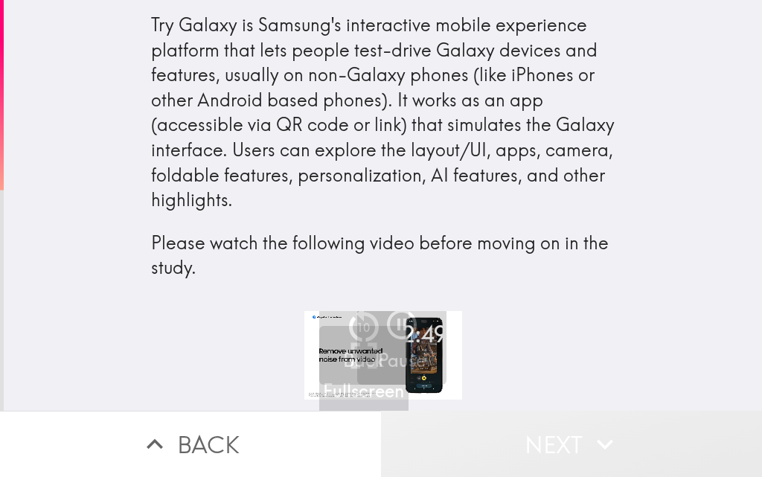
click at [549, 437] on button "Next" at bounding box center [571, 444] width 381 height 66
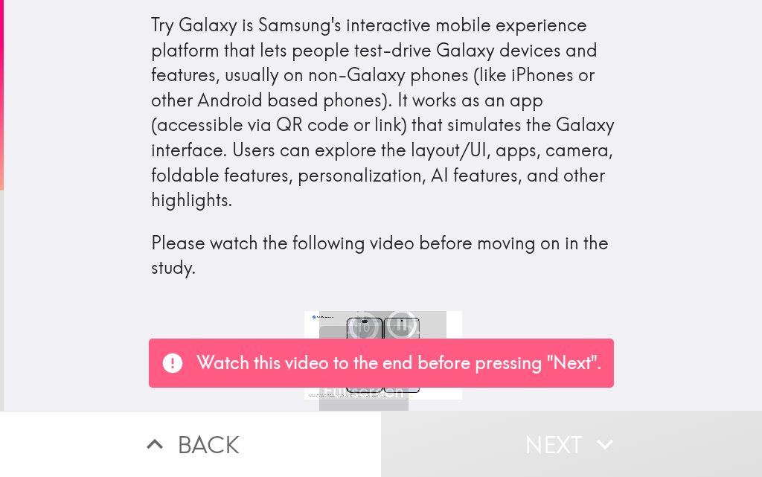
click at [572, 356] on p "Watch this video to the end before pressing "Next"." at bounding box center [399, 362] width 406 height 25
click at [467, 363] on p "Watch this video to the end before pressing "Next"." at bounding box center [399, 362] width 406 height 25
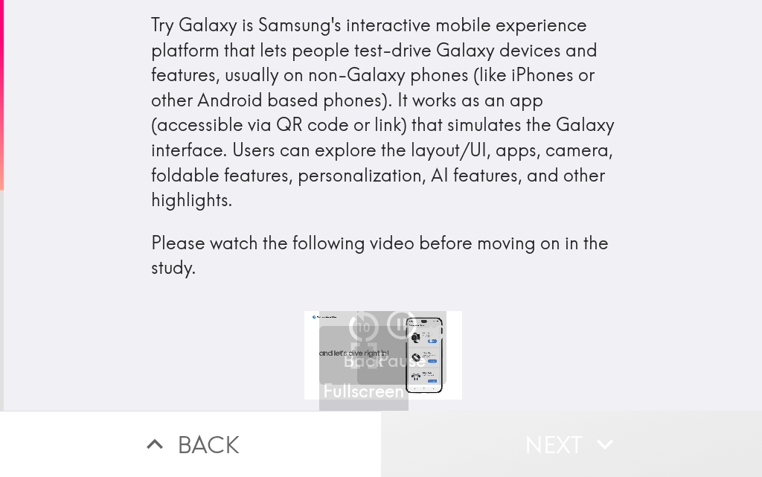
click at [550, 436] on button "Next" at bounding box center [571, 444] width 381 height 66
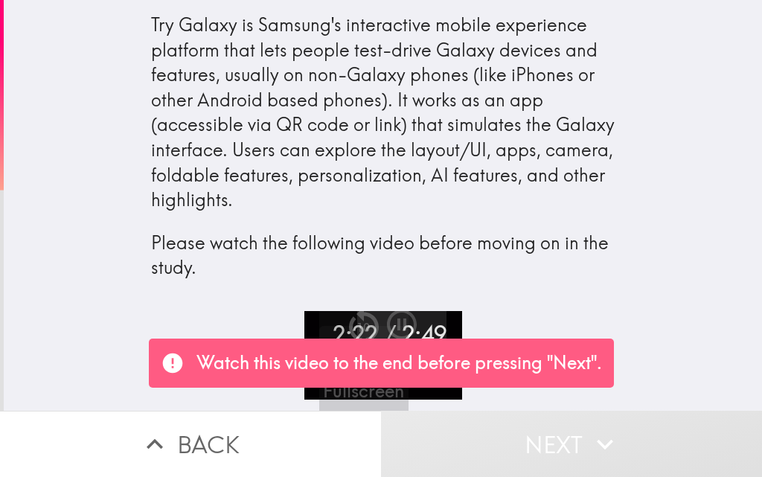
click at [391, 321] on icon "button" at bounding box center [402, 325] width 36 height 36
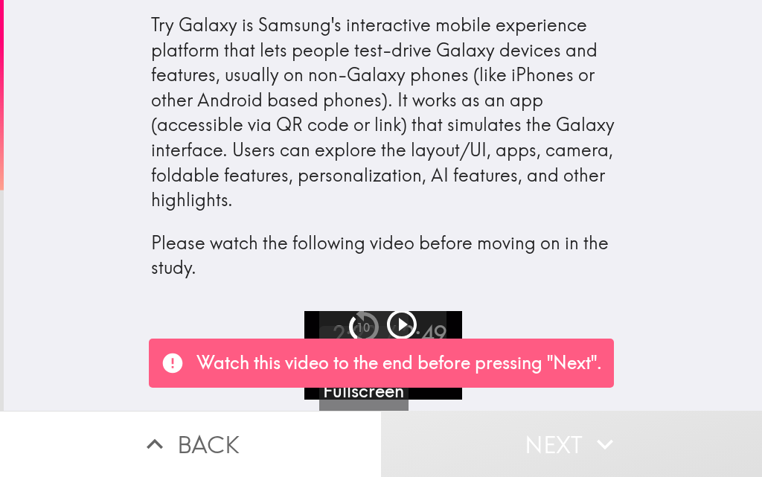
click at [390, 321] on icon "button" at bounding box center [402, 325] width 30 height 30
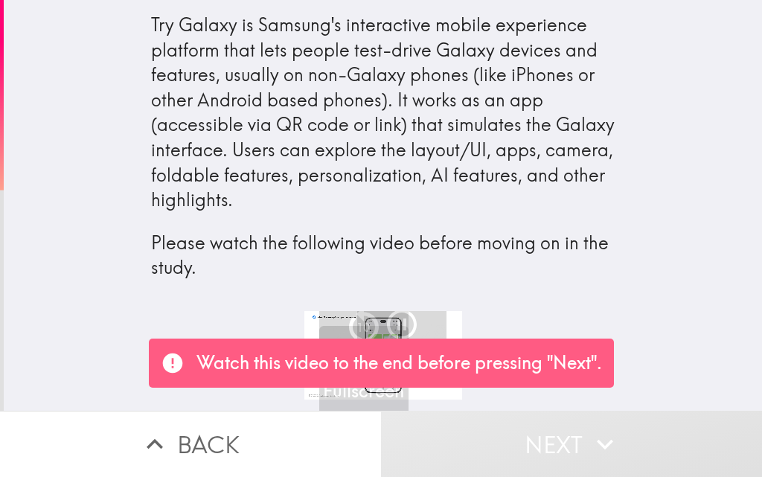
click at [458, 259] on p "Please watch the following video before moving on in the study." at bounding box center [383, 256] width 464 height 50
click at [454, 263] on p "Please watch the following video before moving on in the study." at bounding box center [383, 256] width 464 height 50
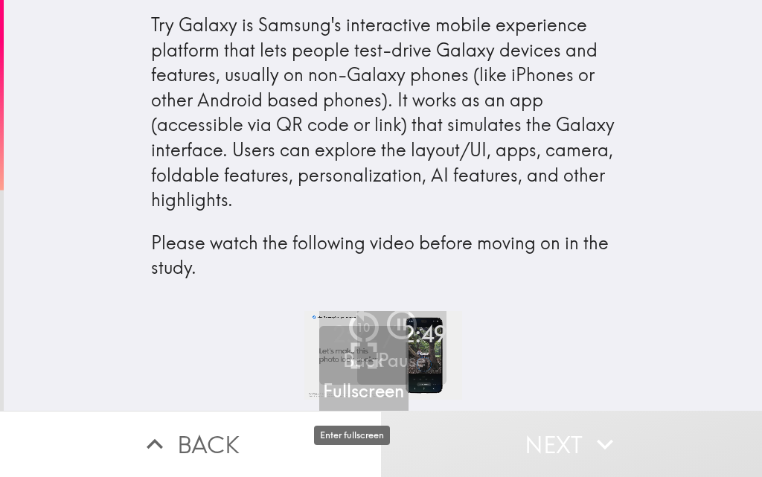
click at [357, 390] on h5 "Fullscreen" at bounding box center [363, 391] width 81 height 25
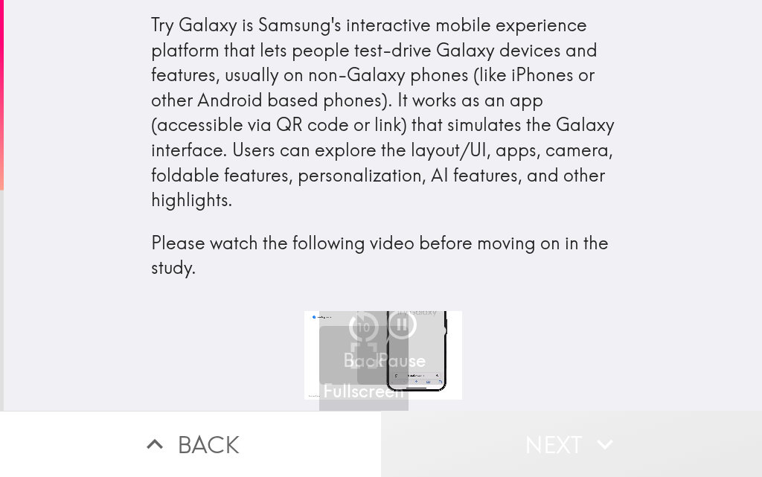
click at [548, 433] on button "Next" at bounding box center [571, 444] width 381 height 66
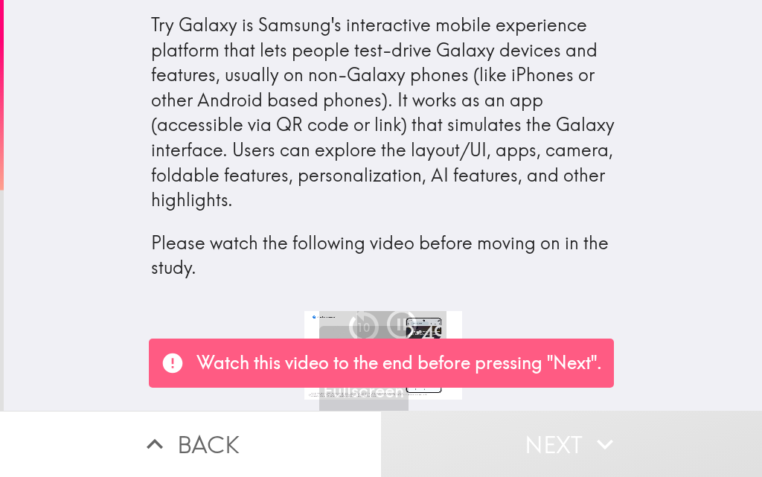
click at [563, 365] on p "Watch this video to the end before pressing "Next"." at bounding box center [399, 362] width 406 height 25
click at [570, 360] on p "Watch this video to the end before pressing "Next"." at bounding box center [399, 362] width 406 height 25
click at [451, 291] on h4 "Try Galaxy is Samsung's interactive mobile experience platform that lets people…" at bounding box center [383, 155] width 464 height 287
click at [583, 364] on p "Watch this video to the end before pressing "Next"." at bounding box center [399, 362] width 406 height 25
click at [516, 298] on h4 "Try Galaxy is Samsung's interactive mobile experience platform that lets people…" at bounding box center [383, 155] width 464 height 287
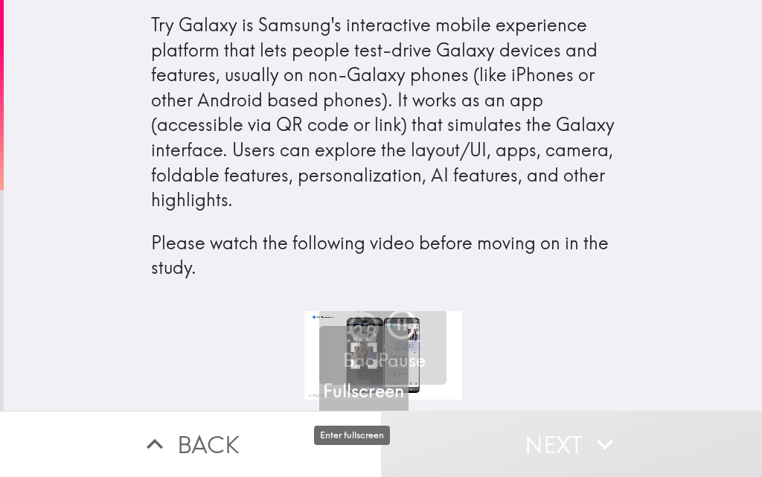
click at [359, 393] on h5 "Fullscreen" at bounding box center [363, 391] width 81 height 25
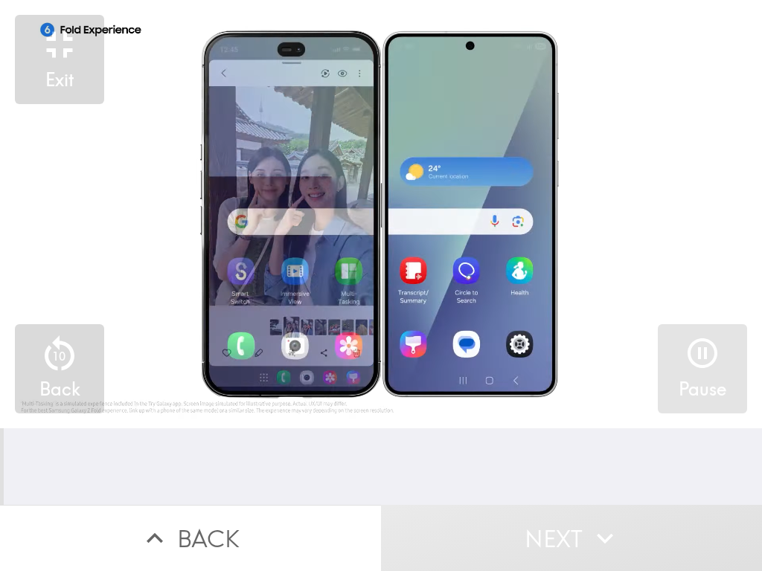
click at [701, 354] on icon "button" at bounding box center [702, 354] width 30 height 30
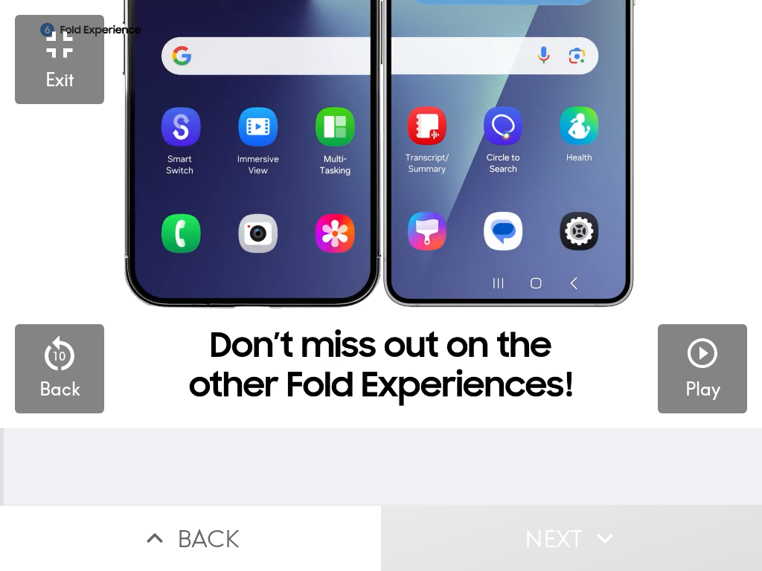
click at [701, 354] on icon "button" at bounding box center [702, 354] width 30 height 30
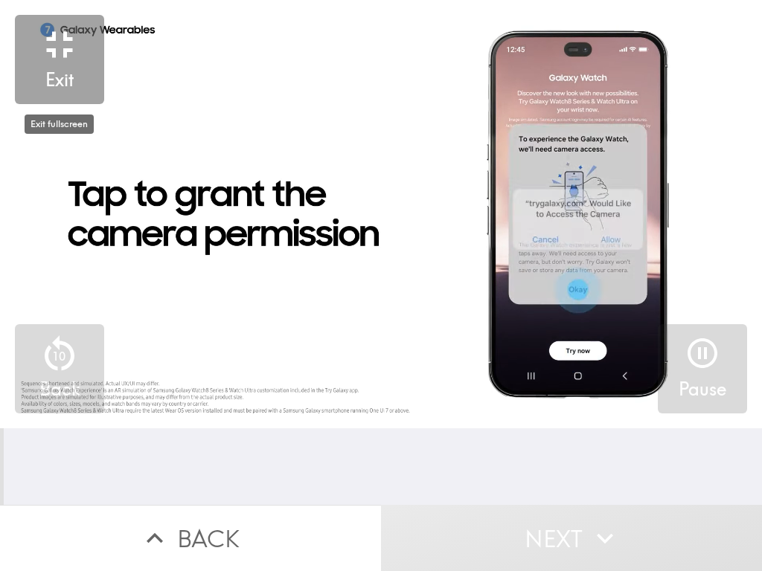
click at [63, 76] on h5 "Exit" at bounding box center [59, 80] width 28 height 25
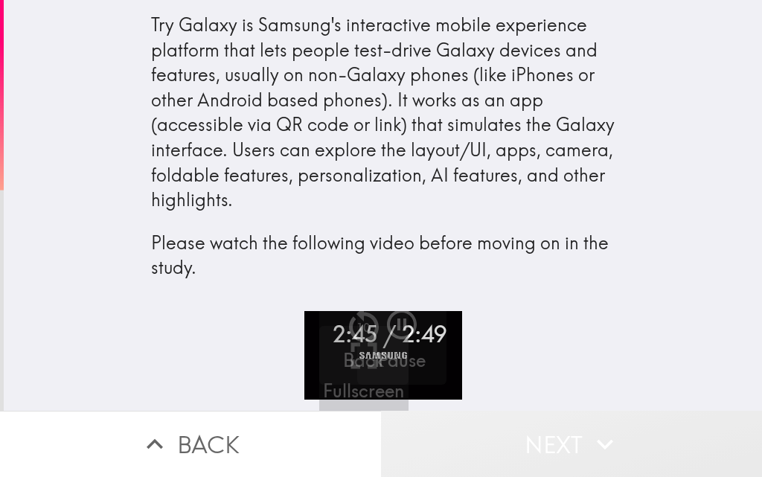
click at [555, 430] on button "Next" at bounding box center [571, 444] width 381 height 66
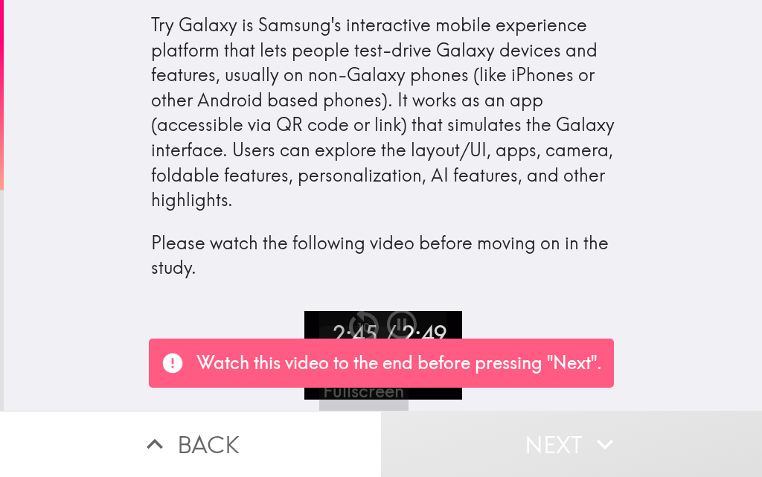
click at [572, 365] on p "Watch this video to the end before pressing "Next"." at bounding box center [399, 362] width 406 height 25
click at [384, 323] on icon "button" at bounding box center [402, 325] width 36 height 36
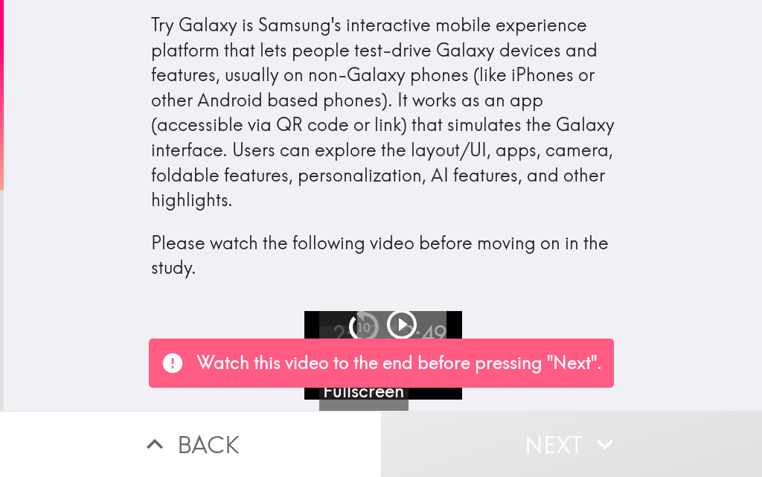
click at [387, 323] on icon "button" at bounding box center [402, 325] width 36 height 36
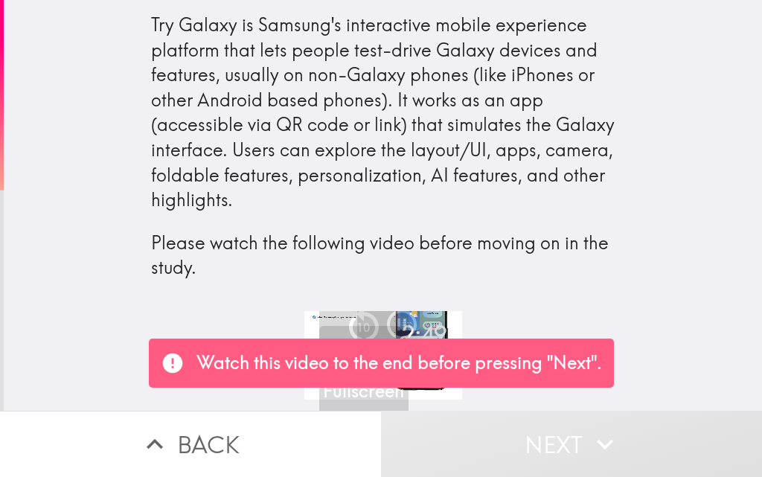
click at [527, 291] on h4 "Try Galaxy is Samsung's interactive mobile experience platform that lets people…" at bounding box center [383, 155] width 464 height 287
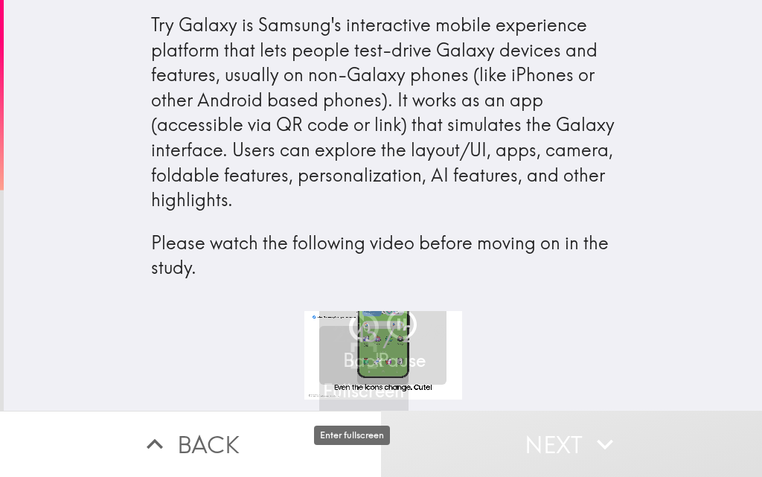
drag, startPoint x: 365, startPoint y: 386, endPoint x: 366, endPoint y: 452, distance: 65.5
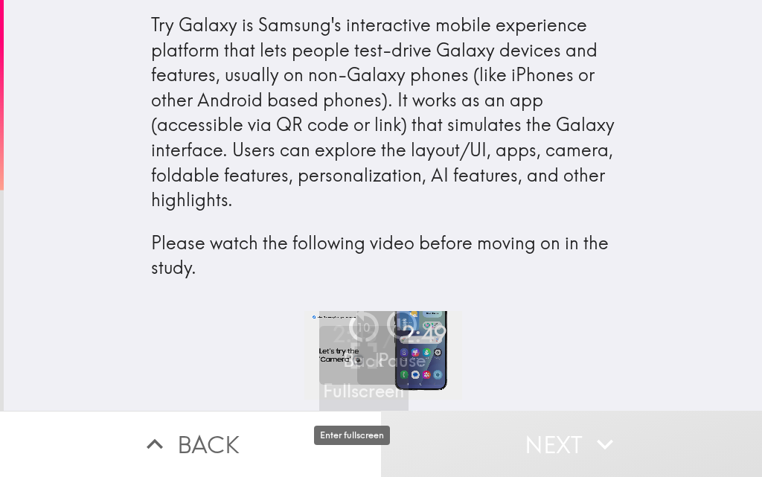
click at [366, 387] on h5 "Fullscreen" at bounding box center [363, 391] width 81 height 25
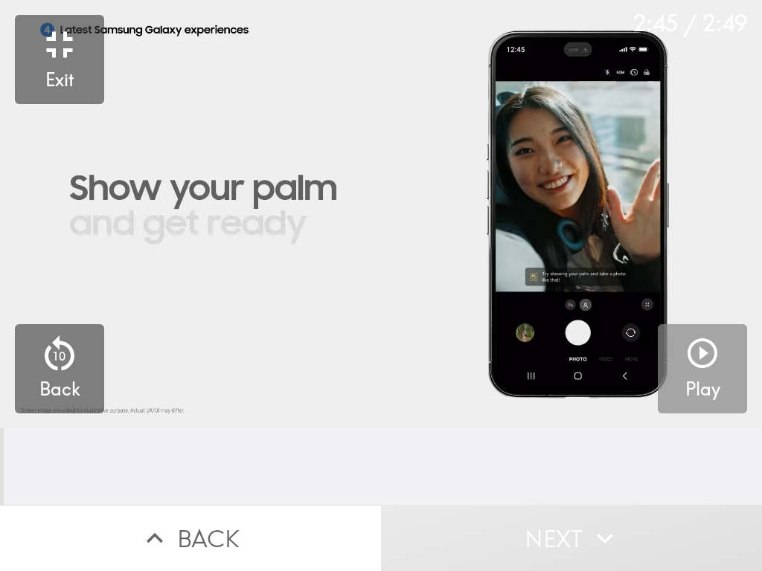
click at [699, 350] on icon "button" at bounding box center [702, 354] width 30 height 30
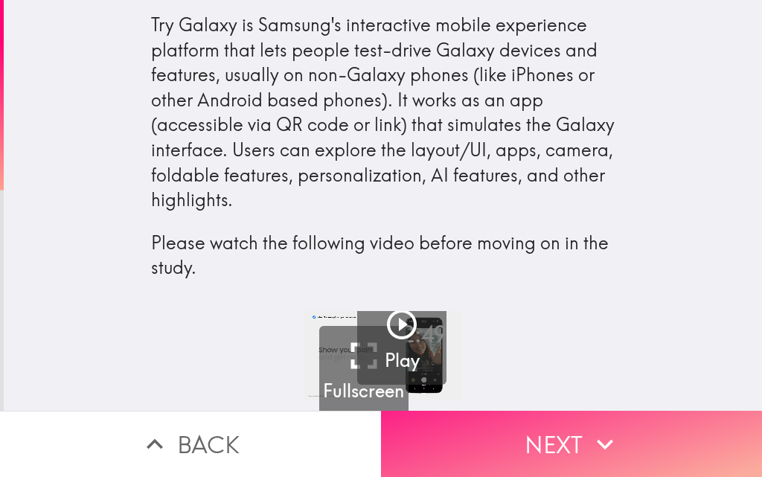
click at [542, 429] on button "Next" at bounding box center [571, 444] width 381 height 66
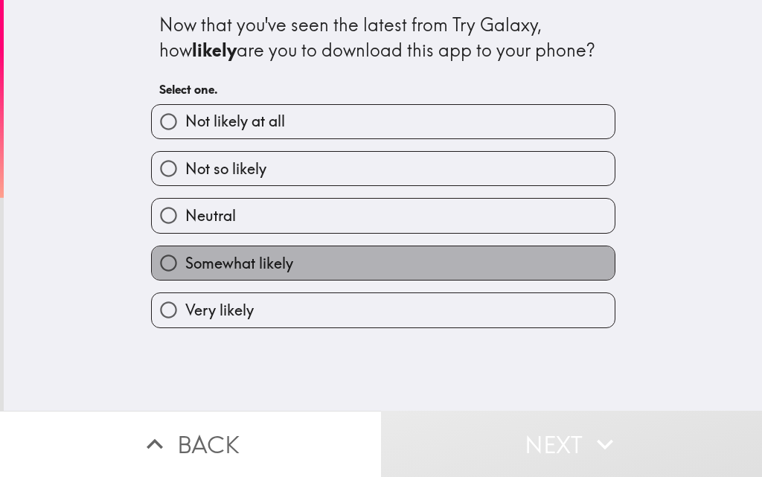
click at [243, 255] on span "Somewhat likely" at bounding box center [239, 263] width 108 height 21
click at [185, 255] on input "Somewhat likely" at bounding box center [168, 262] width 33 height 33
radio input "true"
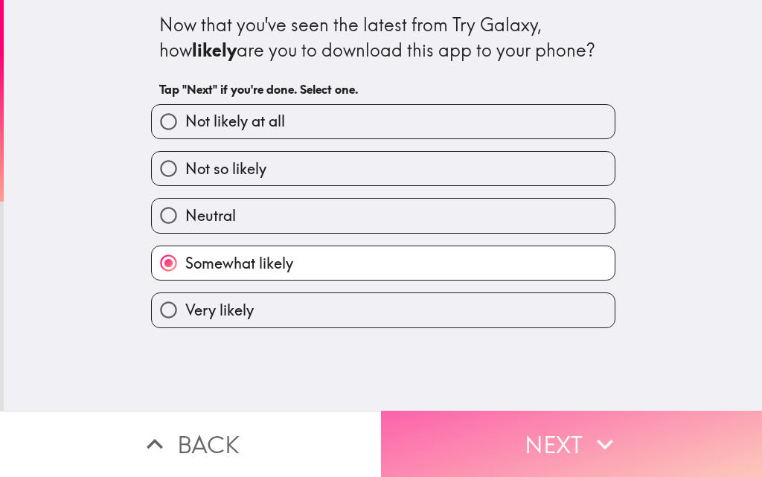
click at [542, 428] on button "Next" at bounding box center [571, 444] width 381 height 66
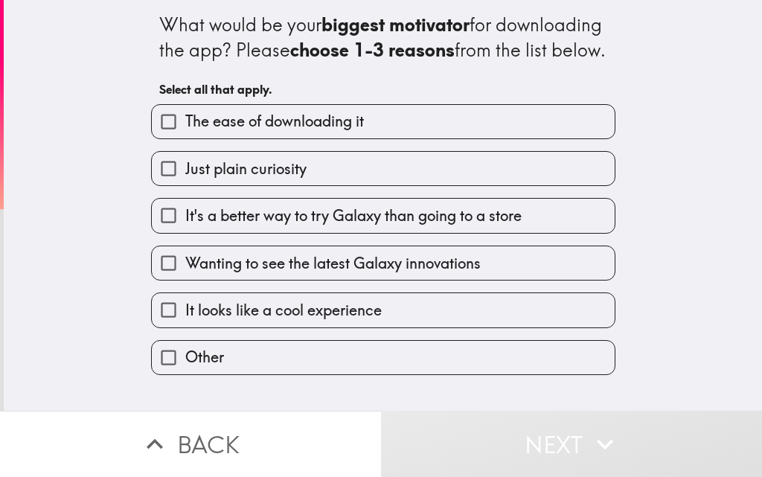
click at [264, 314] on div "It looks like a cool experience" at bounding box center [377, 304] width 476 height 47
click at [234, 224] on label "It's a better way to try Galaxy than going to a store" at bounding box center [383, 215] width 463 height 33
click at [185, 224] on input "It's a better way to try Galaxy than going to a store" at bounding box center [168, 215] width 33 height 33
checkbox input "true"
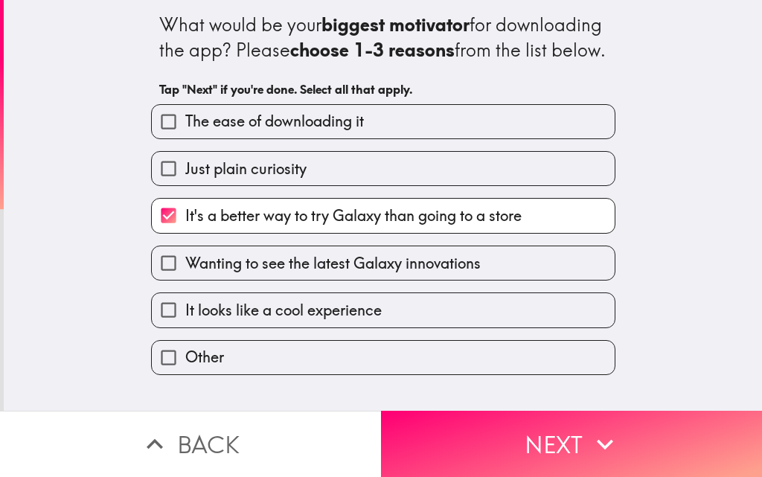
click at [225, 132] on span "The ease of downloading it" at bounding box center [274, 121] width 179 height 21
click at [185, 138] on input "The ease of downloading it" at bounding box center [168, 121] width 33 height 33
checkbox input "true"
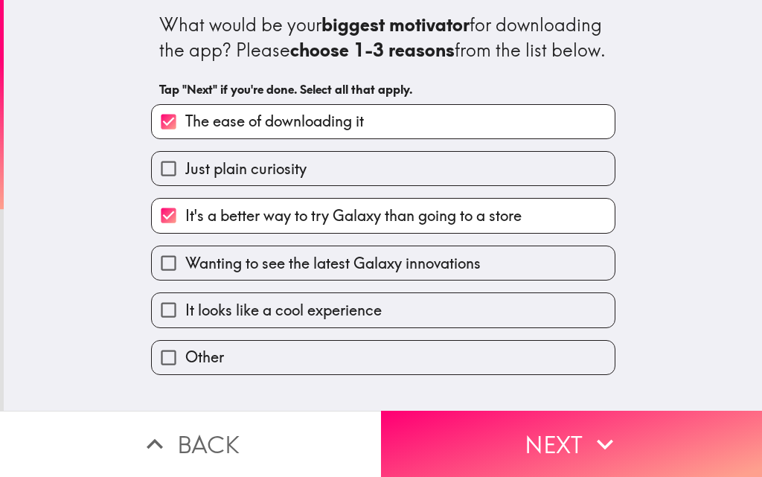
click at [225, 311] on div "It looks like a cool experience" at bounding box center [377, 304] width 476 height 47
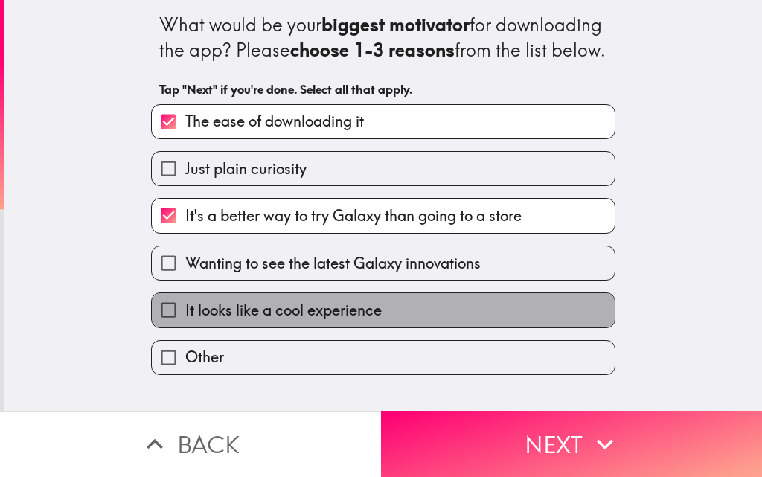
click at [239, 321] on span "It looks like a cool experience" at bounding box center [283, 310] width 196 height 21
click at [185, 327] on input "It looks like a cool experience" at bounding box center [168, 309] width 33 height 33
checkbox input "true"
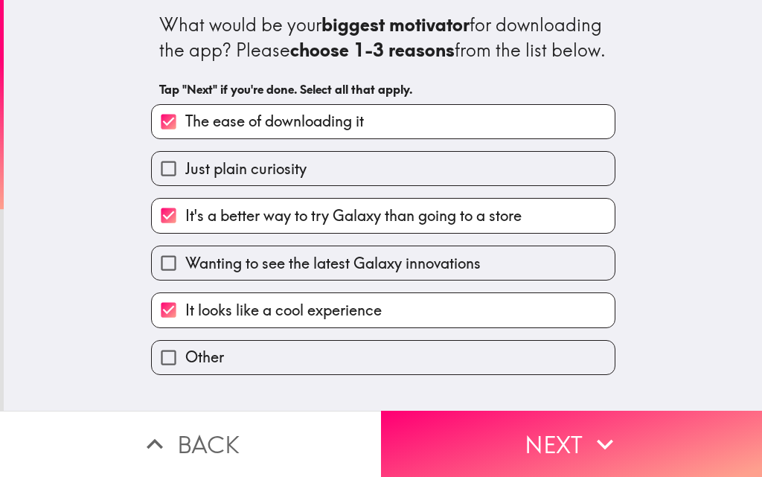
scroll to position [1, 0]
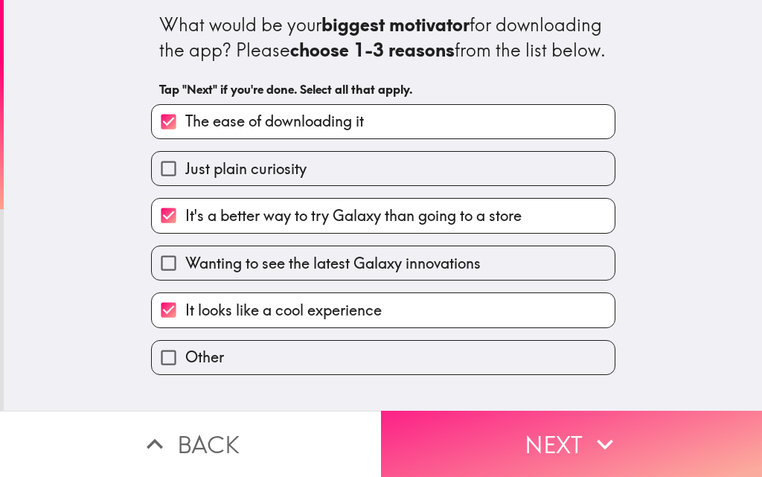
click at [548, 429] on button "Next" at bounding box center [571, 444] width 381 height 66
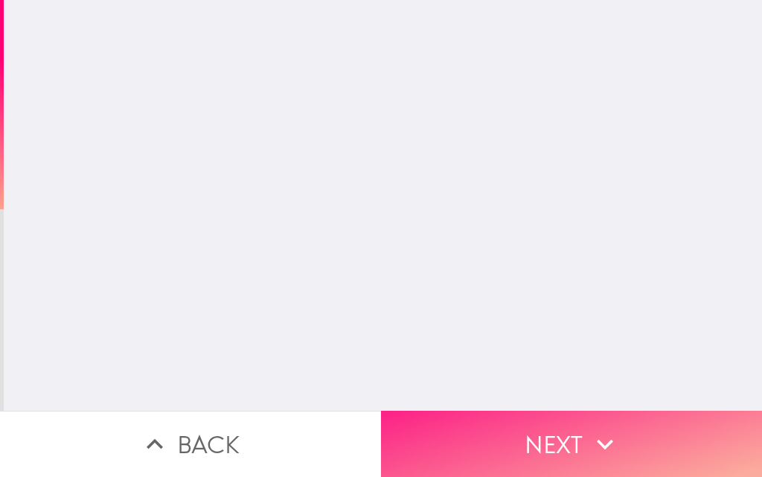
scroll to position [0, 0]
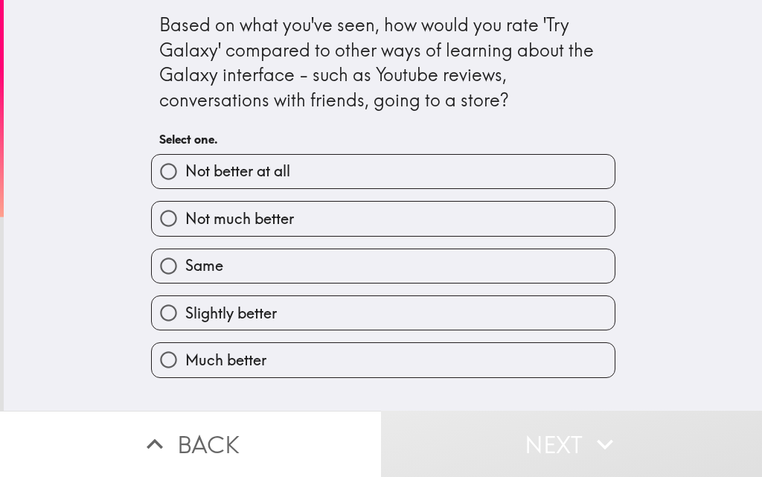
click at [222, 319] on span "Slightly better" at bounding box center [231, 313] width 92 height 21
click at [185, 319] on input "Slightly better" at bounding box center [168, 312] width 33 height 33
radio input "true"
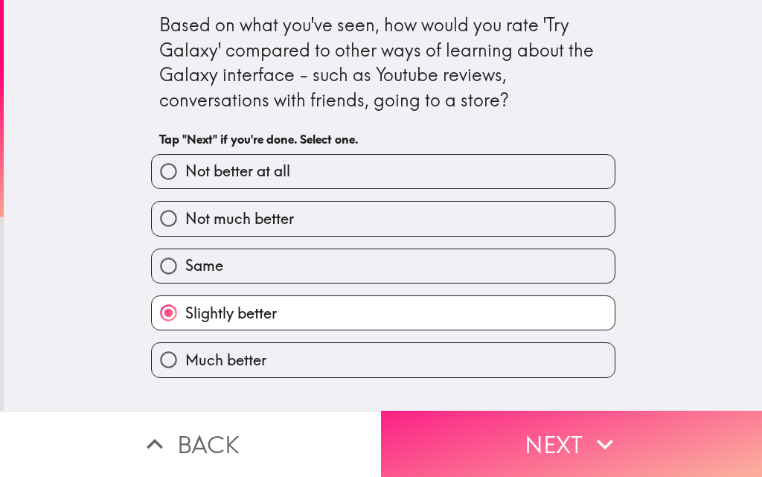
click at [545, 440] on button "Next" at bounding box center [571, 444] width 381 height 66
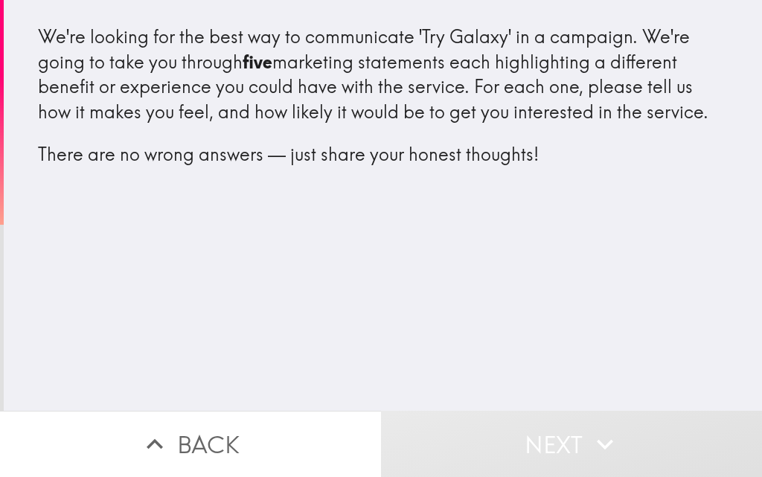
click at [243, 60] on b "five" at bounding box center [258, 62] width 30 height 22
drag, startPoint x: 195, startPoint y: 60, endPoint x: 245, endPoint y: 198, distance: 147.1
click at [245, 198] on div "We're looking for the best way to communicate 'Try Galaxy' in a campaign. We're…" at bounding box center [383, 111] width 714 height 198
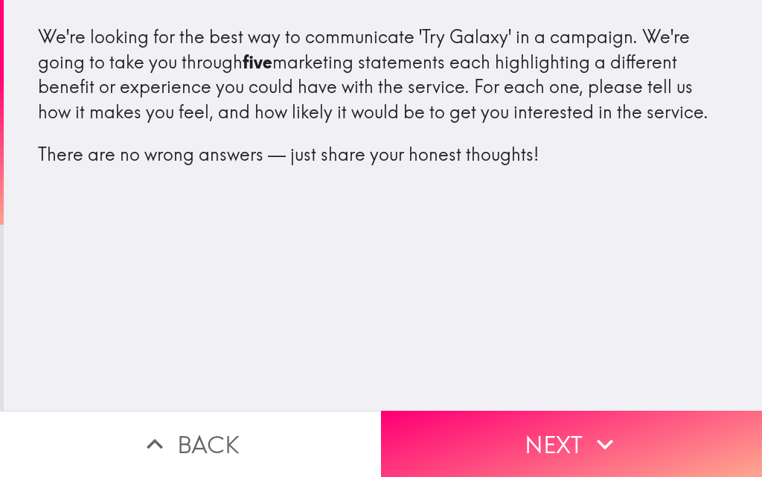
click at [446, 118] on div "We're looking for the best way to communicate 'Try Galaxy' in a campaign. We're…" at bounding box center [383, 96] width 690 height 143
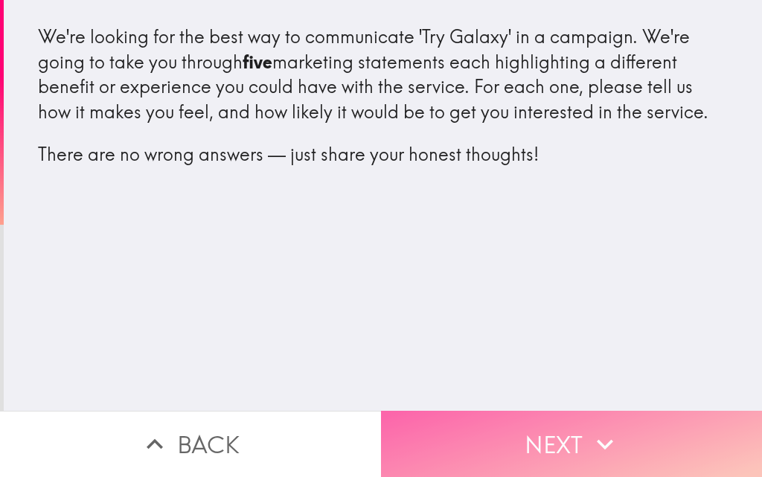
click at [556, 427] on button "Next" at bounding box center [571, 444] width 381 height 66
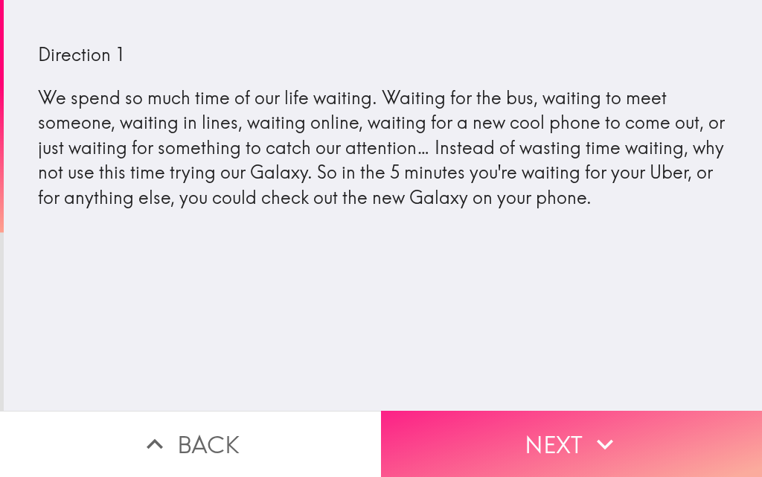
click at [525, 440] on button "Next" at bounding box center [571, 444] width 381 height 66
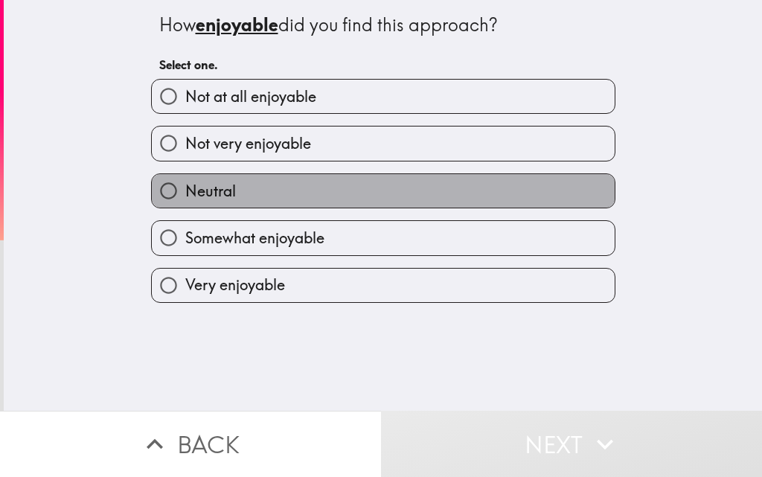
click at [268, 206] on label "Neutral" at bounding box center [383, 190] width 463 height 33
click at [185, 206] on input "Neutral" at bounding box center [168, 190] width 33 height 33
radio input "true"
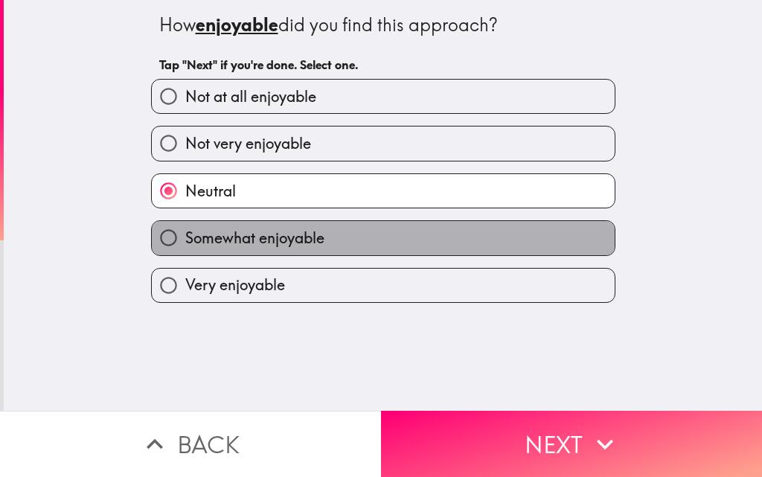
click at [249, 240] on span "Somewhat enjoyable" at bounding box center [254, 238] width 139 height 21
click at [185, 240] on input "Somewhat enjoyable" at bounding box center [168, 237] width 33 height 33
radio input "true"
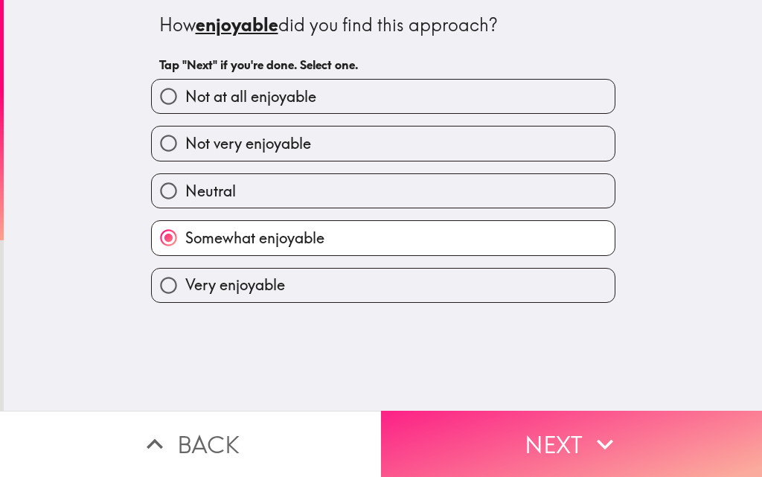
click at [515, 428] on button "Next" at bounding box center [571, 444] width 381 height 66
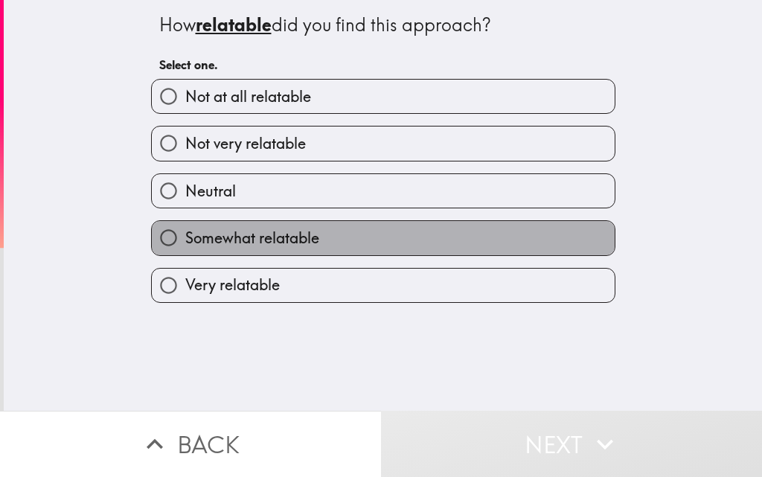
click at [252, 235] on span "Somewhat relatable" at bounding box center [252, 238] width 134 height 21
click at [185, 235] on input "Somewhat relatable" at bounding box center [168, 237] width 33 height 33
radio input "true"
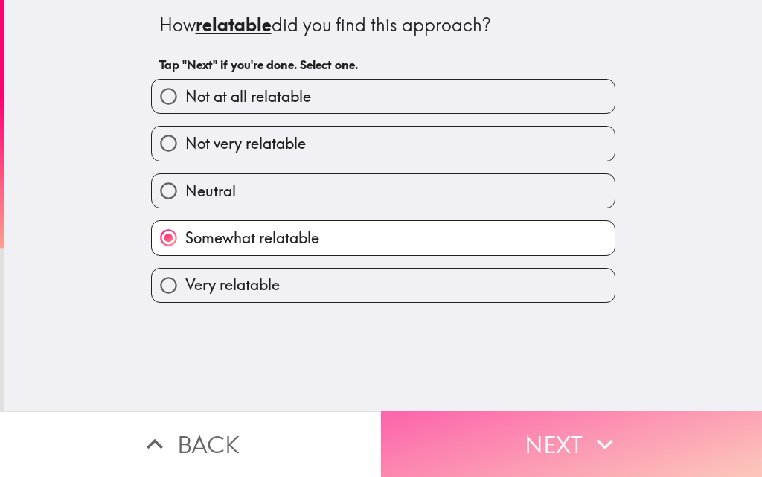
click at [516, 435] on button "Next" at bounding box center [571, 444] width 381 height 66
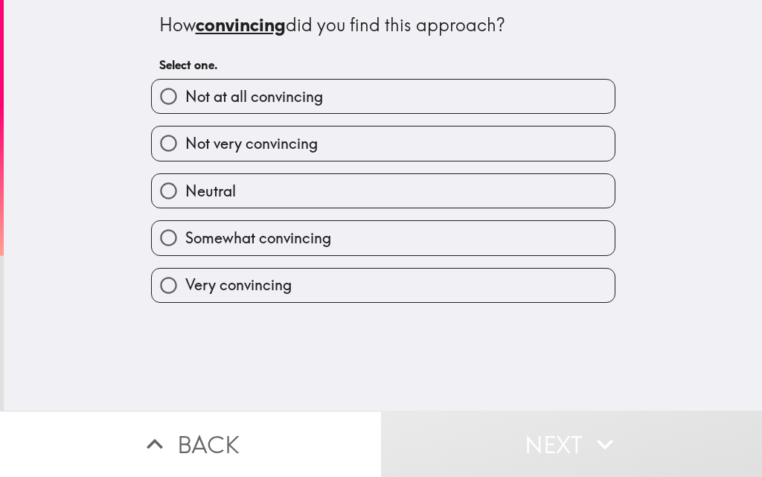
click at [243, 226] on label "Somewhat convincing" at bounding box center [383, 237] width 463 height 33
click at [185, 226] on input "Somewhat convincing" at bounding box center [168, 237] width 33 height 33
radio input "true"
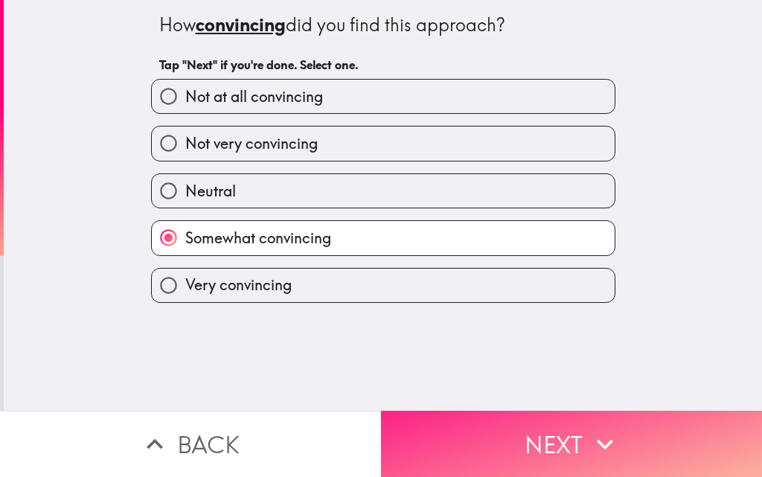
click at [513, 418] on button "Next" at bounding box center [571, 444] width 381 height 66
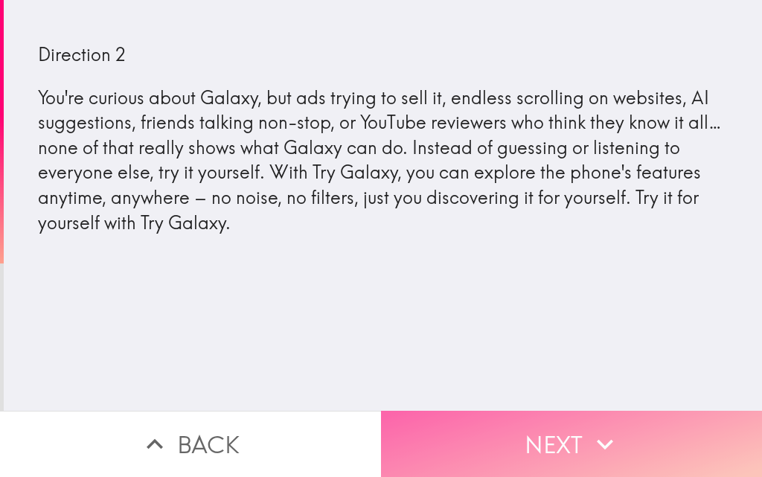
click at [532, 415] on button "Next" at bounding box center [571, 444] width 381 height 66
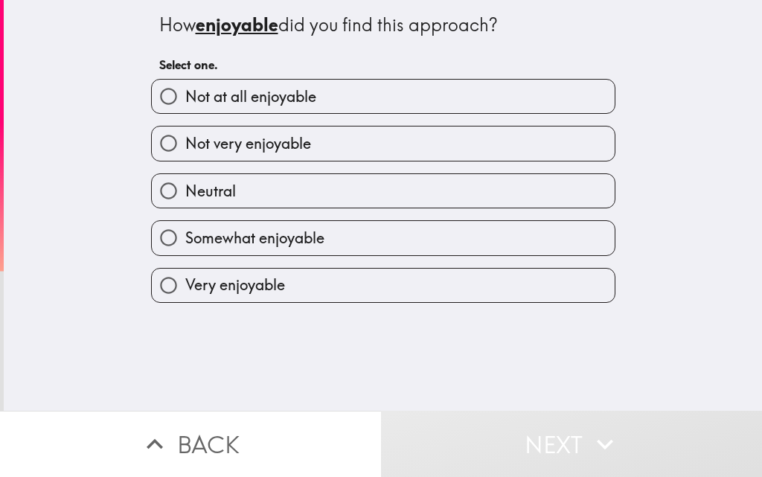
click at [261, 244] on span "Somewhat enjoyable" at bounding box center [254, 238] width 139 height 21
click at [185, 244] on input "Somewhat enjoyable" at bounding box center [168, 237] width 33 height 33
radio input "true"
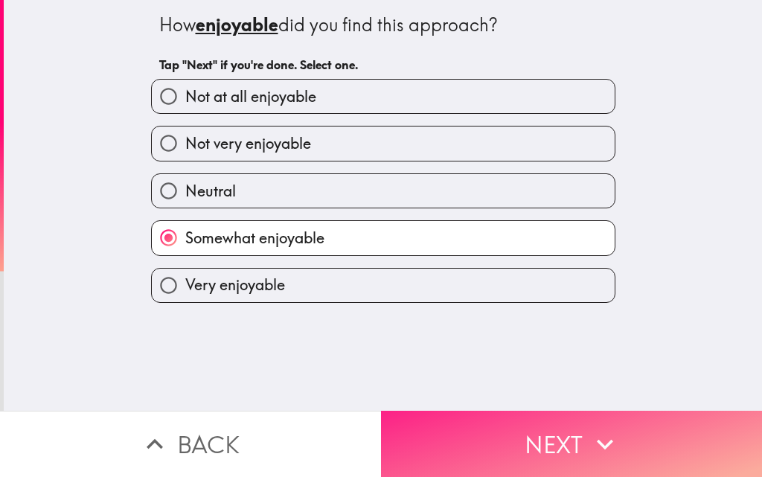
click at [525, 439] on button "Next" at bounding box center [571, 444] width 381 height 66
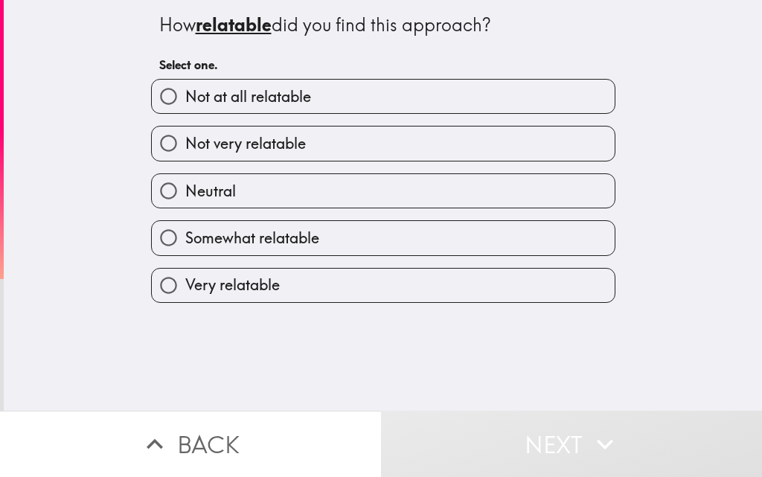
click at [284, 236] on span "Somewhat relatable" at bounding box center [252, 238] width 134 height 21
click at [185, 236] on input "Somewhat relatable" at bounding box center [168, 237] width 33 height 33
radio input "true"
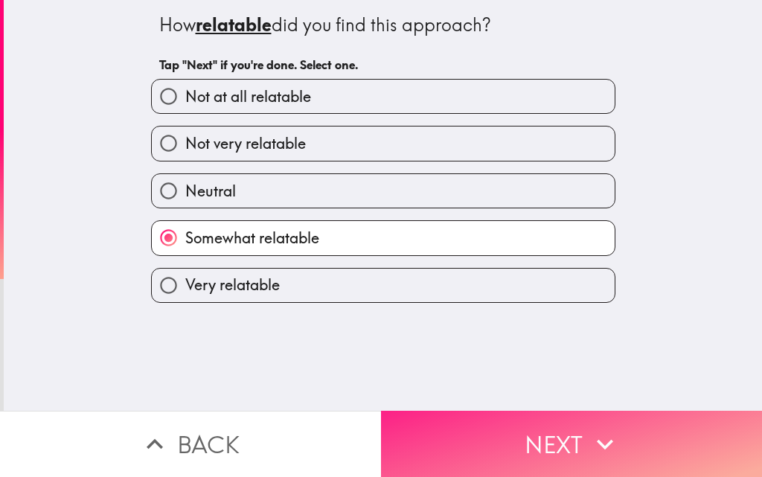
click at [507, 458] on button "Next" at bounding box center [571, 444] width 381 height 66
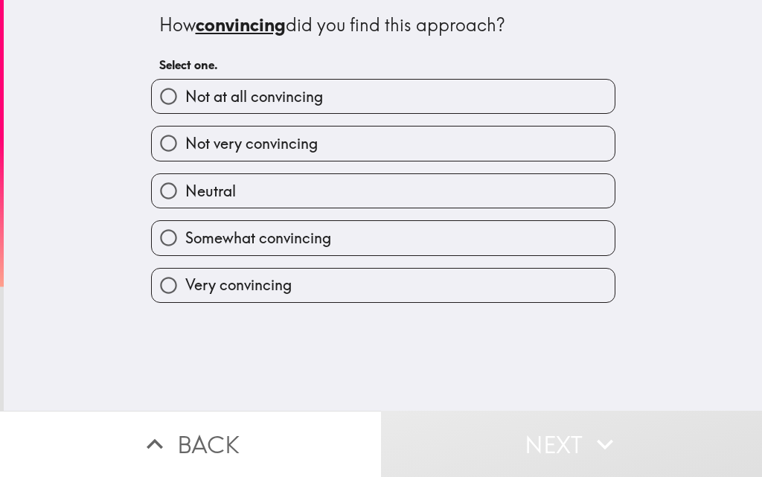
click at [283, 256] on div "Very convincing" at bounding box center [377, 279] width 476 height 47
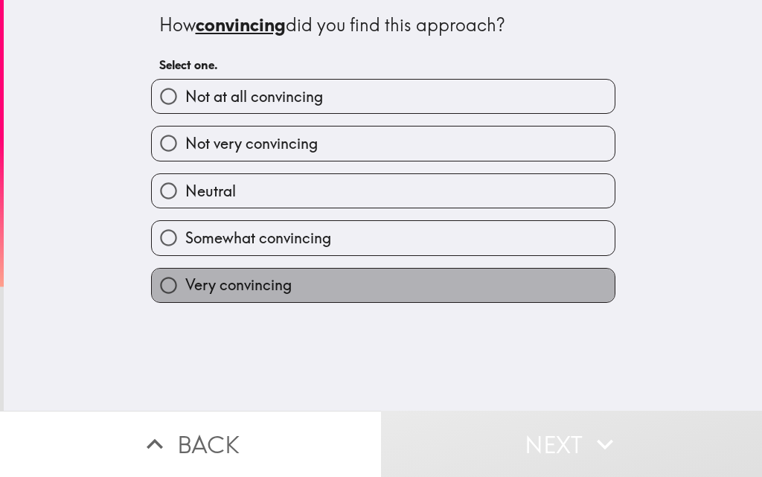
click at [311, 271] on label "Very convincing" at bounding box center [383, 285] width 463 height 33
click at [185, 271] on input "Very convincing" at bounding box center [168, 285] width 33 height 33
radio input "true"
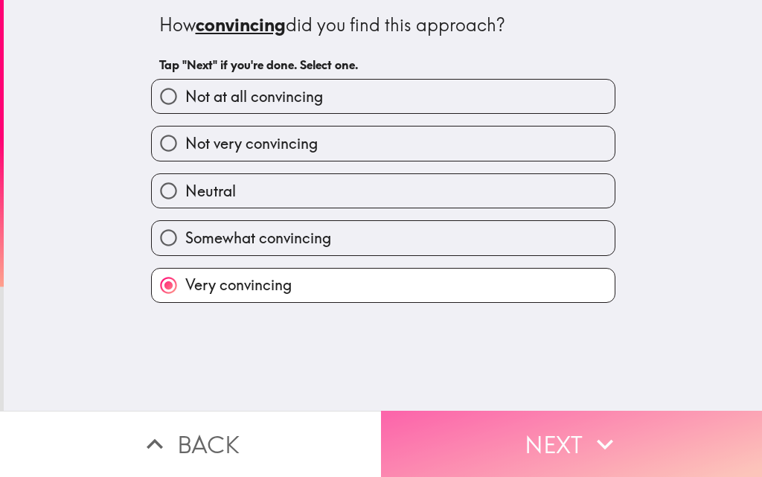
click at [475, 424] on button "Next" at bounding box center [571, 444] width 381 height 66
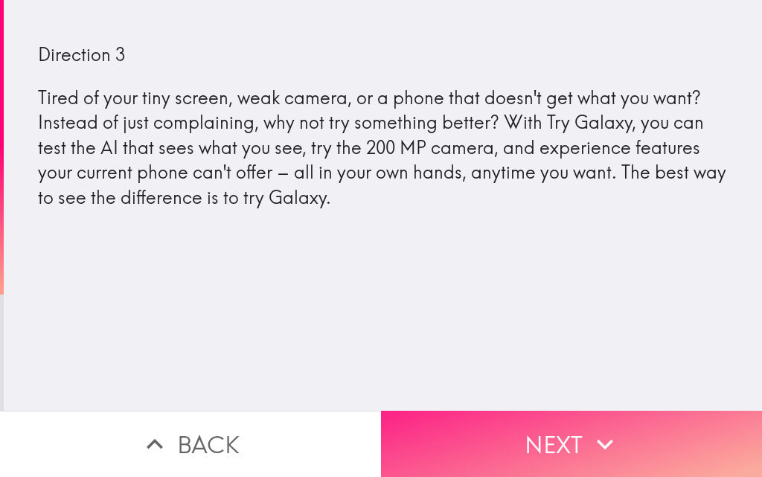
click at [540, 429] on button "Next" at bounding box center [571, 444] width 381 height 66
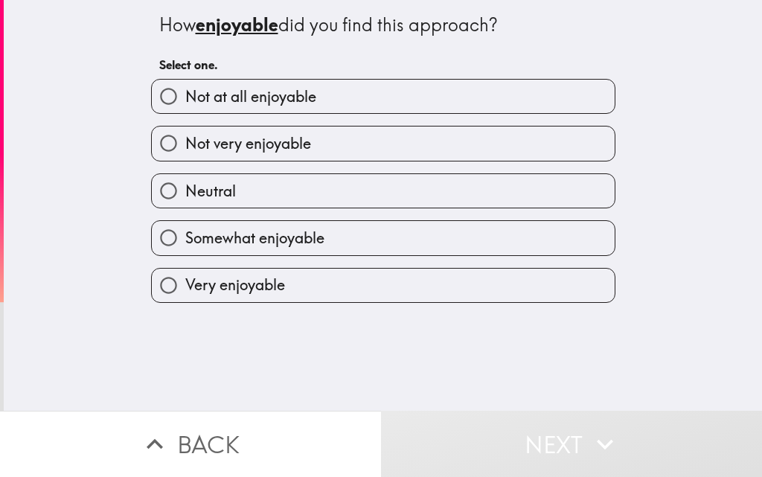
click at [282, 237] on span "Somewhat enjoyable" at bounding box center [254, 238] width 139 height 21
click at [185, 237] on input "Somewhat enjoyable" at bounding box center [168, 237] width 33 height 33
radio input "true"
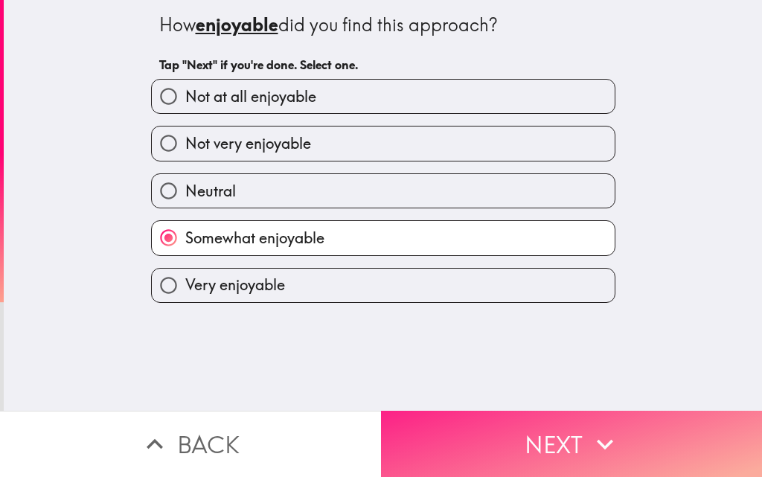
click at [504, 429] on button "Next" at bounding box center [571, 444] width 381 height 66
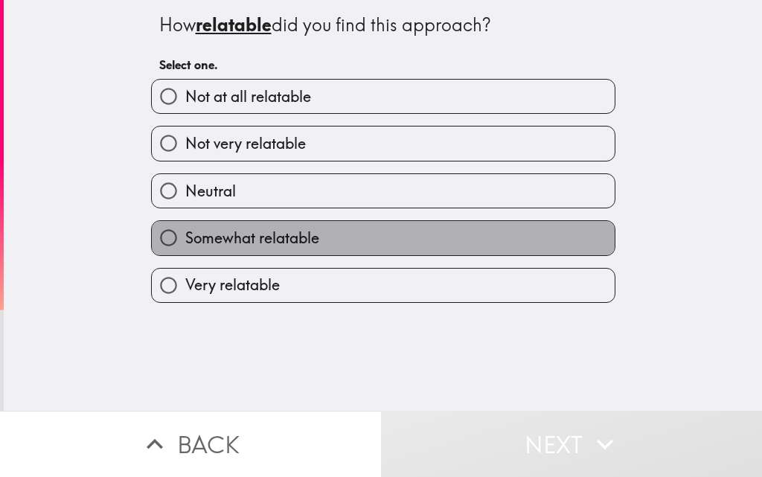
click at [278, 249] on label "Somewhat relatable" at bounding box center [383, 237] width 463 height 33
click at [185, 249] on input "Somewhat relatable" at bounding box center [168, 237] width 33 height 33
radio input "true"
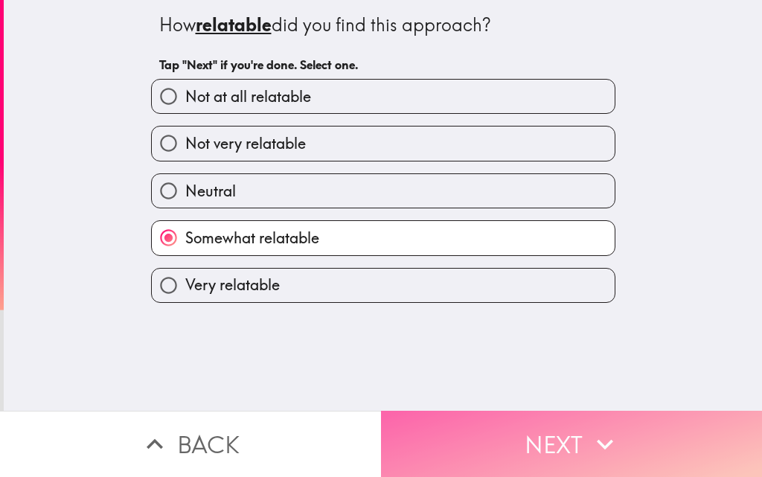
click at [506, 435] on button "Next" at bounding box center [571, 444] width 381 height 66
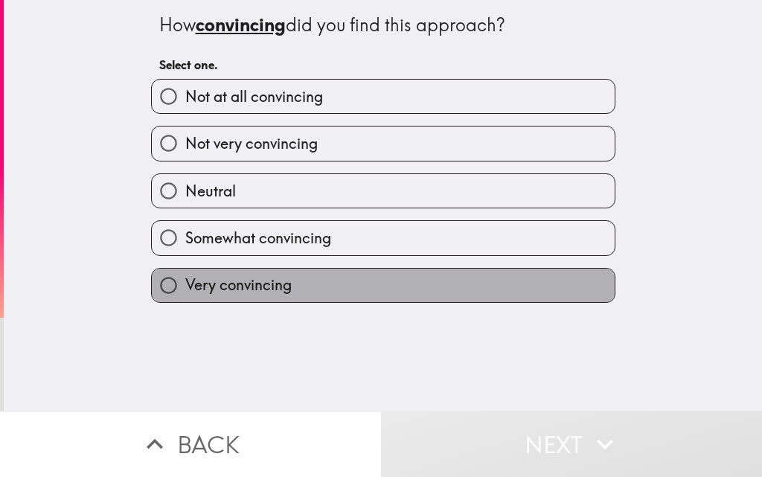
click at [278, 283] on span "Very convincing" at bounding box center [238, 285] width 106 height 21
click at [185, 283] on input "Very convincing" at bounding box center [168, 285] width 33 height 33
radio input "true"
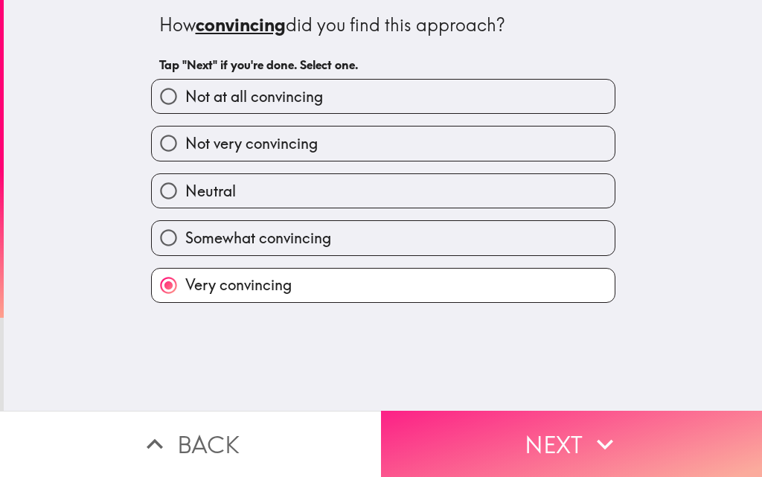
click at [545, 464] on button "Next" at bounding box center [571, 444] width 381 height 66
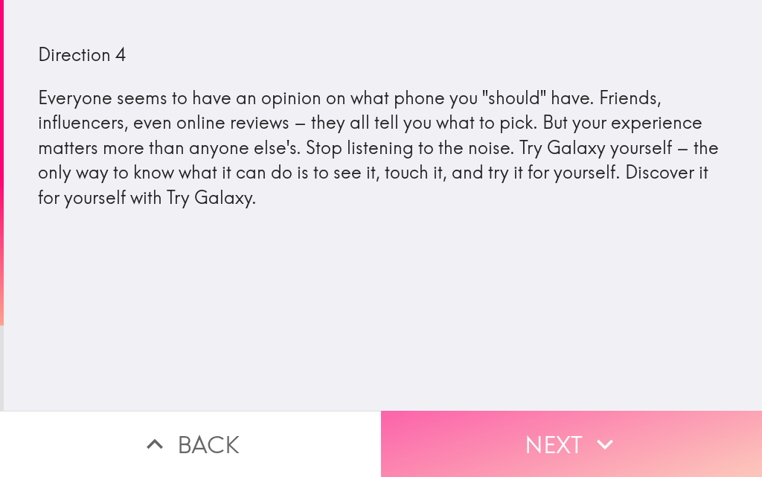
click at [494, 446] on button "Next" at bounding box center [571, 444] width 381 height 66
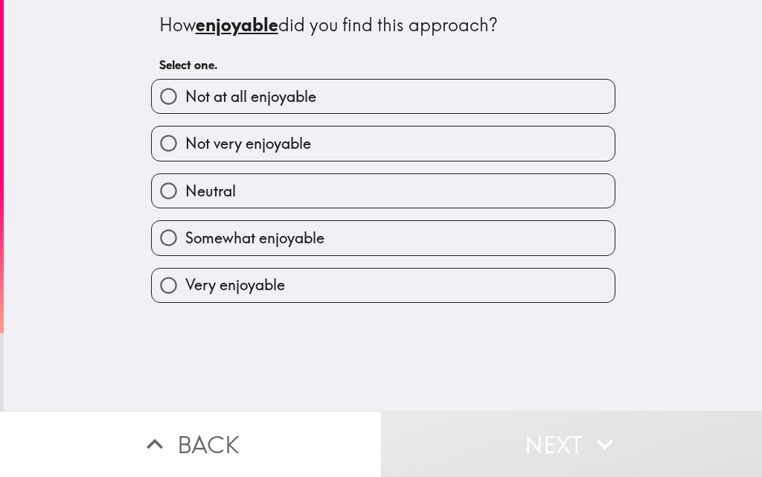
click at [207, 234] on span "Somewhat enjoyable" at bounding box center [254, 238] width 139 height 21
click at [185, 234] on input "Somewhat enjoyable" at bounding box center [168, 237] width 33 height 33
radio input "true"
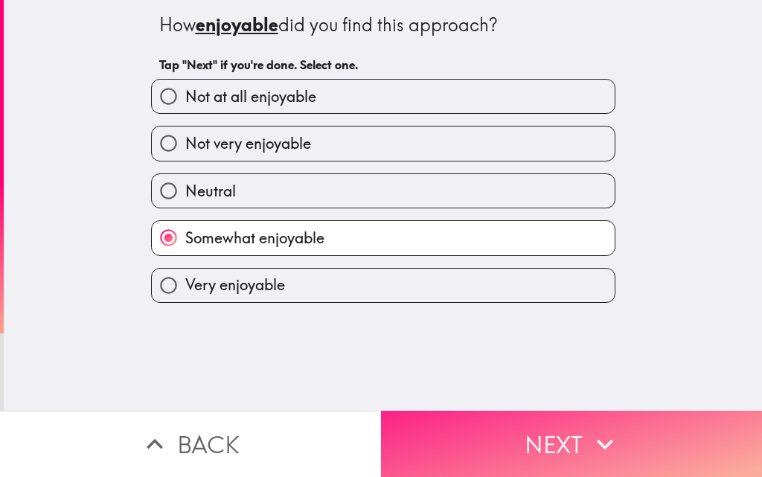
click at [515, 429] on button "Next" at bounding box center [571, 444] width 381 height 66
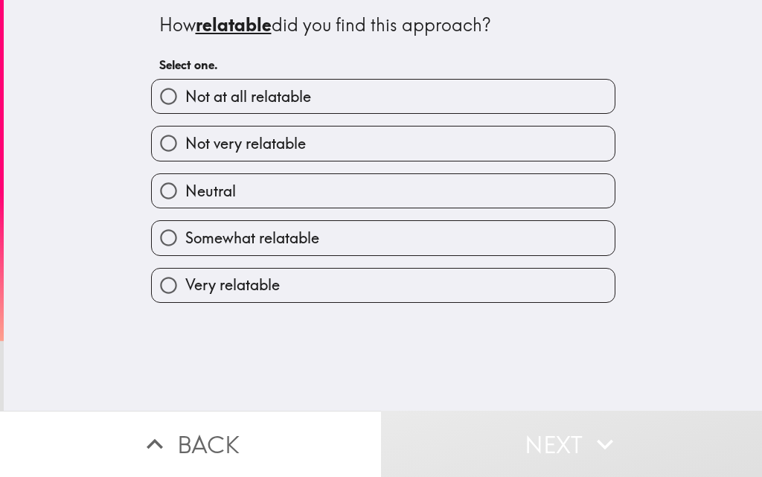
click at [307, 258] on div "Very relatable" at bounding box center [377, 279] width 476 height 47
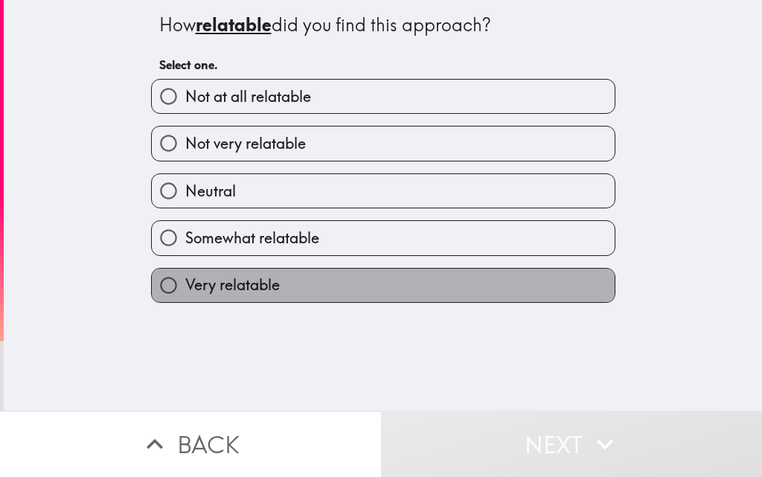
click at [318, 291] on label "Very relatable" at bounding box center [383, 285] width 463 height 33
click at [185, 291] on input "Very relatable" at bounding box center [168, 285] width 33 height 33
radio input "true"
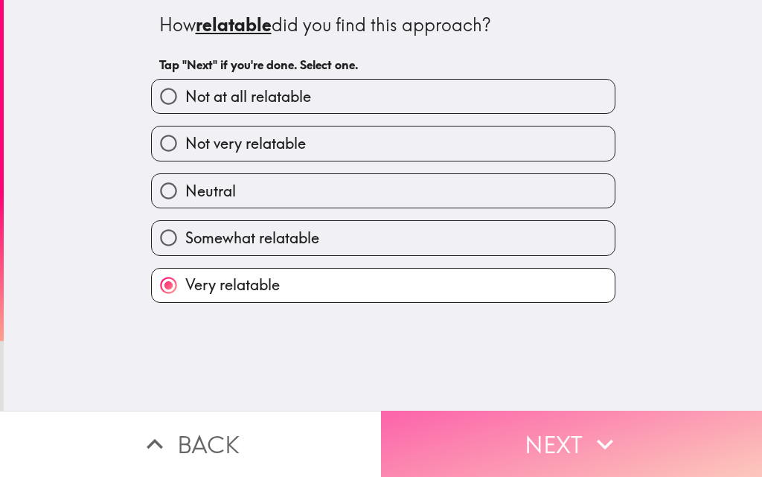
click at [475, 436] on button "Next" at bounding box center [571, 444] width 381 height 66
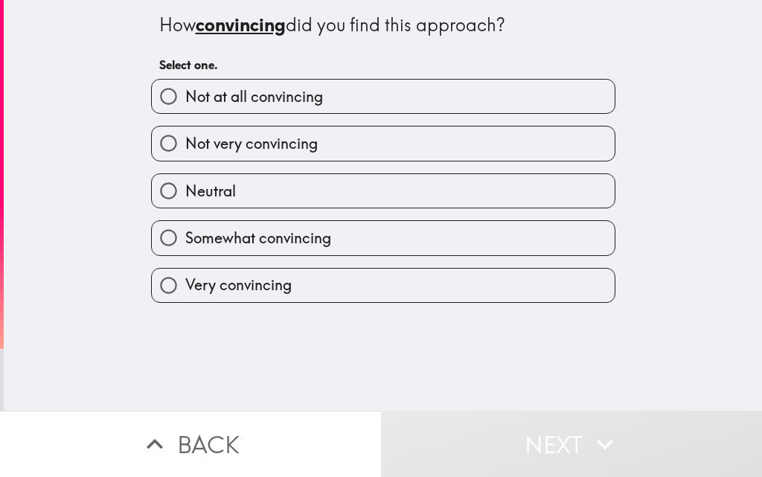
click at [252, 266] on div "Very convincing" at bounding box center [377, 279] width 476 height 47
click at [257, 272] on label "Very convincing" at bounding box center [383, 285] width 463 height 33
click at [185, 272] on input "Very convincing" at bounding box center [168, 285] width 33 height 33
radio input "true"
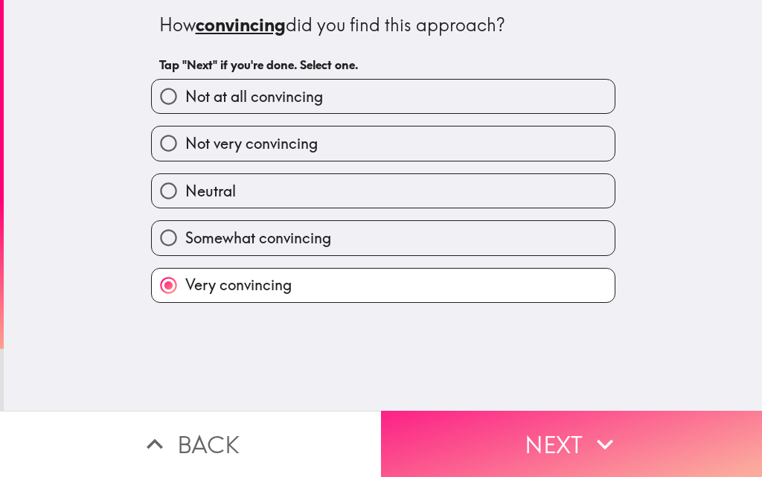
click at [461, 440] on button "Next" at bounding box center [571, 444] width 381 height 66
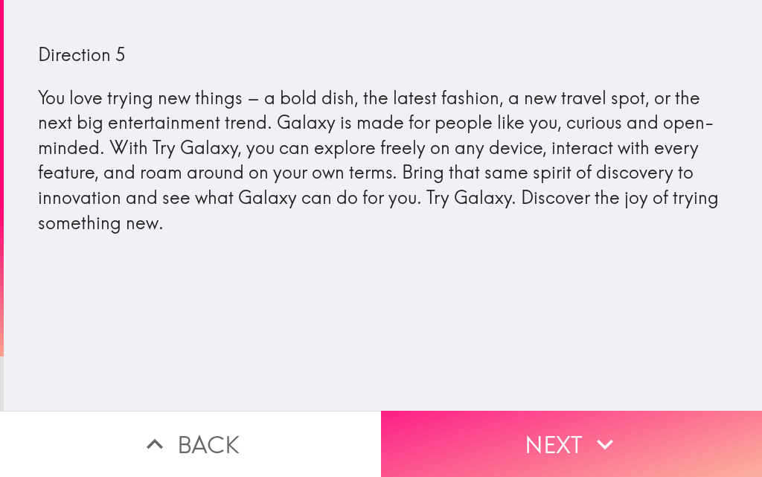
click at [501, 437] on button "Next" at bounding box center [571, 444] width 381 height 66
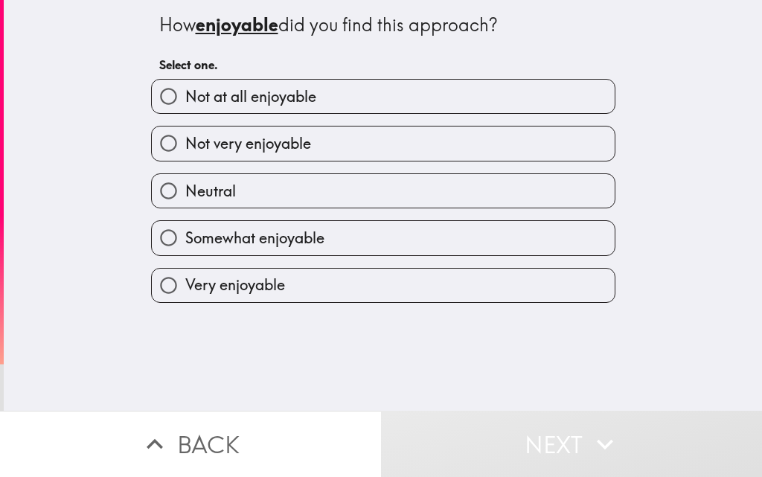
click at [314, 290] on label "Very enjoyable" at bounding box center [383, 285] width 463 height 33
click at [185, 290] on input "Very enjoyable" at bounding box center [168, 285] width 33 height 33
radio input "true"
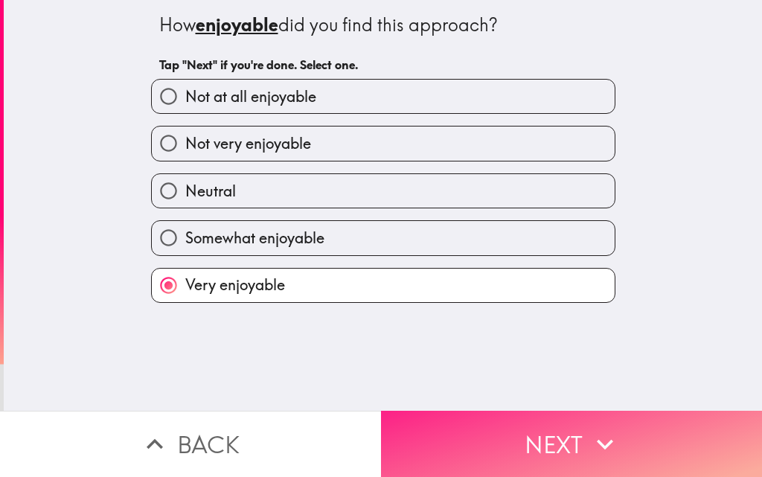
click at [528, 455] on button "Next" at bounding box center [571, 444] width 381 height 66
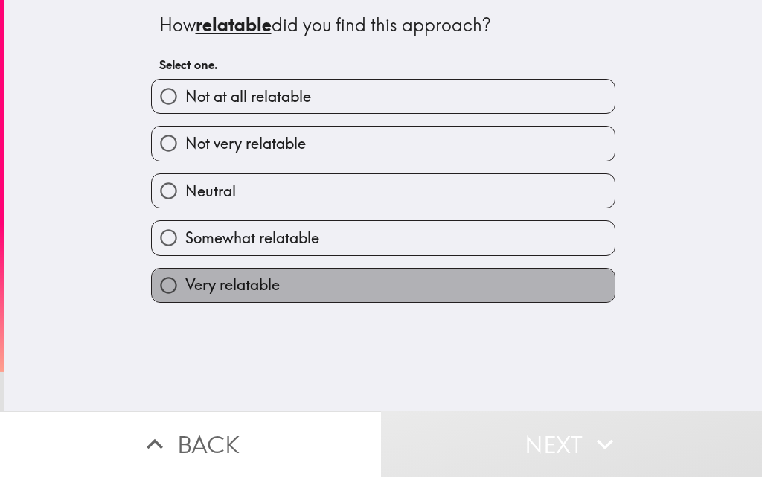
click at [304, 301] on label "Very relatable" at bounding box center [383, 285] width 463 height 33
click at [185, 301] on input "Very relatable" at bounding box center [168, 285] width 33 height 33
radio input "true"
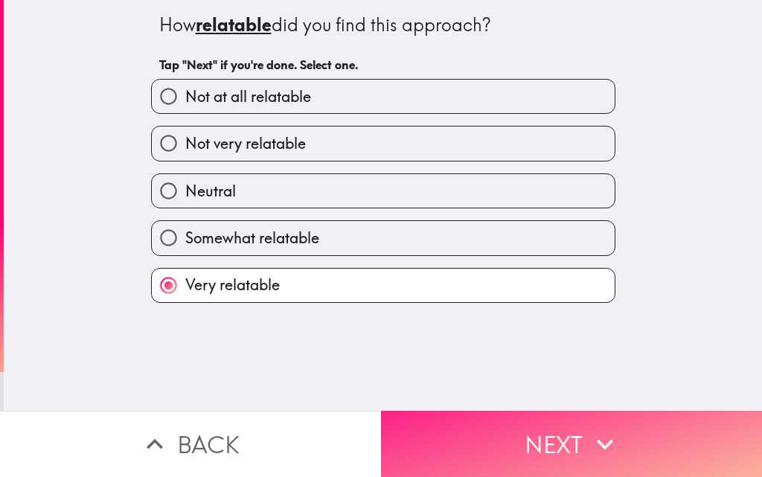
click at [507, 443] on button "Next" at bounding box center [571, 444] width 381 height 66
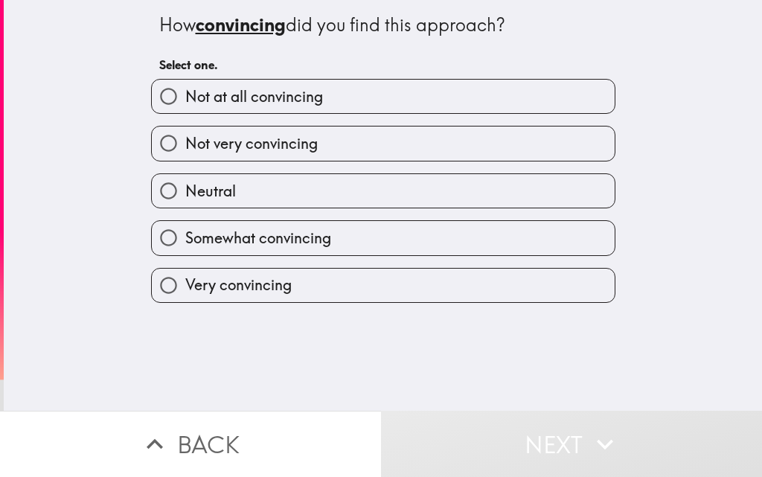
click at [295, 295] on label "Very convincing" at bounding box center [383, 285] width 463 height 33
click at [185, 295] on input "Very convincing" at bounding box center [168, 285] width 33 height 33
radio input "true"
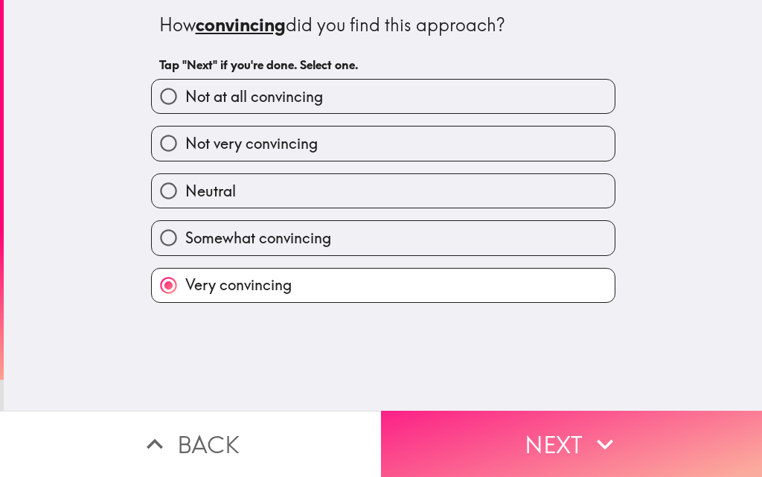
click at [501, 442] on button "Next" at bounding box center [571, 444] width 381 height 66
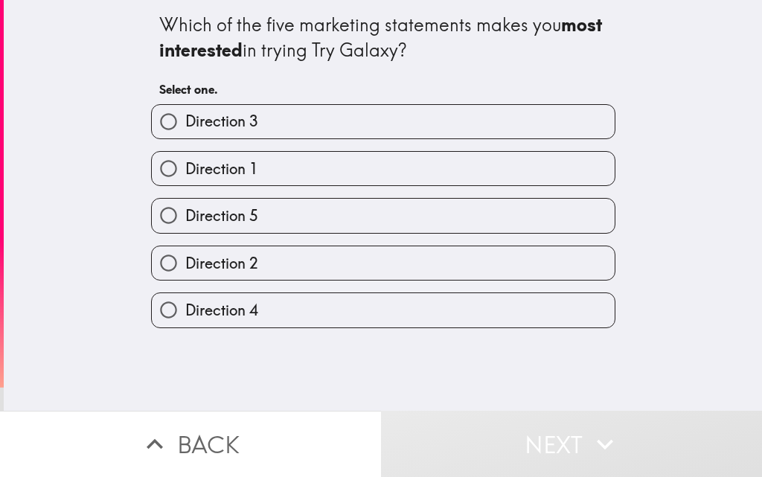
click at [288, 289] on div "Direction 4" at bounding box center [377, 304] width 476 height 47
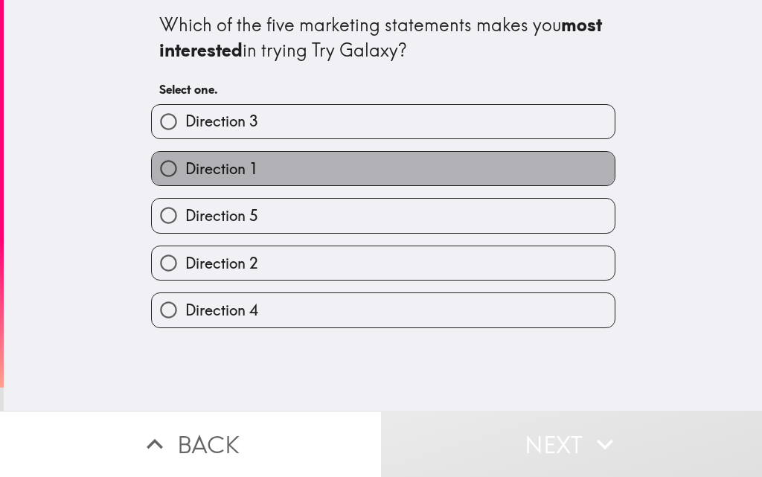
click at [238, 179] on label "Direction 1" at bounding box center [383, 168] width 463 height 33
click at [185, 179] on input "Direction 1" at bounding box center [168, 168] width 33 height 33
radio input "true"
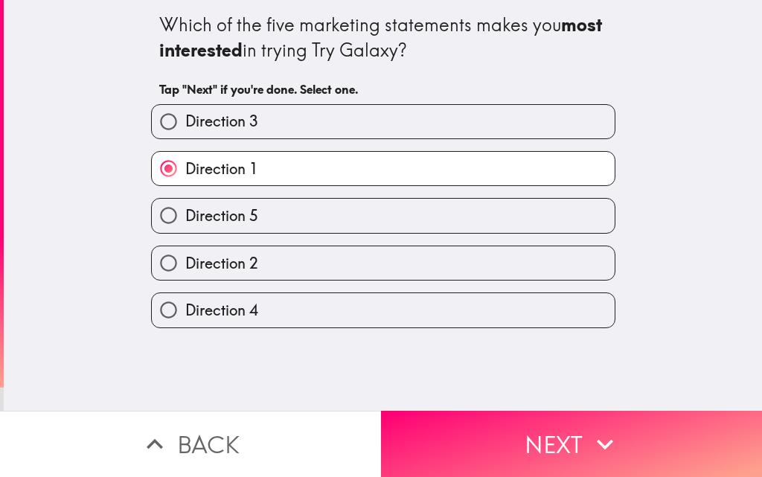
click at [225, 142] on div "Direction 1" at bounding box center [377, 162] width 476 height 47
click at [225, 166] on span "Direction 1" at bounding box center [221, 168] width 73 height 21
click at [185, 166] on input "Direction 1" at bounding box center [168, 168] width 33 height 33
click at [225, 166] on span "Direction 1" at bounding box center [221, 168] width 73 height 21
click at [185, 166] on input "Direction 1" at bounding box center [168, 168] width 33 height 33
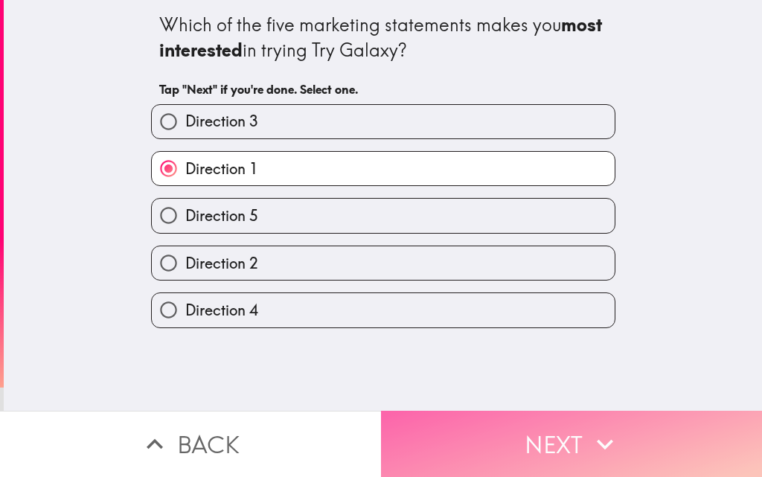
click at [554, 440] on button "Next" at bounding box center [571, 444] width 381 height 66
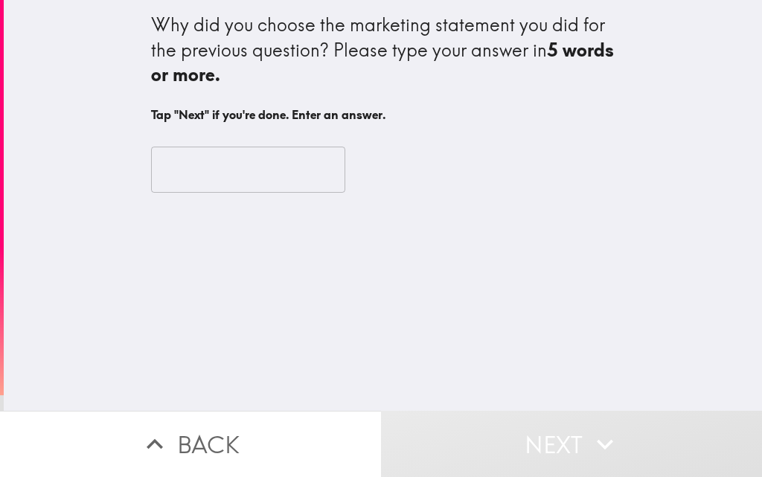
click at [243, 166] on input "text" at bounding box center [248, 170] width 194 height 46
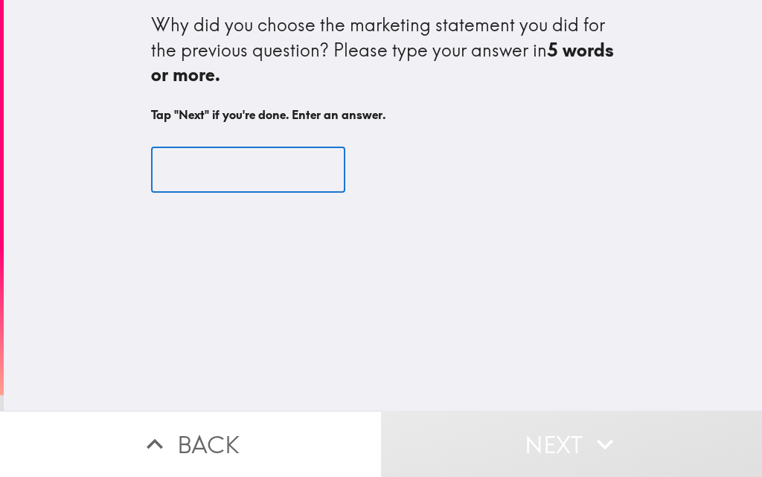
click at [222, 163] on input "text" at bounding box center [248, 170] width 194 height 46
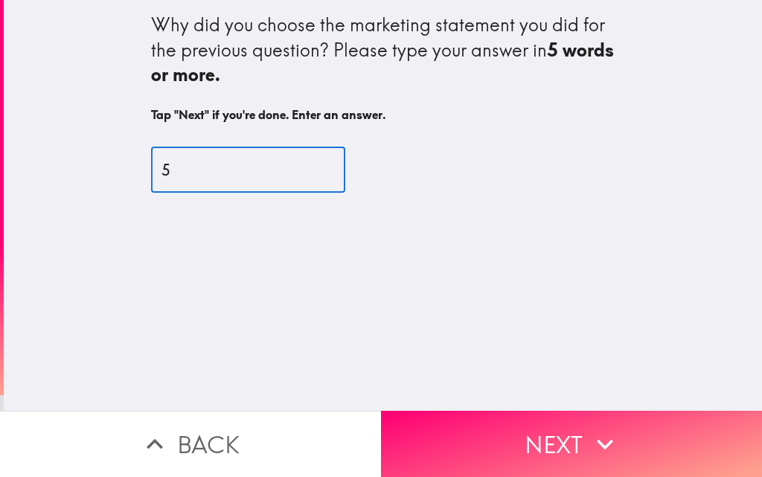
type input "5"
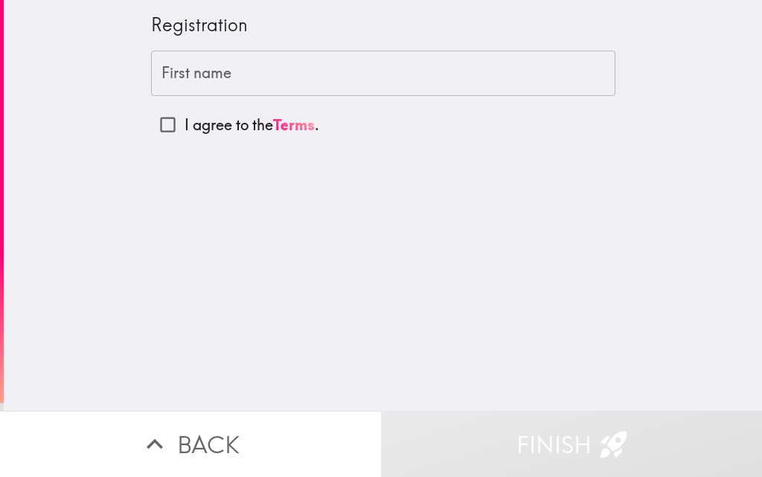
click at [242, 58] on input "First name" at bounding box center [383, 74] width 464 height 46
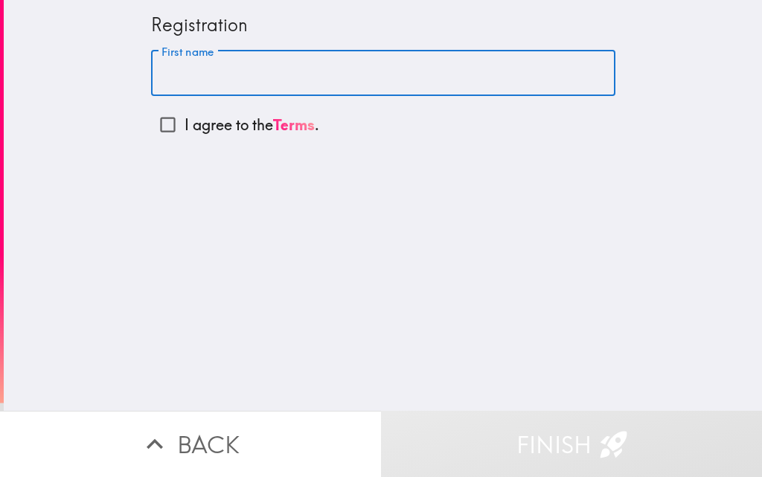
click at [222, 127] on p "I agree to the Terms ." at bounding box center [252, 125] width 135 height 21
click at [185, 127] on input "I agree to the Terms ." at bounding box center [167, 124] width 33 height 33
checkbox input "true"
click at [220, 65] on input "First name" at bounding box center [383, 74] width 464 height 46
click at [219, 68] on input "First name" at bounding box center [383, 74] width 464 height 46
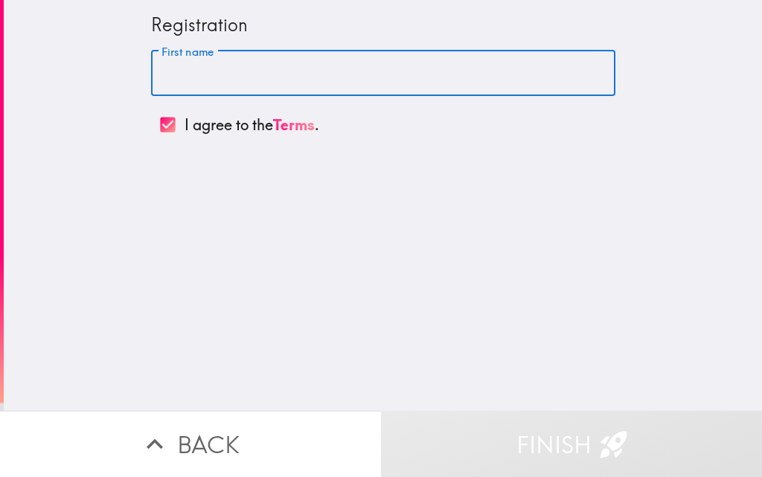
click at [217, 65] on input "First name" at bounding box center [383, 74] width 464 height 46
paste input "[PERSON_NAME]"
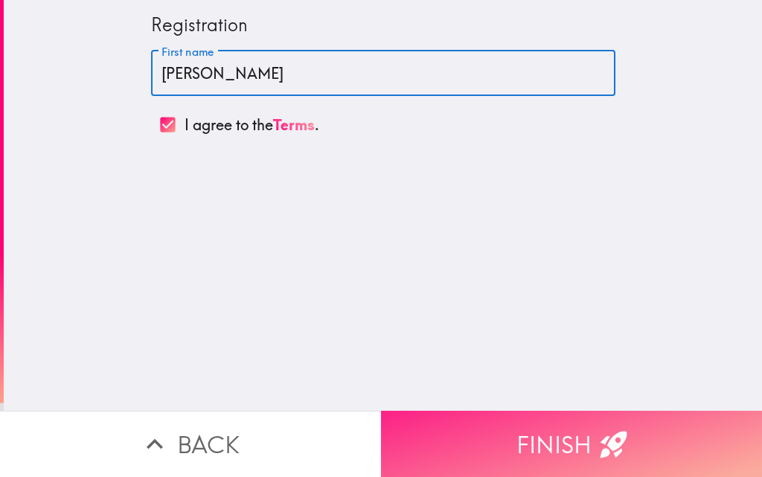
type input "[PERSON_NAME]"
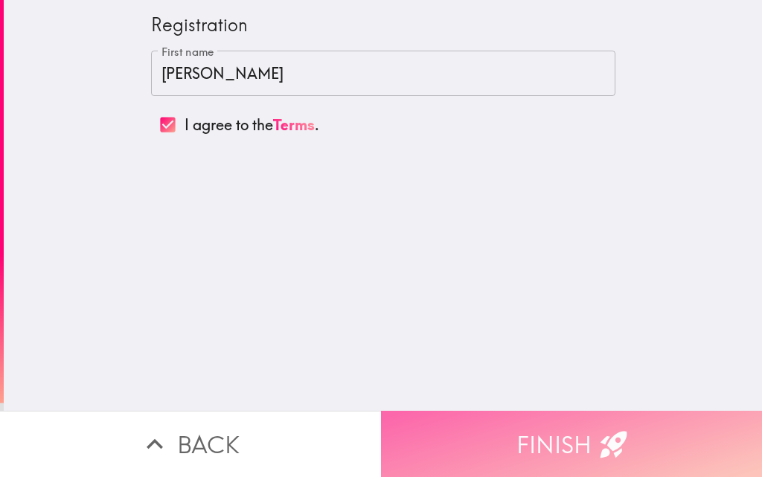
click at [553, 426] on button "Finish" at bounding box center [571, 444] width 381 height 66
